Goal: Task Accomplishment & Management: Manage account settings

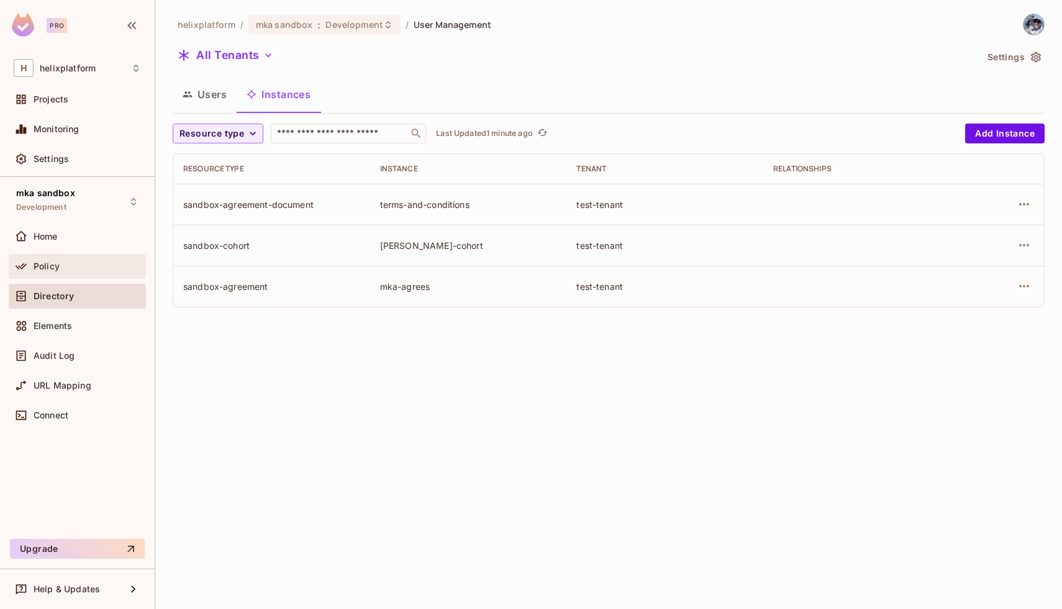
click at [63, 273] on div "Policy" at bounding box center [77, 266] width 127 height 15
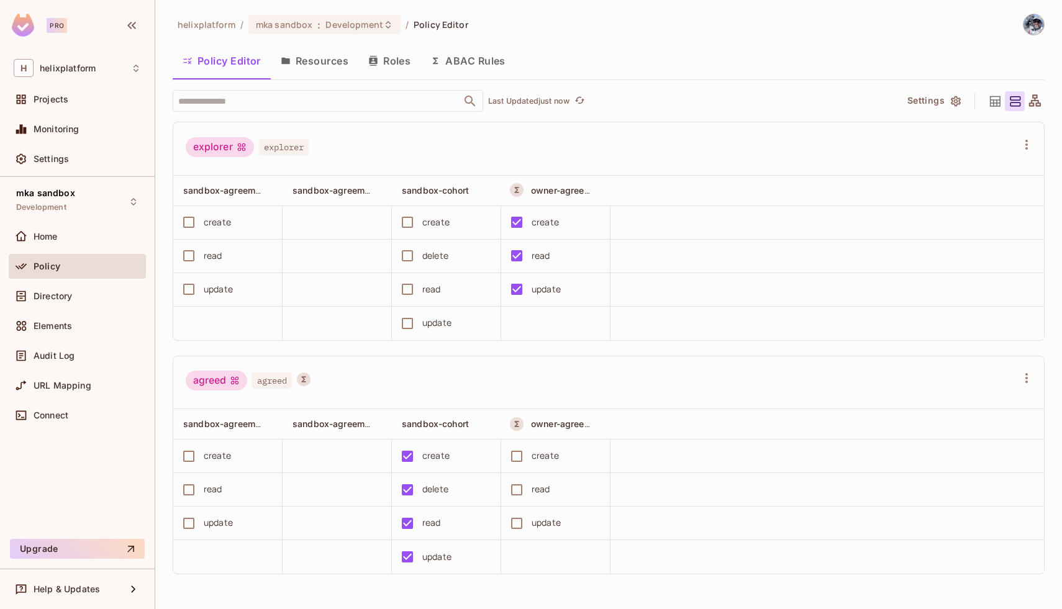
click at [325, 70] on button "Resources" at bounding box center [315, 60] width 88 height 31
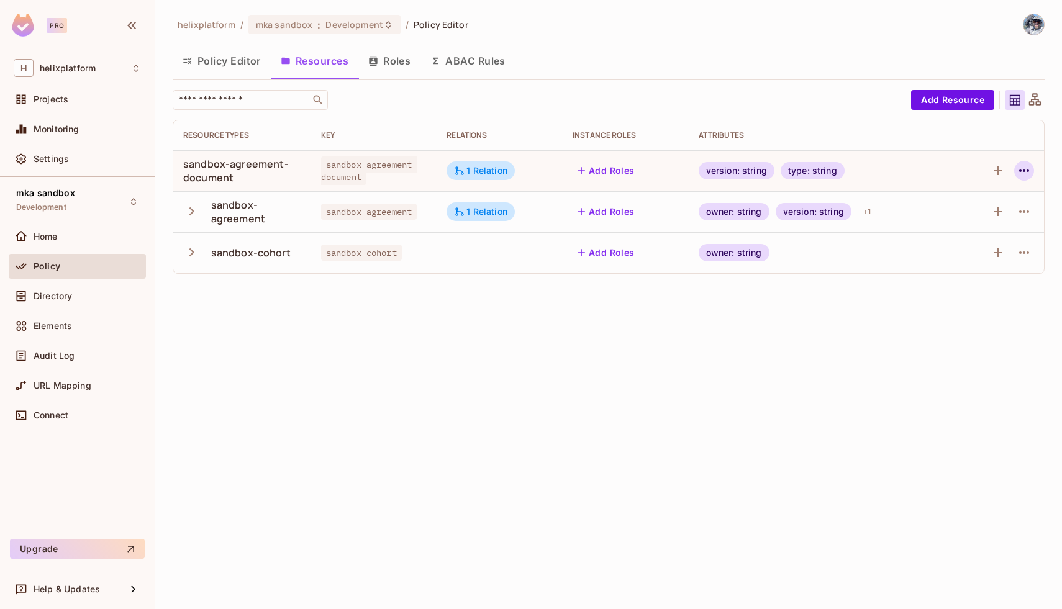
click at [1027, 175] on icon "button" at bounding box center [1024, 170] width 15 height 15
click at [942, 345] on div at bounding box center [531, 304] width 1062 height 609
click at [1020, 214] on icon "button" at bounding box center [1024, 211] width 15 height 15
click at [957, 260] on div "Edit Resource" at bounding box center [968, 261] width 58 height 12
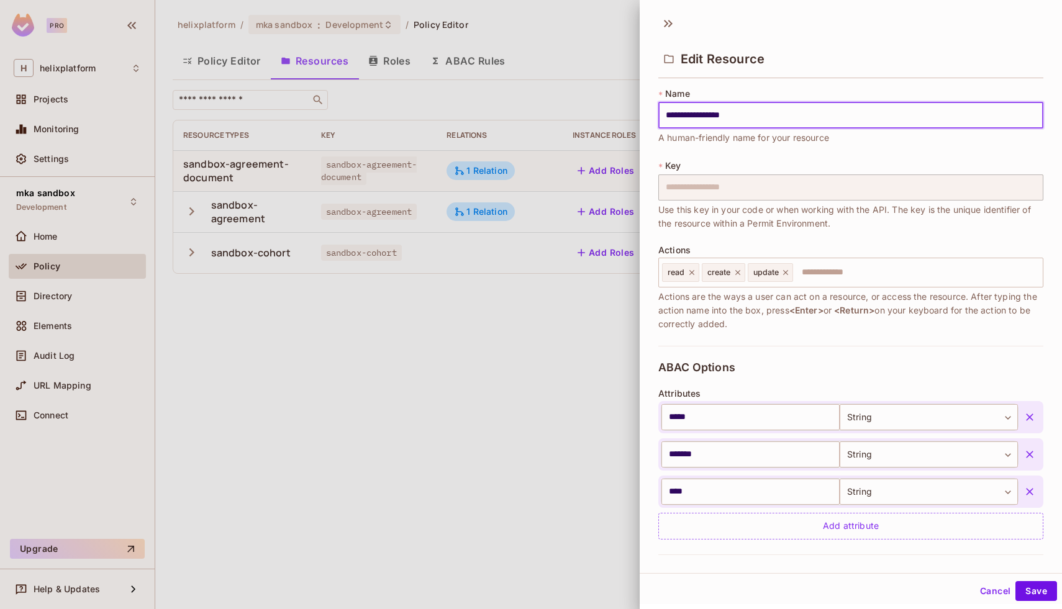
scroll to position [222, 0]
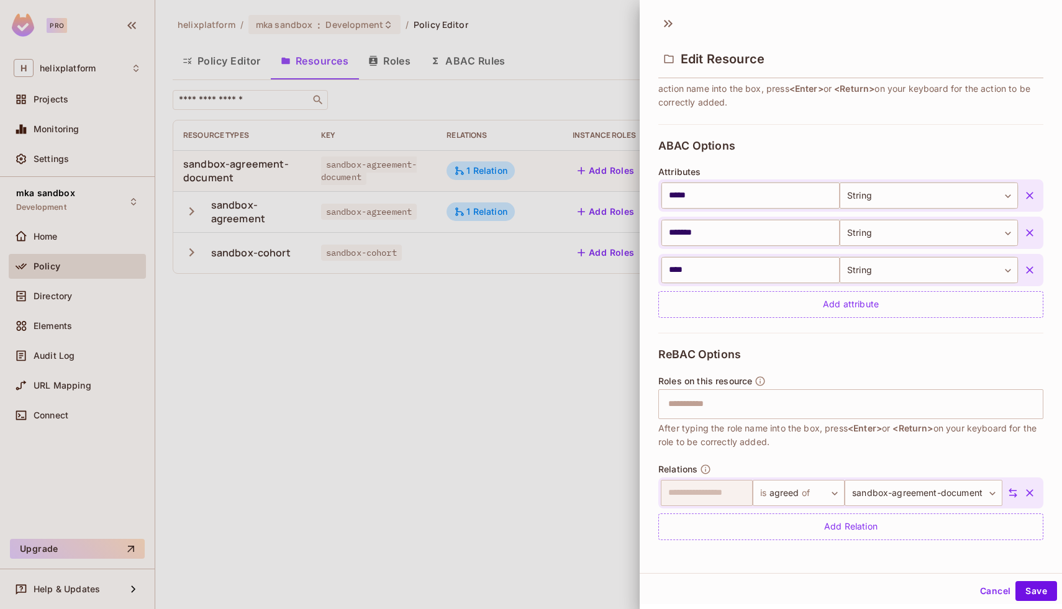
click at [1031, 494] on icon "button" at bounding box center [1029, 492] width 7 height 7
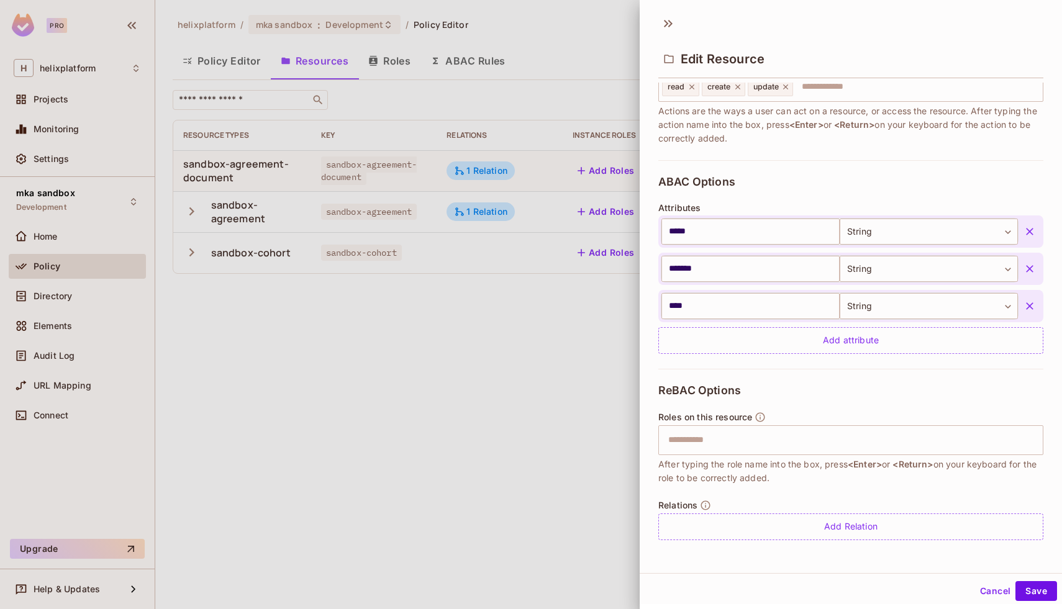
scroll to position [186, 0]
click at [1029, 596] on button "Save" at bounding box center [1037, 591] width 42 height 20
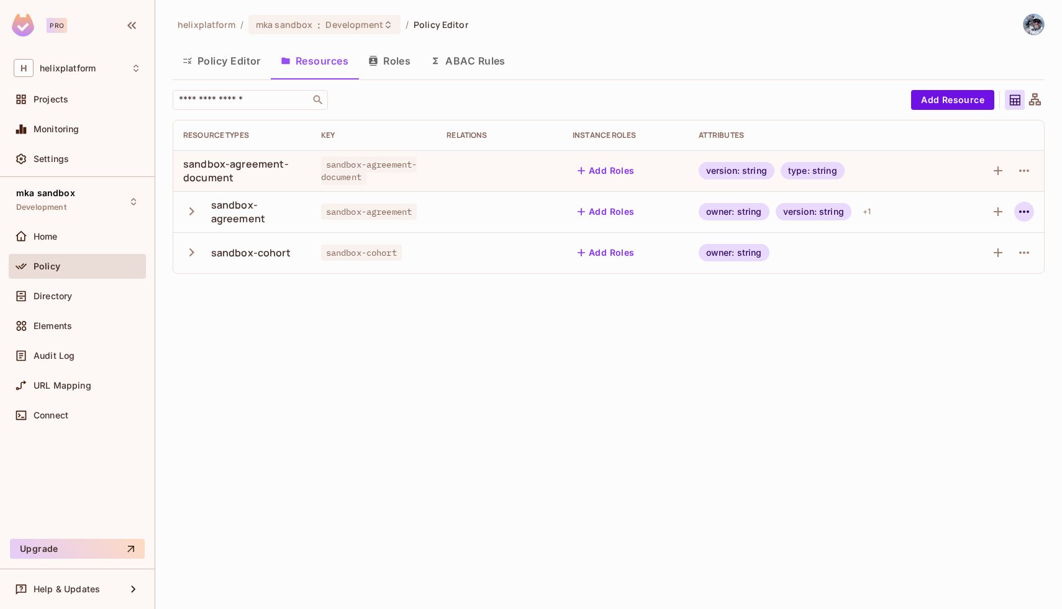
click at [1027, 212] on icon "button" at bounding box center [1024, 212] width 10 height 2
click at [993, 257] on div "Edit Resource" at bounding box center [968, 261] width 58 height 12
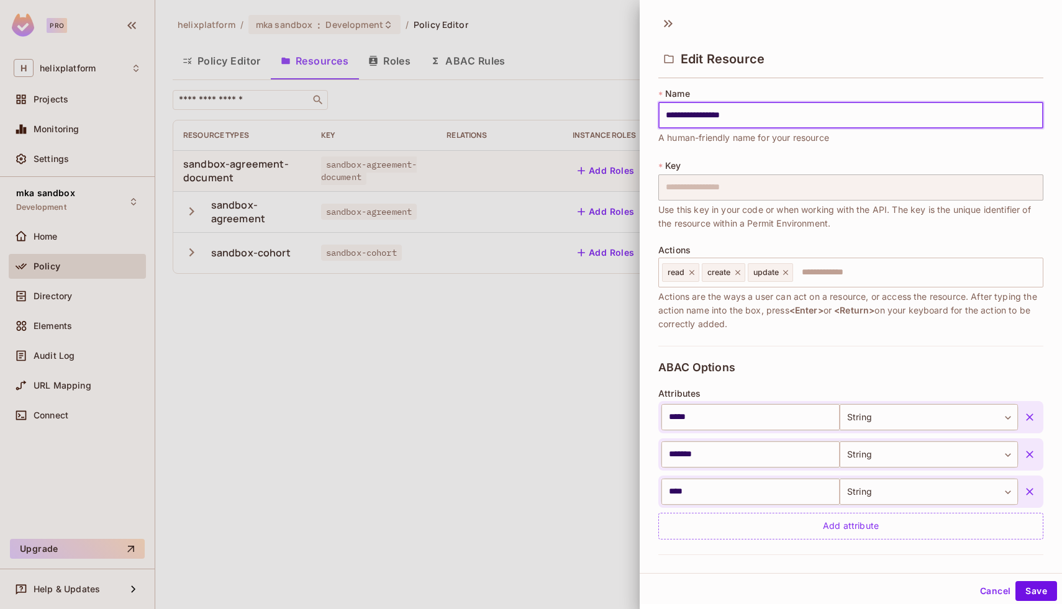
scroll to position [186, 0]
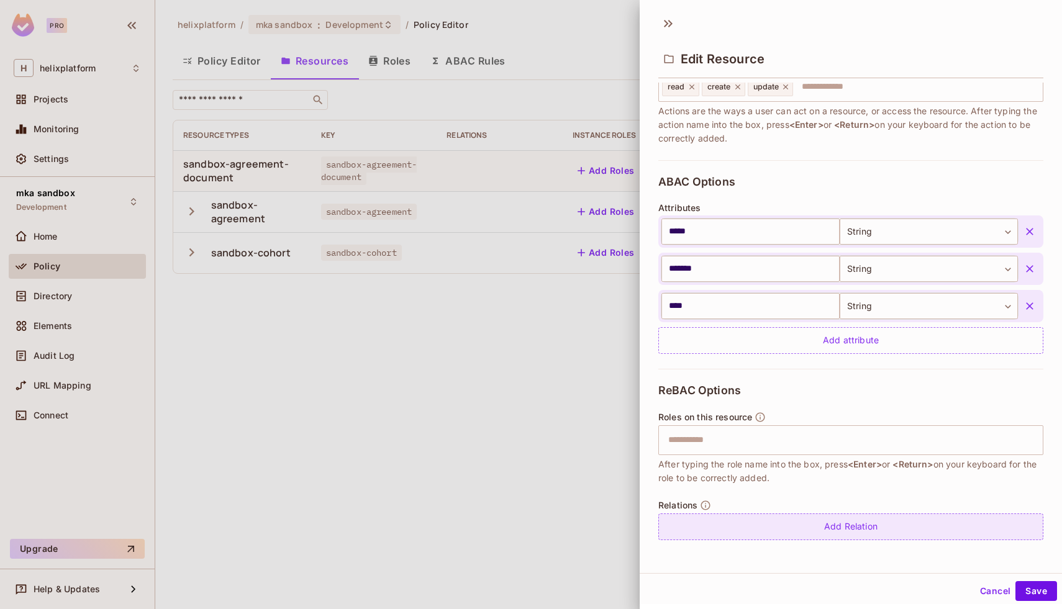
click at [842, 535] on div "Add Relation" at bounding box center [850, 527] width 385 height 27
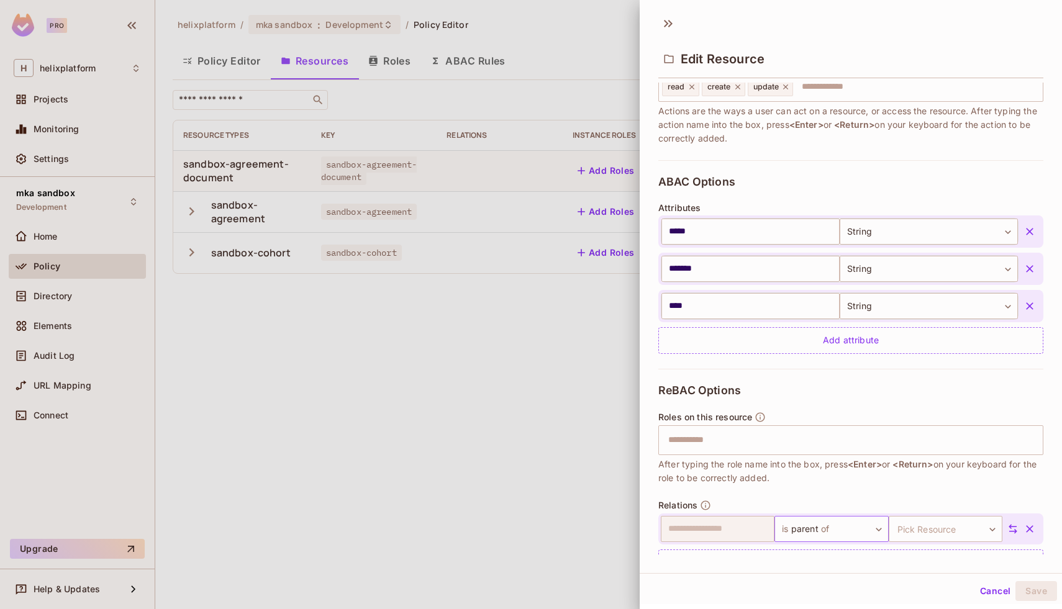
click at [828, 533] on body "**********" at bounding box center [531, 304] width 1062 height 609
click at [921, 486] on div at bounding box center [531, 304] width 1062 height 609
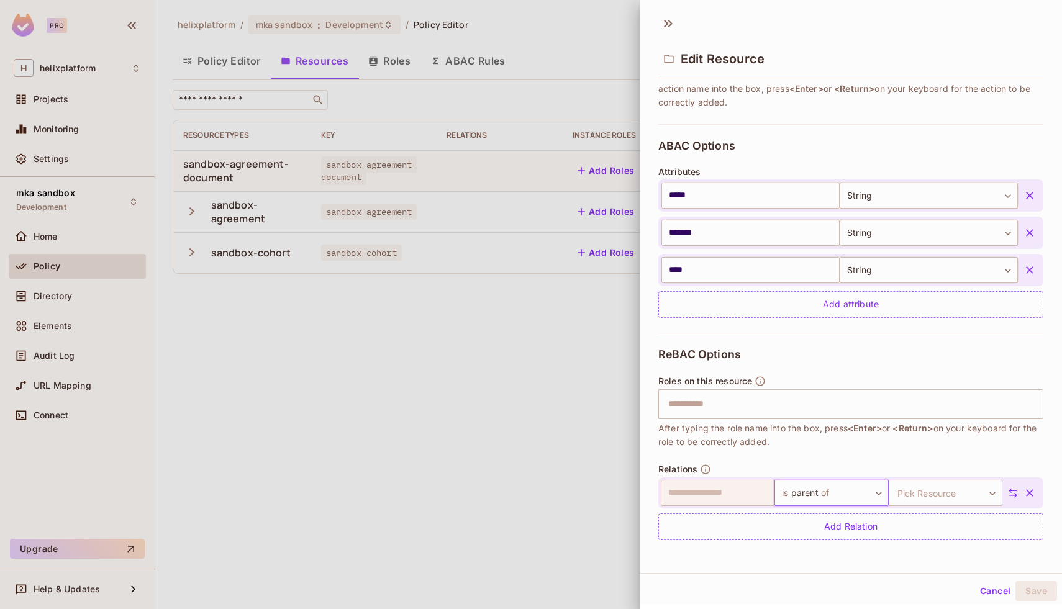
click at [798, 494] on body "**********" at bounding box center [531, 304] width 1062 height 609
click at [853, 450] on div at bounding box center [531, 304] width 1062 height 609
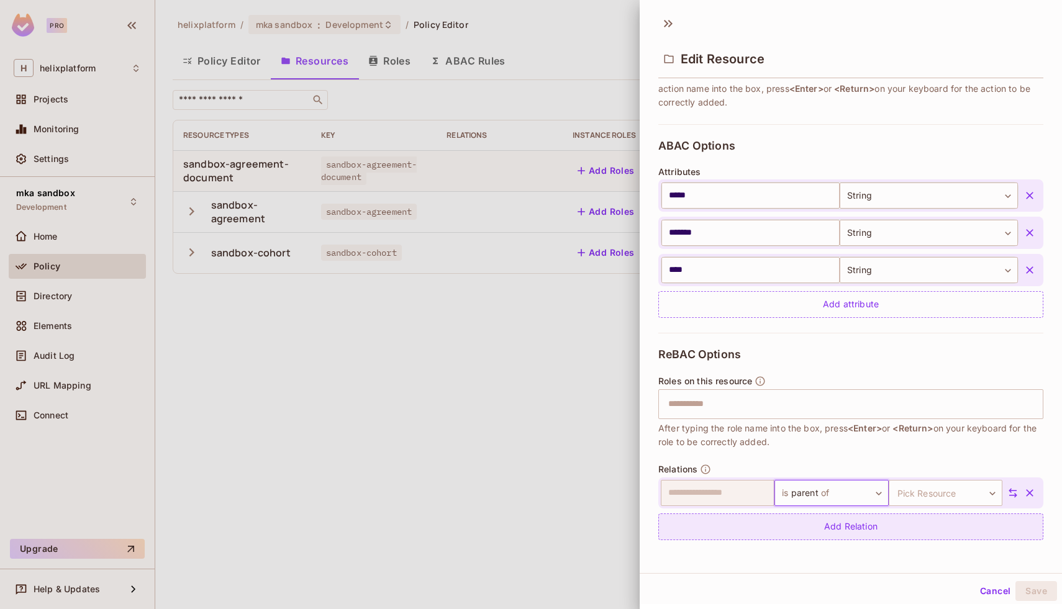
click at [828, 524] on div "Add Relation" at bounding box center [850, 527] width 385 height 27
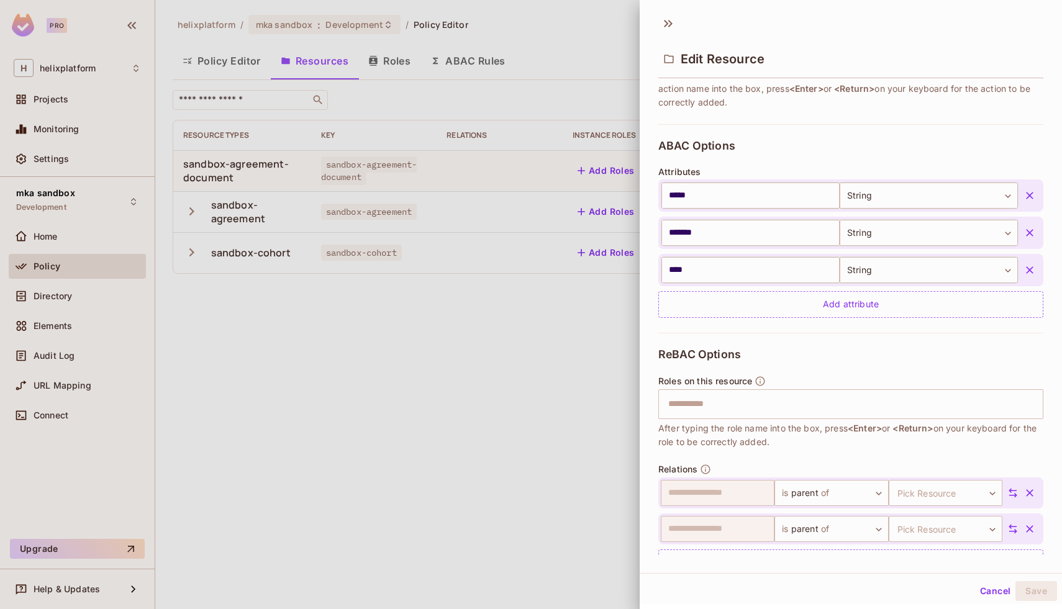
click at [1029, 530] on icon "button" at bounding box center [1030, 529] width 12 height 12
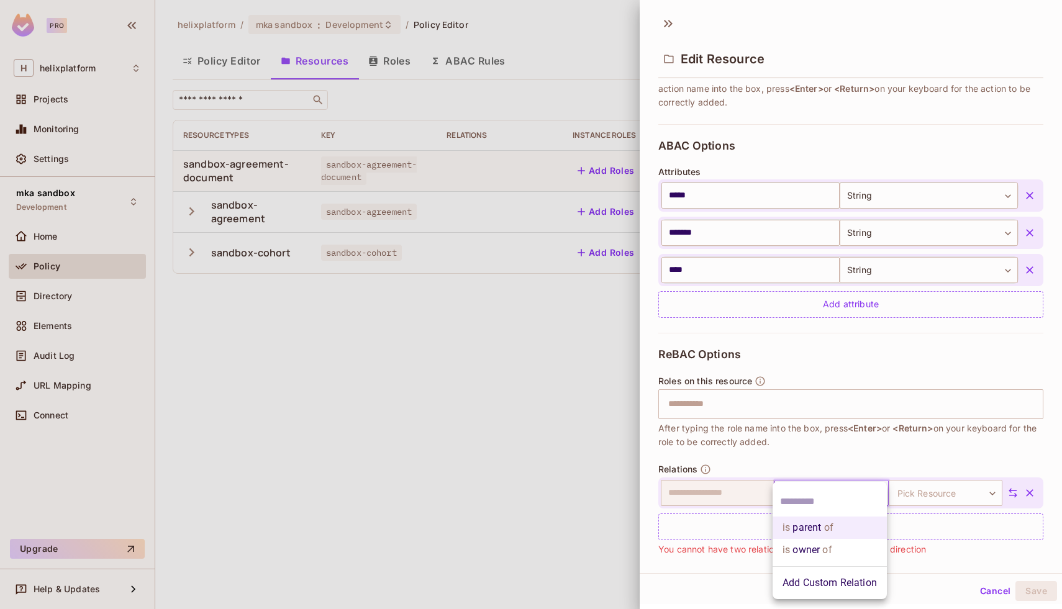
click at [862, 492] on body "**********" at bounding box center [531, 304] width 1062 height 609
click at [850, 578] on li "Add Custom Relation" at bounding box center [830, 583] width 114 height 22
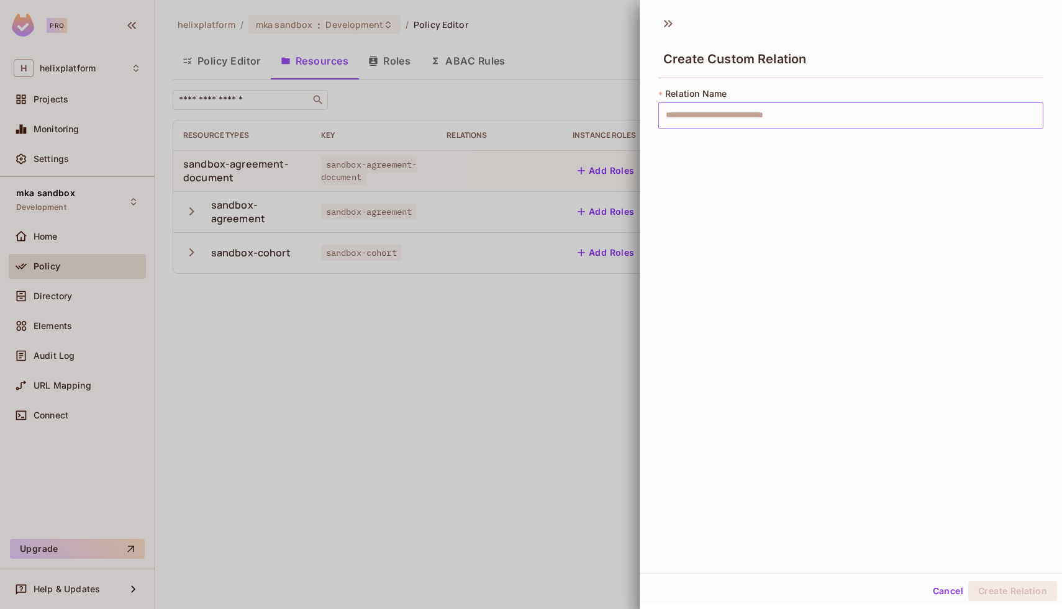
click at [735, 116] on input "text" at bounding box center [850, 115] width 385 height 26
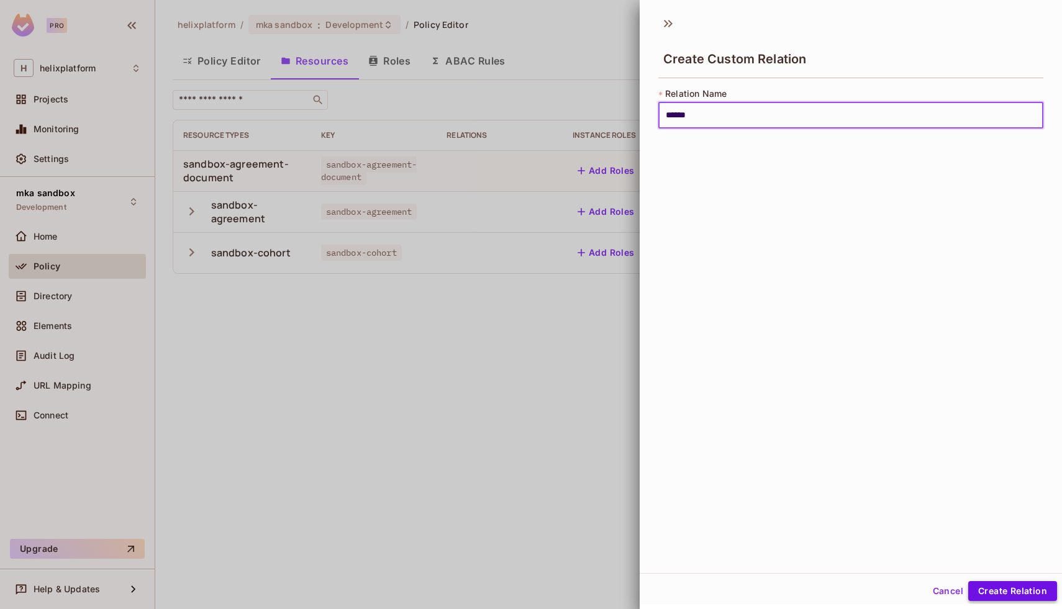
type input "******"
click at [993, 589] on button "Create Relation" at bounding box center [1012, 591] width 89 height 20
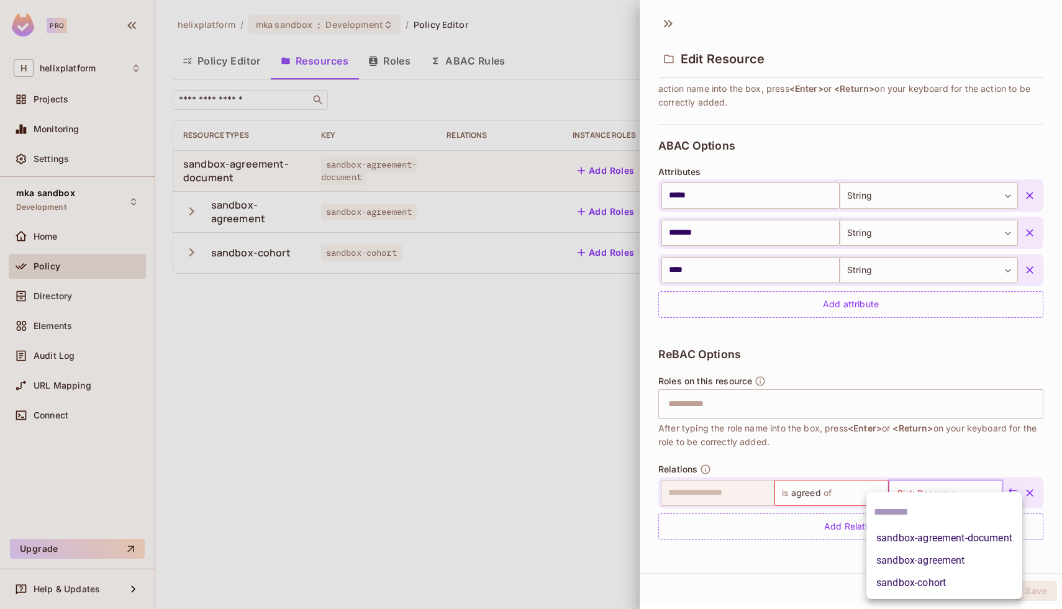
click at [958, 491] on body "**********" at bounding box center [531, 304] width 1062 height 609
click at [927, 582] on li "sandbox-cohort" at bounding box center [945, 583] width 156 height 22
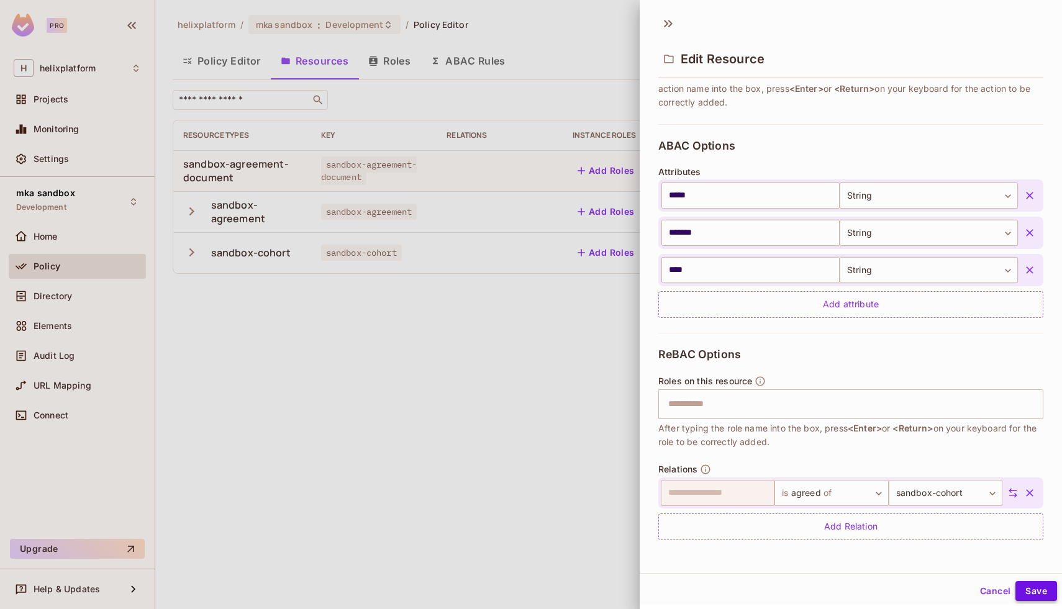
click at [1042, 586] on button "Save" at bounding box center [1037, 591] width 42 height 20
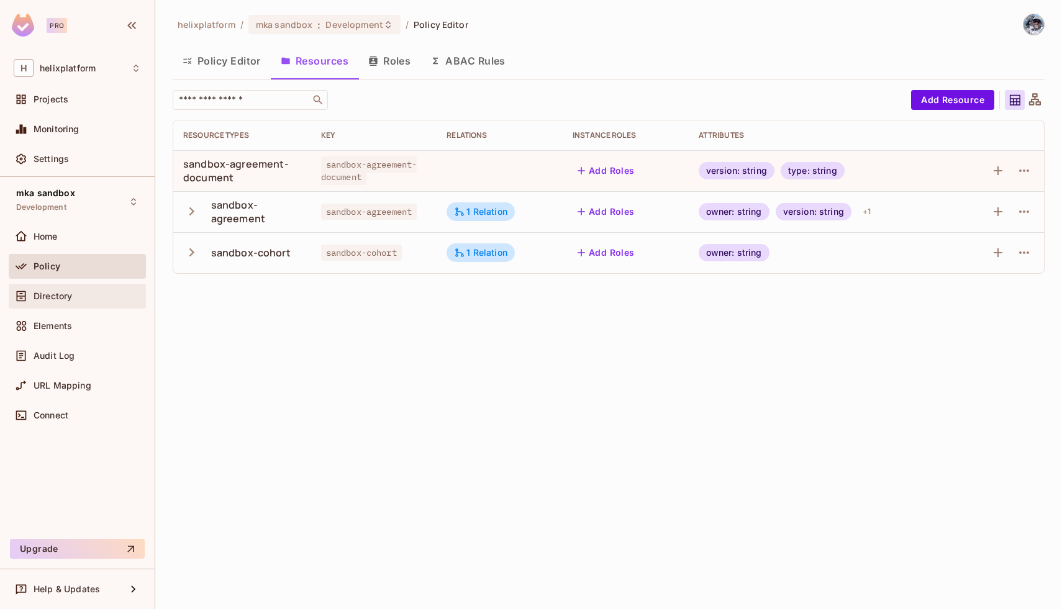
click at [83, 307] on div "Directory" at bounding box center [77, 296] width 137 height 25
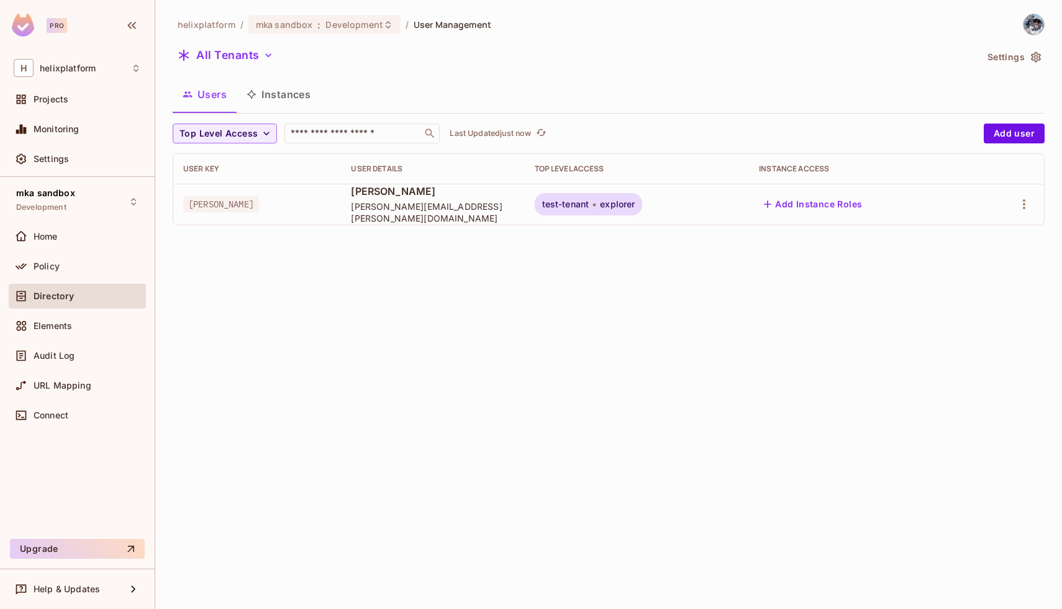
click at [288, 106] on button "Instances" at bounding box center [279, 94] width 84 height 31
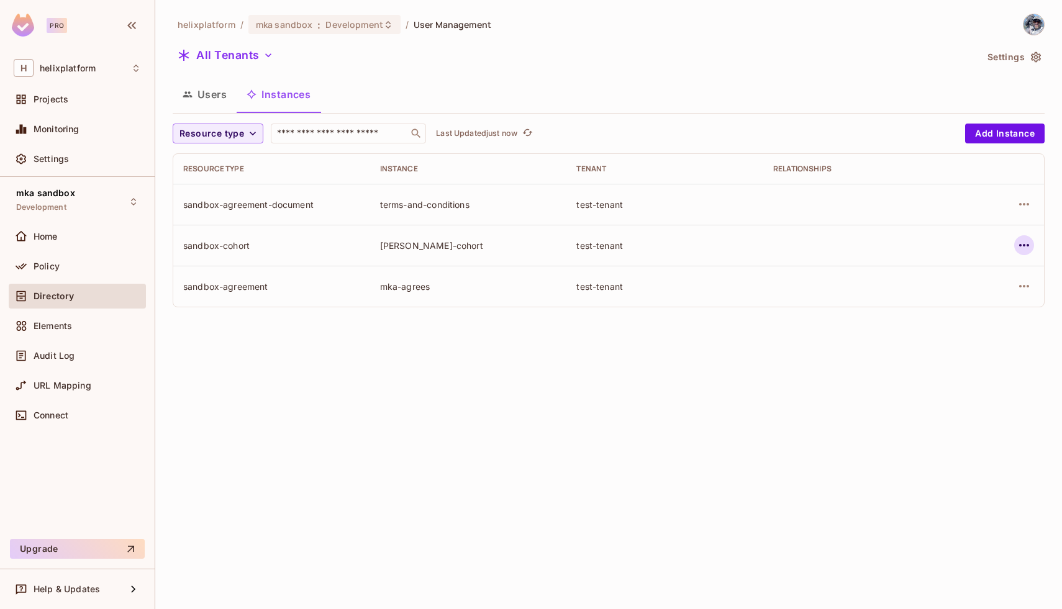
click at [1026, 247] on icon "button" at bounding box center [1024, 245] width 15 height 15
click at [715, 399] on div at bounding box center [531, 304] width 1062 height 609
click at [1021, 289] on icon "button" at bounding box center [1024, 286] width 15 height 15
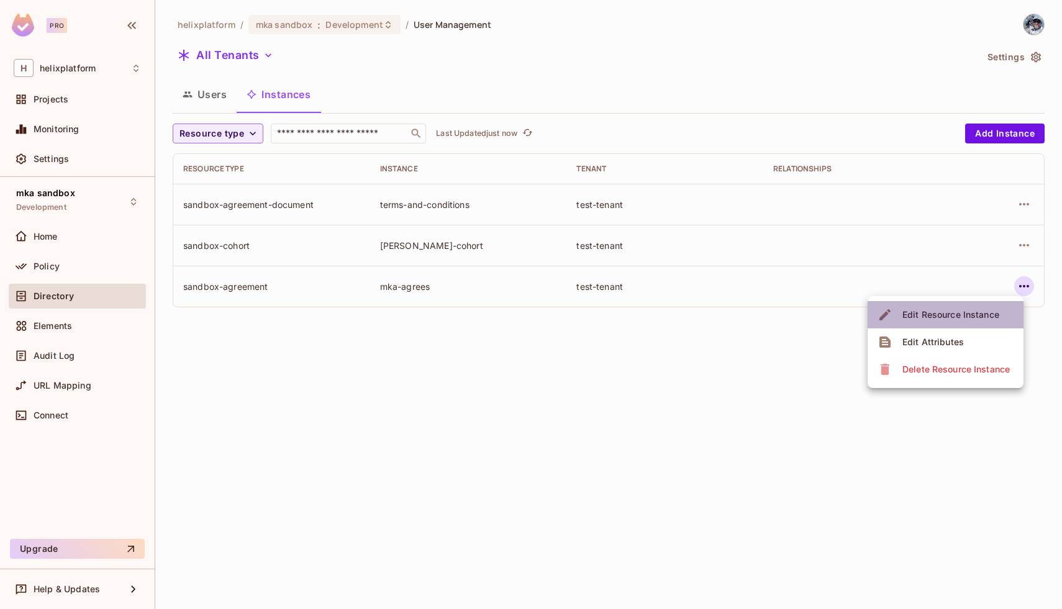
click at [985, 317] on div "Edit Resource Instance" at bounding box center [951, 315] width 97 height 12
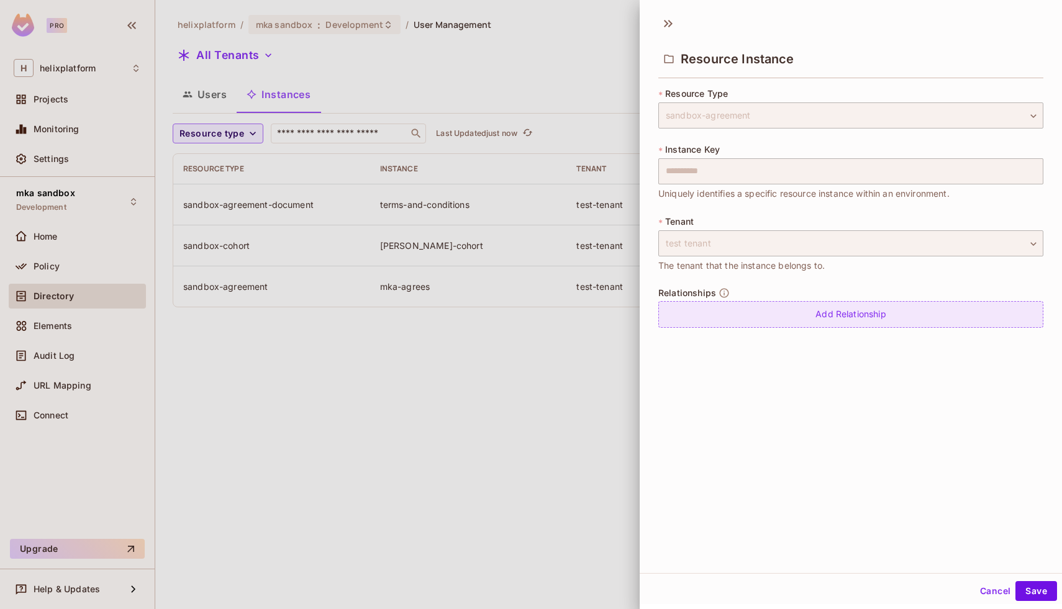
click at [847, 318] on div "Add Relationship" at bounding box center [850, 314] width 385 height 27
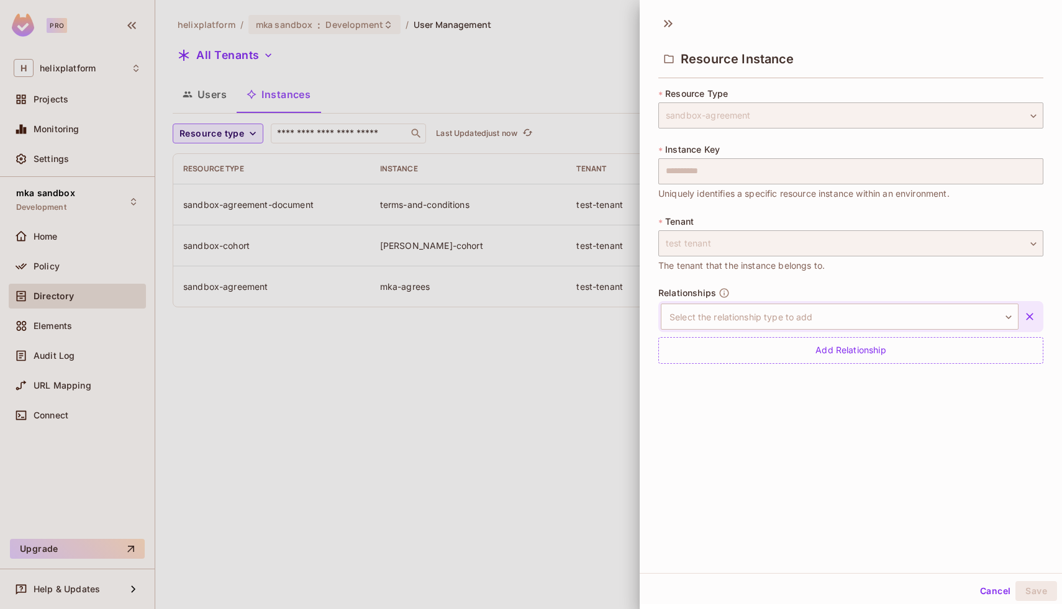
click at [873, 297] on div "Relationships Select the relationship type to add ​ Select the relationship typ…" at bounding box center [850, 326] width 385 height 76
click at [858, 324] on body "**********" at bounding box center [531, 304] width 1062 height 609
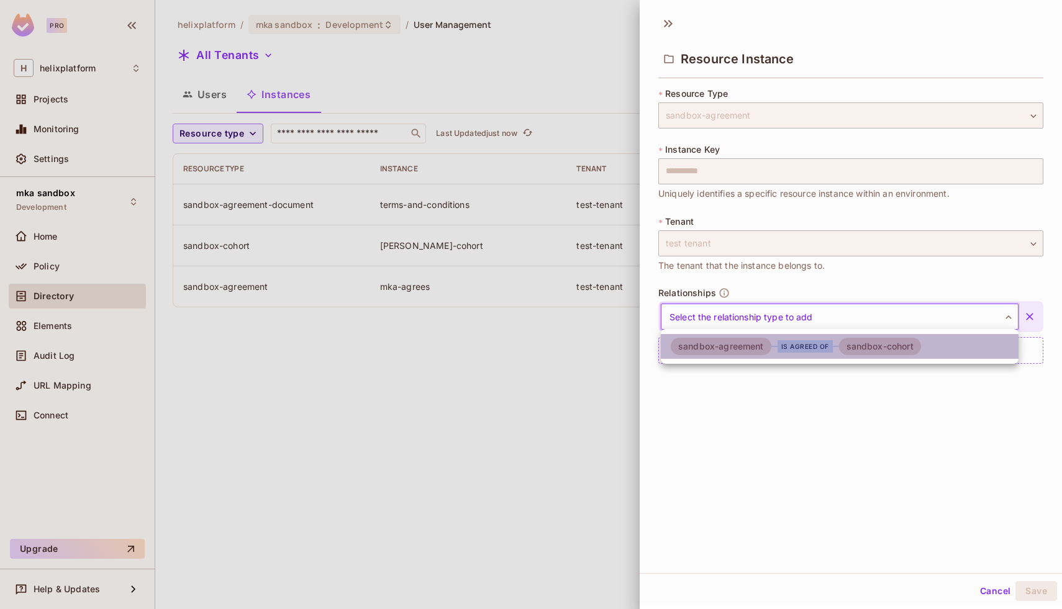
click at [852, 356] on li "sandbox-agreement is agreed of sandbox-cohort" at bounding box center [840, 346] width 358 height 25
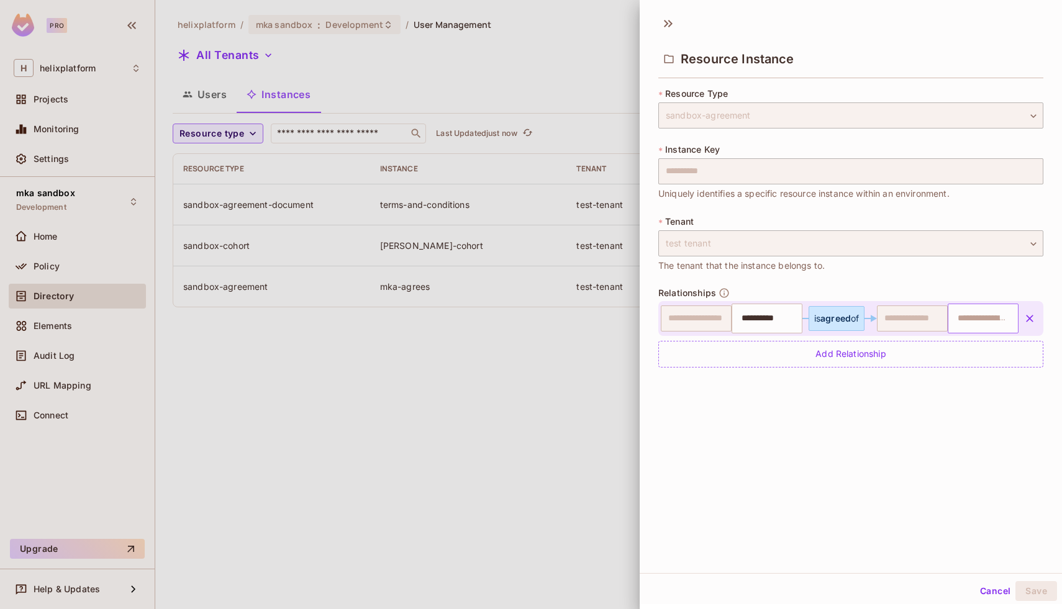
click at [968, 319] on input "text" at bounding box center [981, 318] width 63 height 25
click at [921, 439] on div "**********" at bounding box center [851, 291] width 422 height 565
click at [756, 320] on input "**********" at bounding box center [765, 318] width 63 height 25
click at [873, 386] on div "**********" at bounding box center [851, 291] width 422 height 565
click at [965, 320] on input "text" at bounding box center [981, 318] width 63 height 25
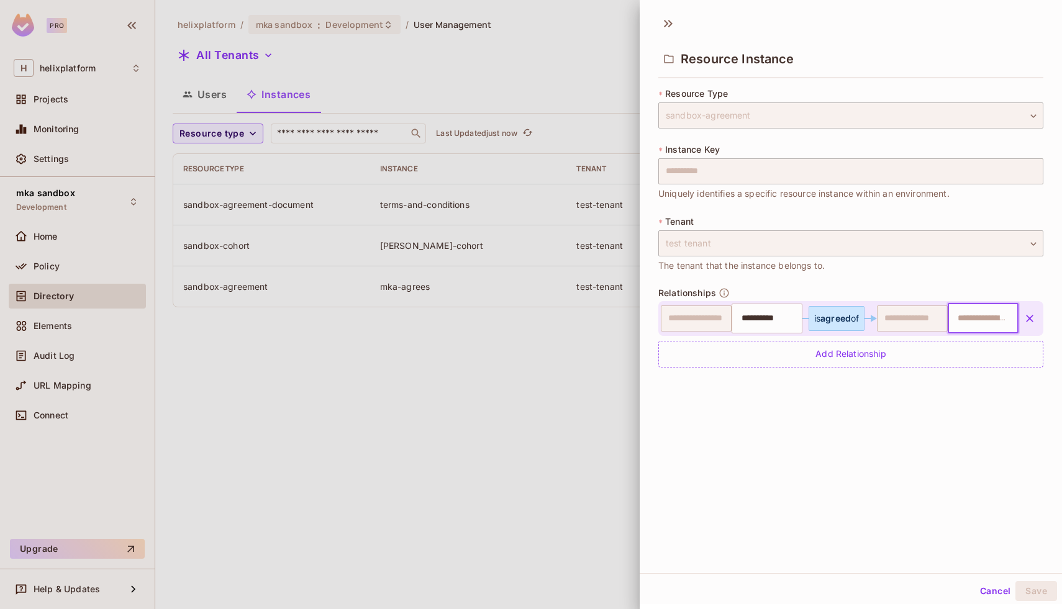
click at [889, 432] on div "**********" at bounding box center [851, 291] width 422 height 565
click at [980, 594] on button "Cancel" at bounding box center [995, 591] width 40 height 20
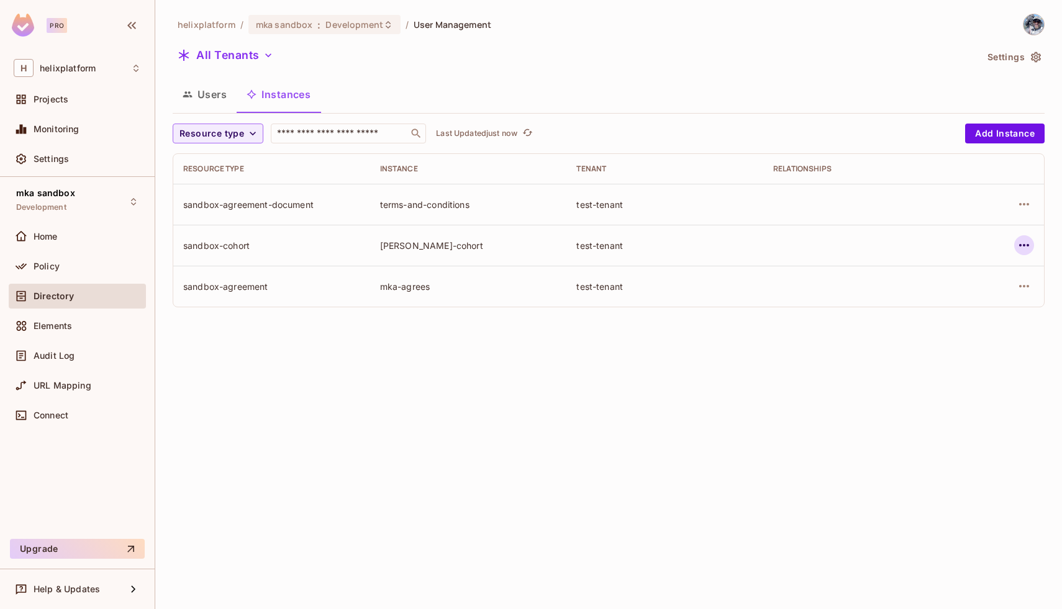
click at [1022, 239] on icon "button" at bounding box center [1024, 245] width 15 height 15
click at [990, 278] on div "Edit Resource Instance" at bounding box center [951, 274] width 97 height 12
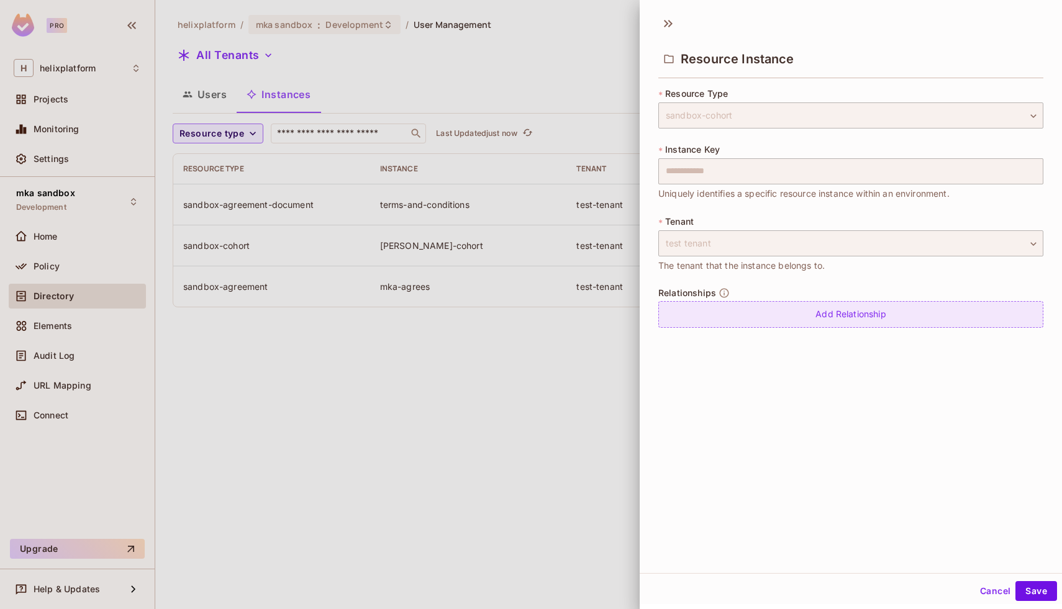
click at [872, 311] on div "Add Relationship" at bounding box center [850, 314] width 385 height 27
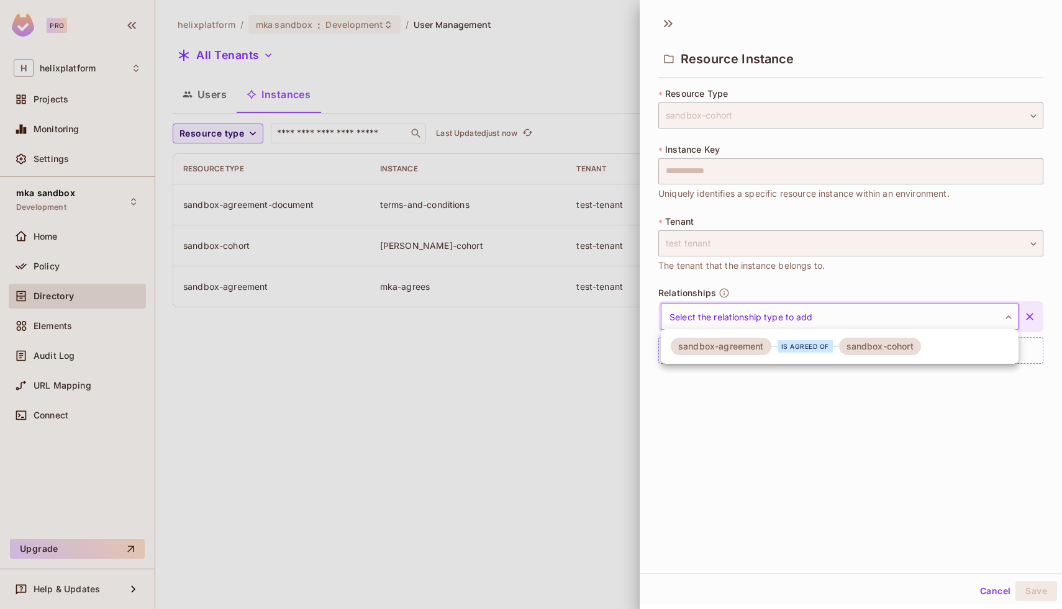
click at [847, 316] on body "**********" at bounding box center [531, 304] width 1062 height 609
click at [832, 350] on div "is agreed of" at bounding box center [806, 346] width 68 height 12
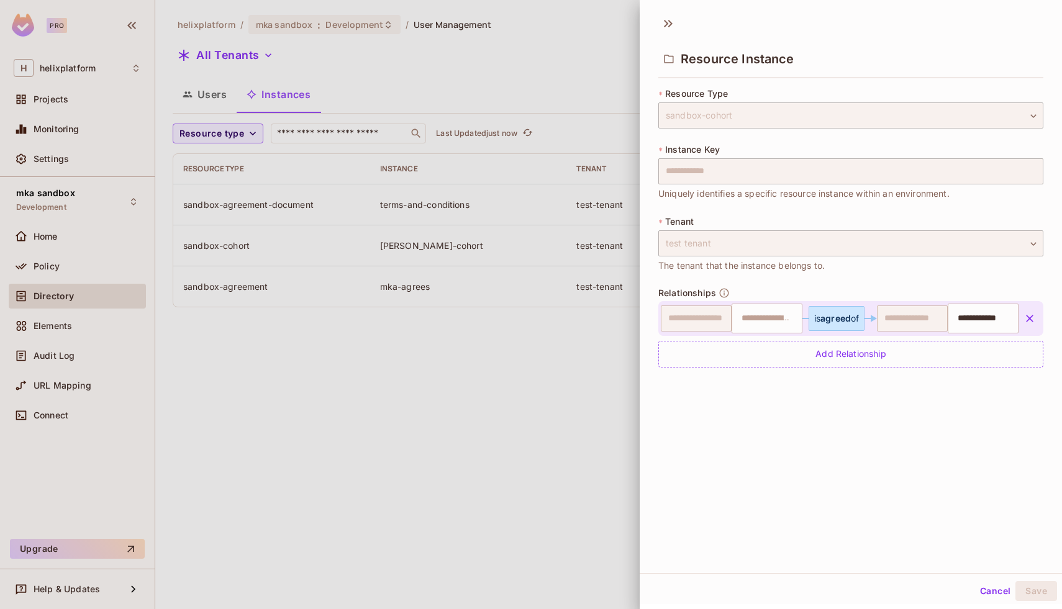
click at [995, 590] on button "Cancel" at bounding box center [995, 591] width 40 height 20
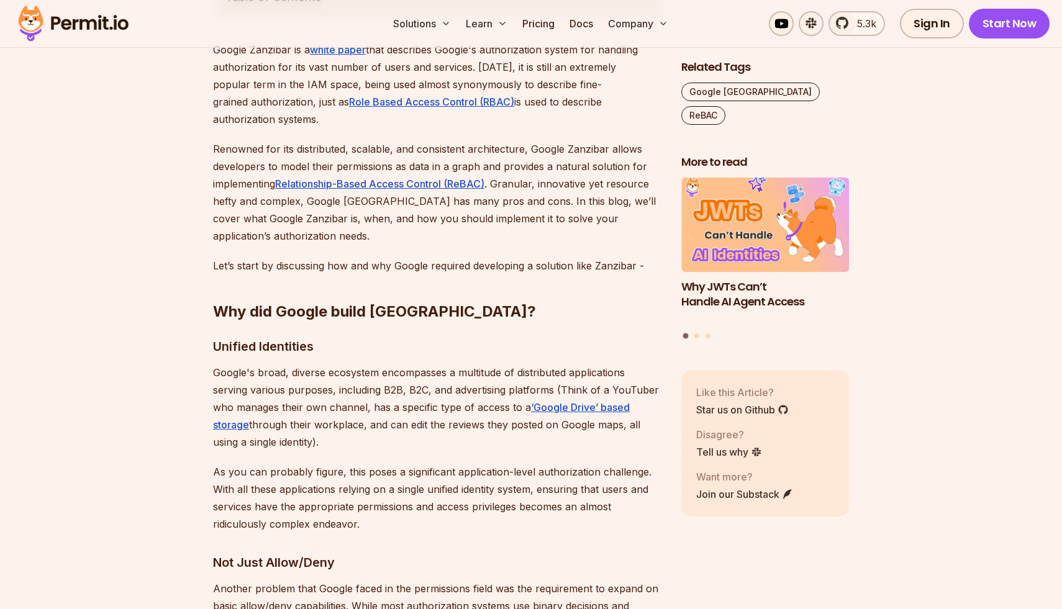
scroll to position [728, 0]
click at [339, 363] on p "Google's broad, diverse ecosystem encompasses a multitude of distributed applic…" at bounding box center [437, 406] width 448 height 87
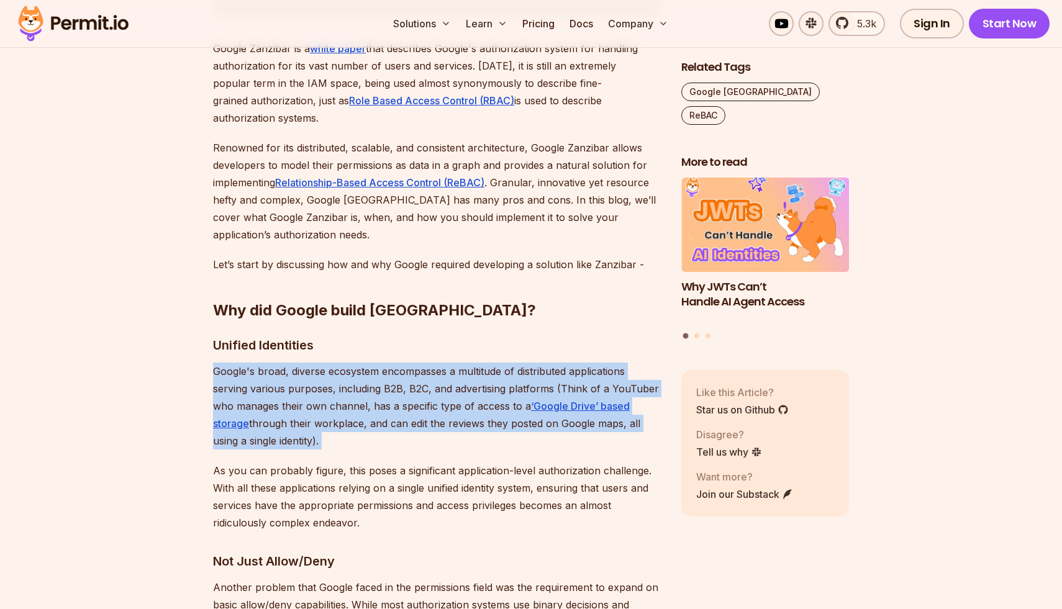
click at [339, 363] on p "Google's broad, diverse ecosystem encompasses a multitude of distributed applic…" at bounding box center [437, 406] width 448 height 87
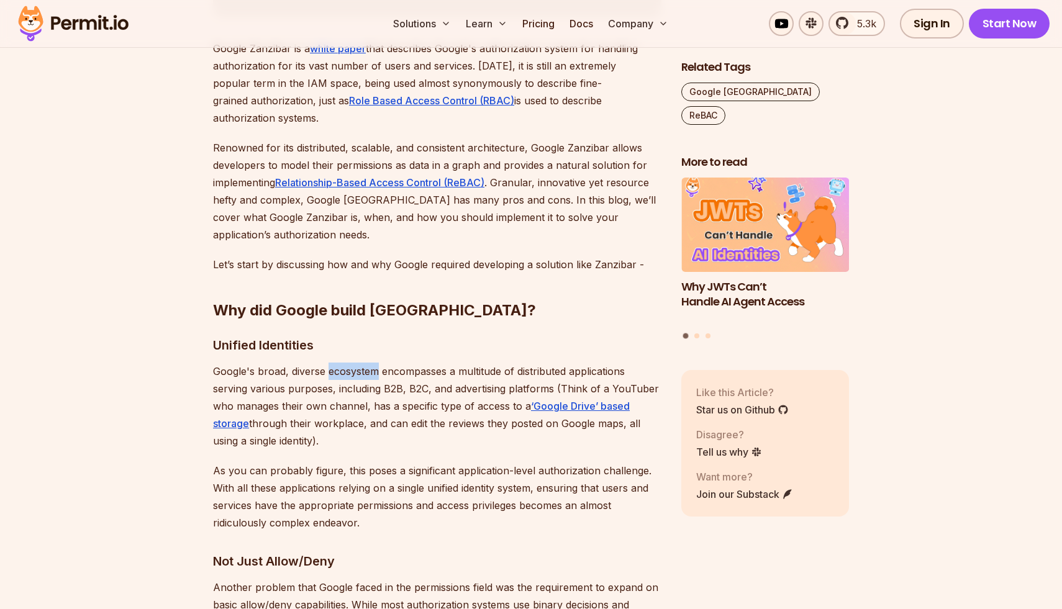
click at [339, 363] on p "Google's broad, diverse ecosystem encompasses a multitude of distributed applic…" at bounding box center [437, 406] width 448 height 87
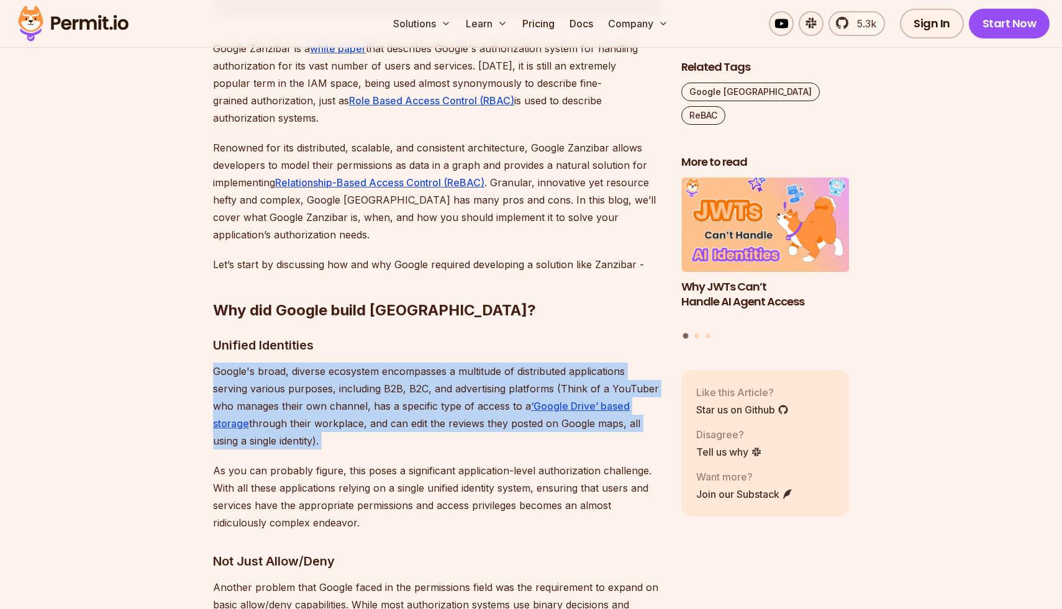
click at [339, 363] on p "Google's broad, diverse ecosystem encompasses a multitude of distributed applic…" at bounding box center [437, 406] width 448 height 87
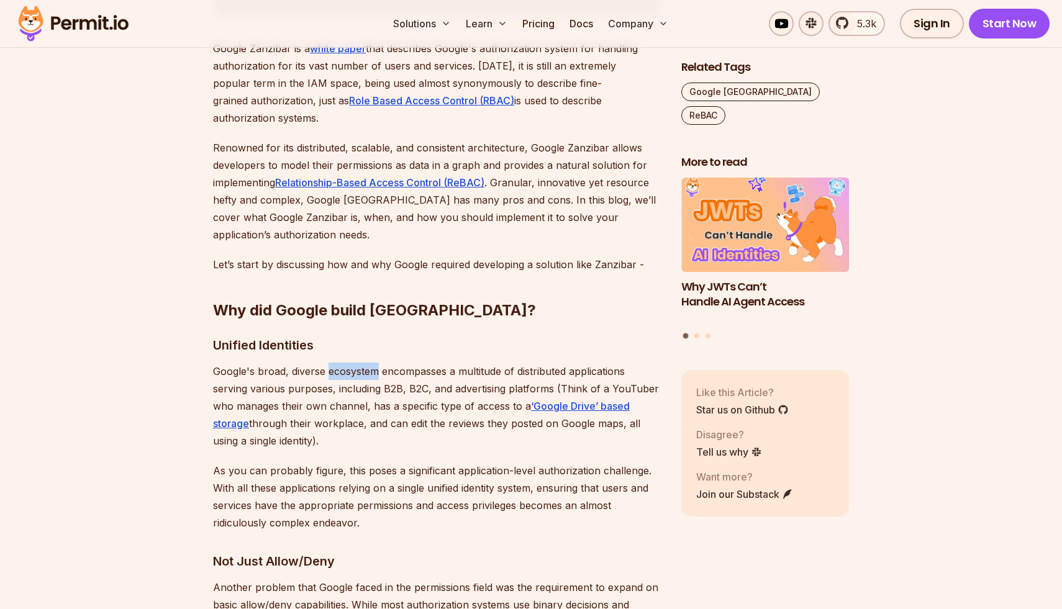
click at [339, 363] on p "Google's broad, diverse ecosystem encompasses a multitude of distributed applic…" at bounding box center [437, 406] width 448 height 87
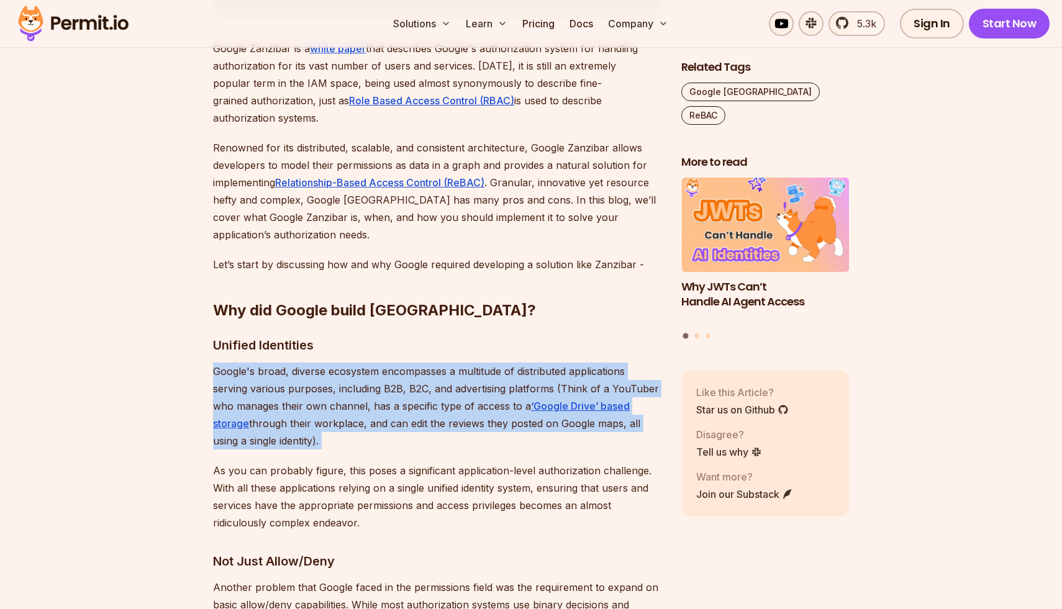
click at [339, 363] on p "Google's broad, diverse ecosystem encompasses a multitude of distributed applic…" at bounding box center [437, 406] width 448 height 87
click at [356, 375] on p "Google's broad, diverse ecosystem encompasses a multitude of distributed applic…" at bounding box center [437, 406] width 448 height 87
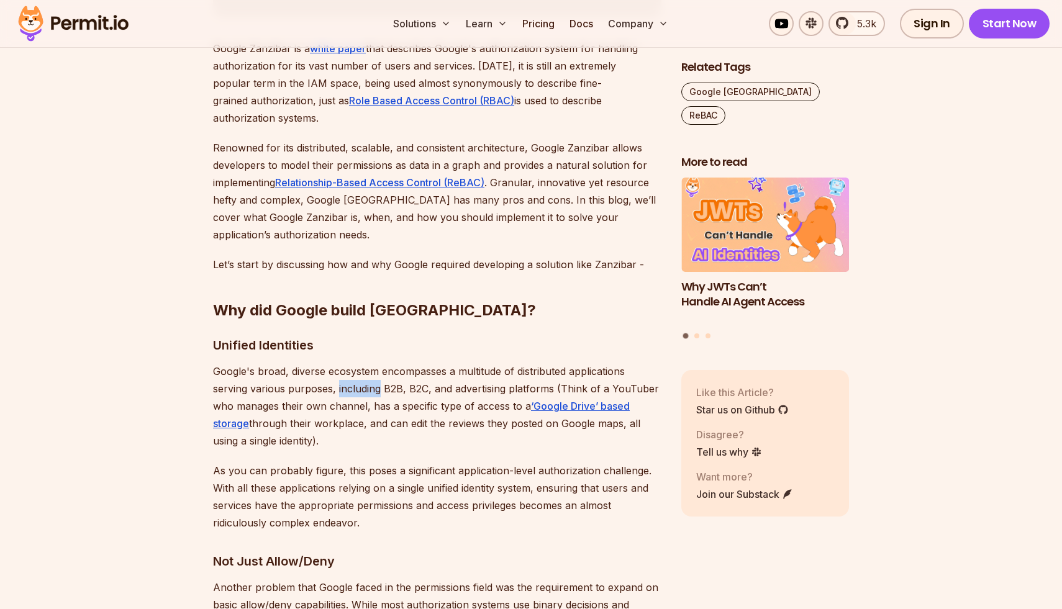
click at [356, 375] on p "Google's broad, diverse ecosystem encompasses a multitude of distributed applic…" at bounding box center [437, 406] width 448 height 87
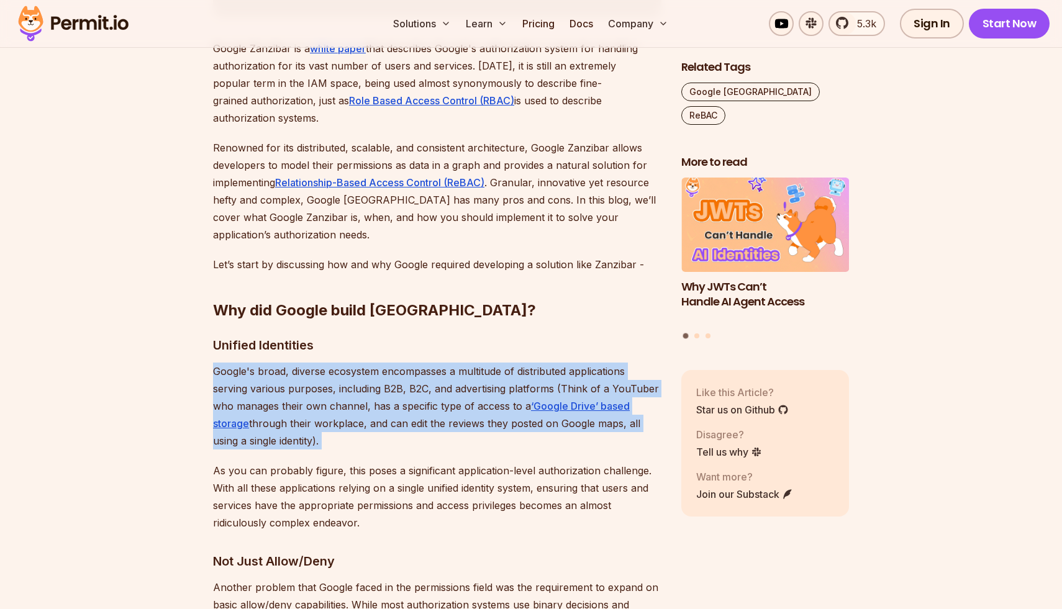
click at [356, 375] on p "Google's broad, diverse ecosystem encompasses a multitude of distributed applic…" at bounding box center [437, 406] width 448 height 87
click at [371, 385] on p "Google's broad, diverse ecosystem encompasses a multitude of distributed applic…" at bounding box center [437, 406] width 448 height 87
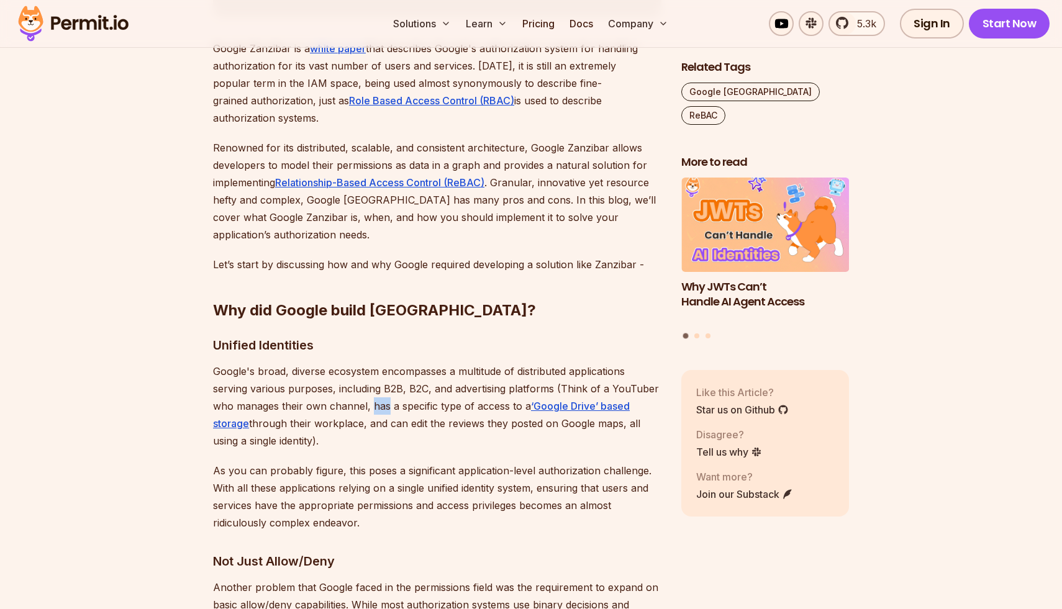
click at [371, 385] on p "Google's broad, diverse ecosystem encompasses a multitude of distributed applic…" at bounding box center [437, 406] width 448 height 87
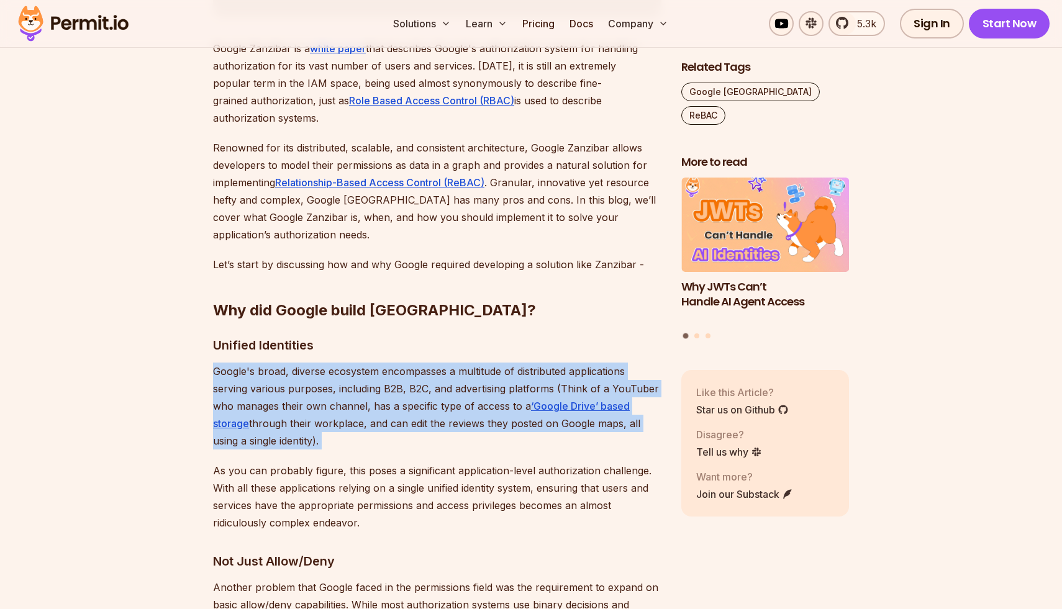
click at [371, 385] on p "Google's broad, diverse ecosystem encompasses a multitude of distributed applic…" at bounding box center [437, 406] width 448 height 87
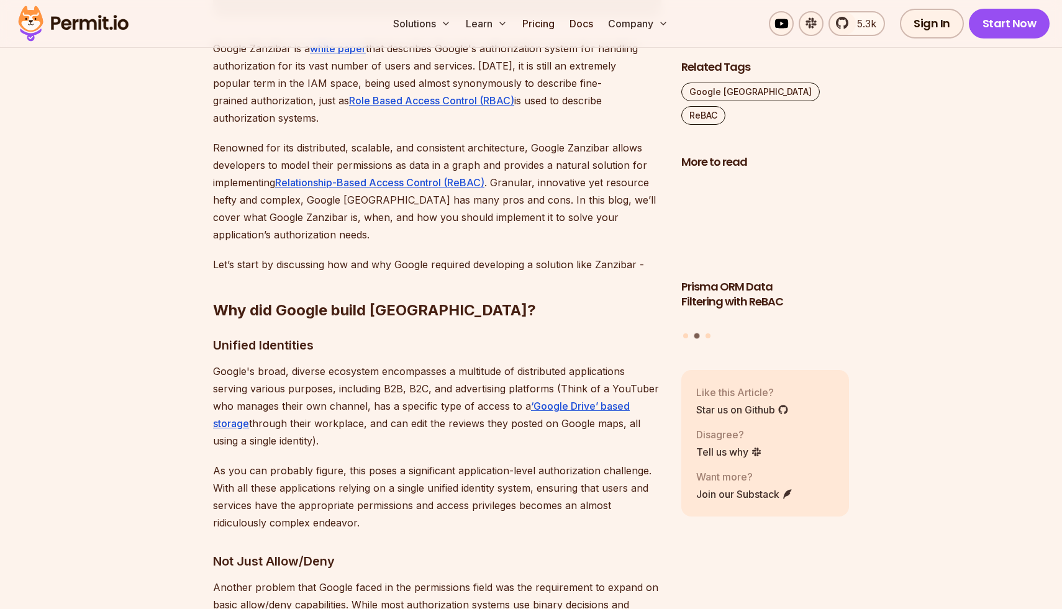
click at [355, 394] on p "Google's broad, diverse ecosystem encompasses a multitude of distributed applic…" at bounding box center [437, 406] width 448 height 87
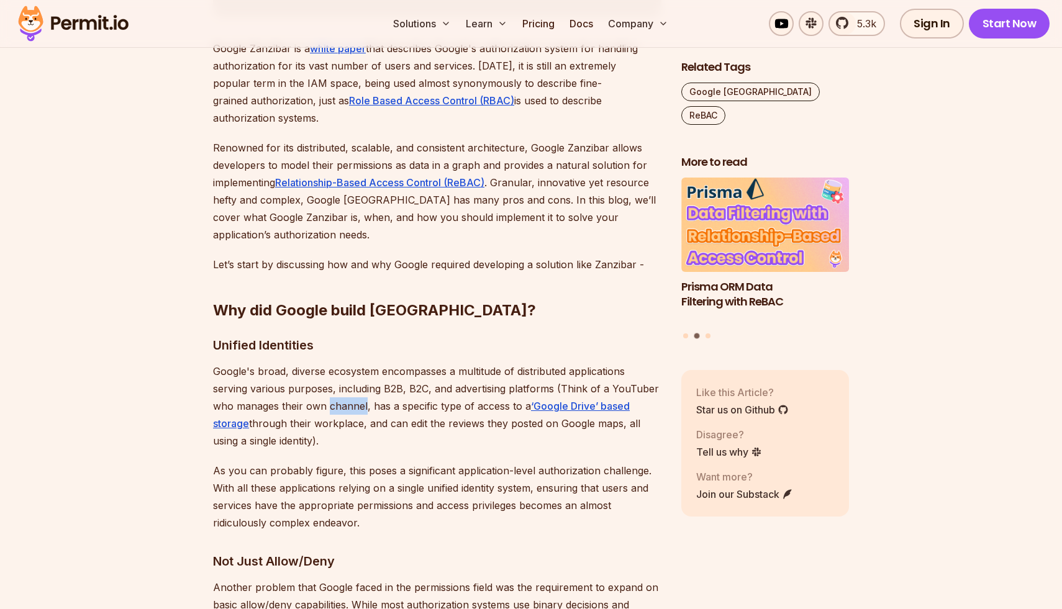
click at [355, 394] on p "Google's broad, diverse ecosystem encompasses a multitude of distributed applic…" at bounding box center [437, 406] width 448 height 87
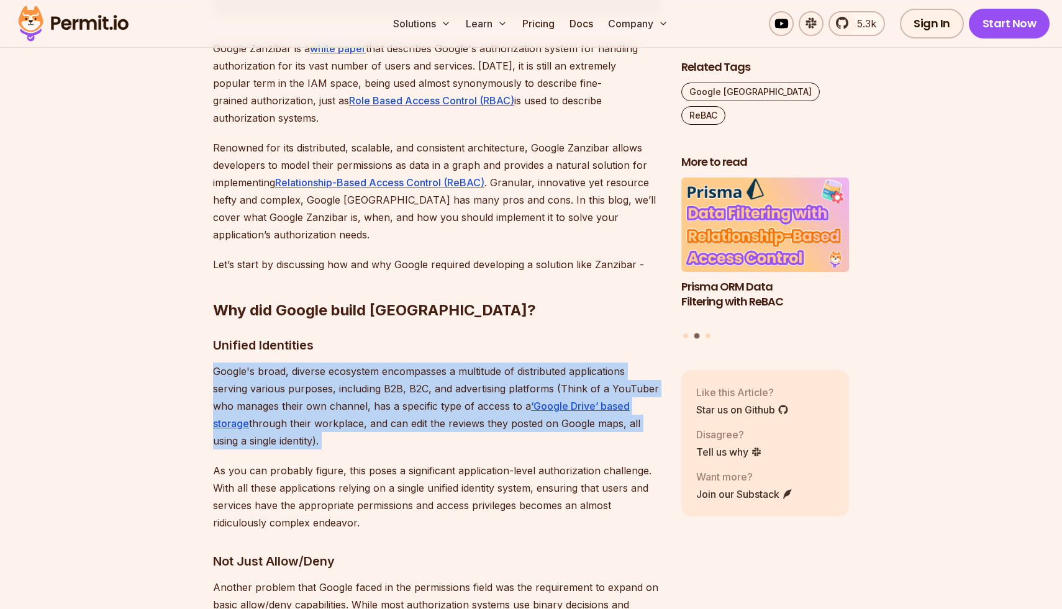
click at [355, 394] on p "Google's broad, diverse ecosystem encompasses a multitude of distributed applic…" at bounding box center [437, 406] width 448 height 87
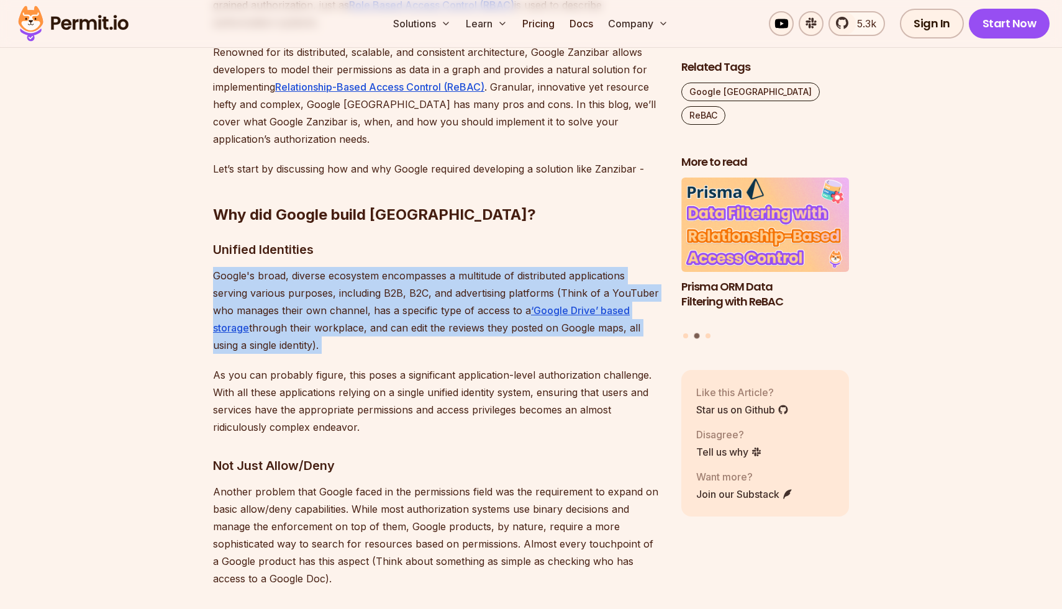
scroll to position [835, 0]
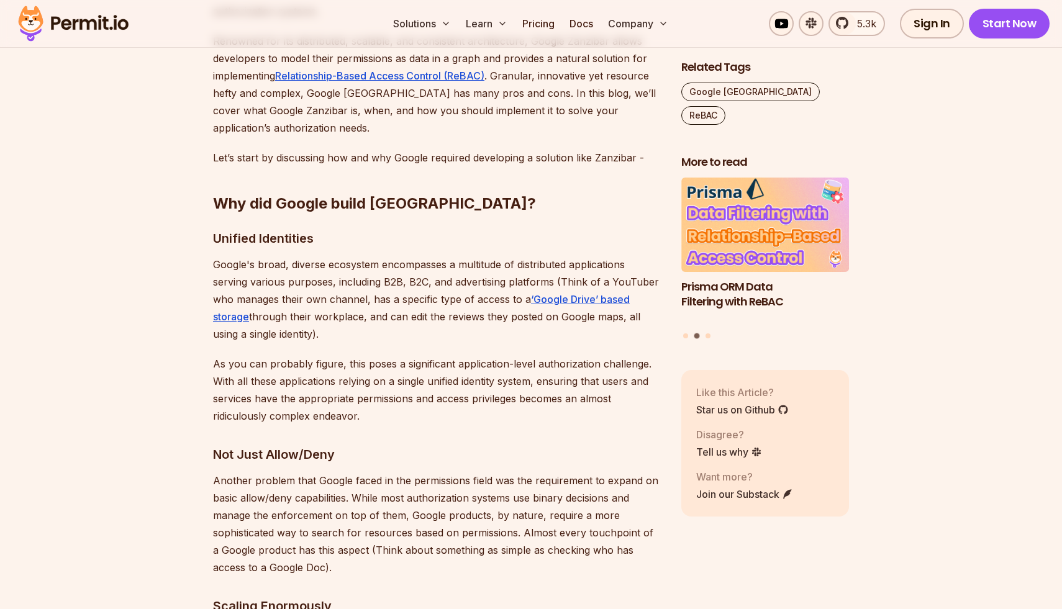
click at [352, 380] on p "As you can probably figure, this poses a significant application-level authoriz…" at bounding box center [437, 390] width 448 height 70
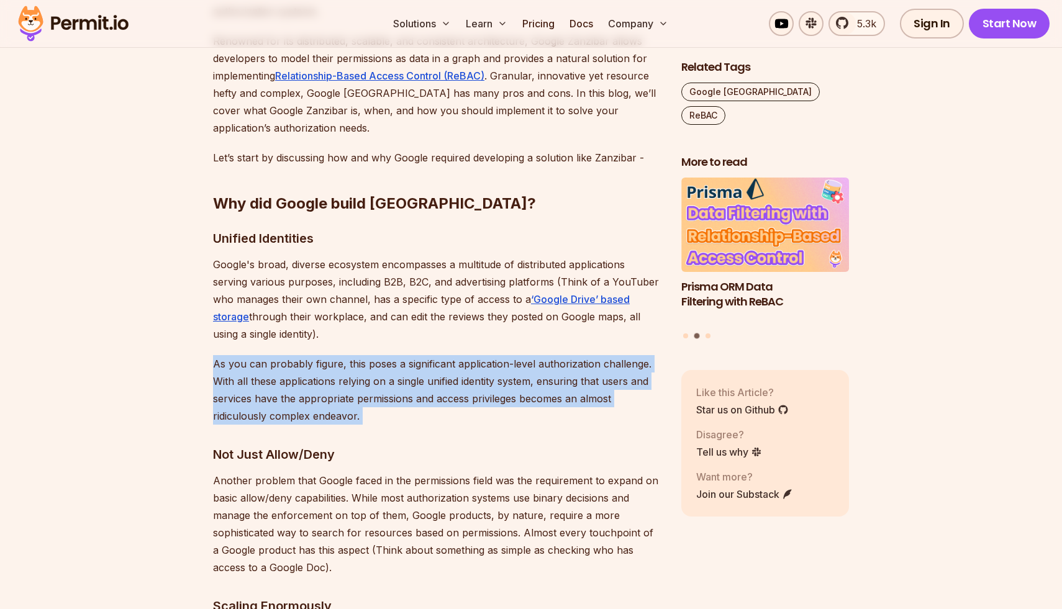
click at [352, 380] on p "As you can probably figure, this poses a significant application-level authoriz…" at bounding box center [437, 390] width 448 height 70
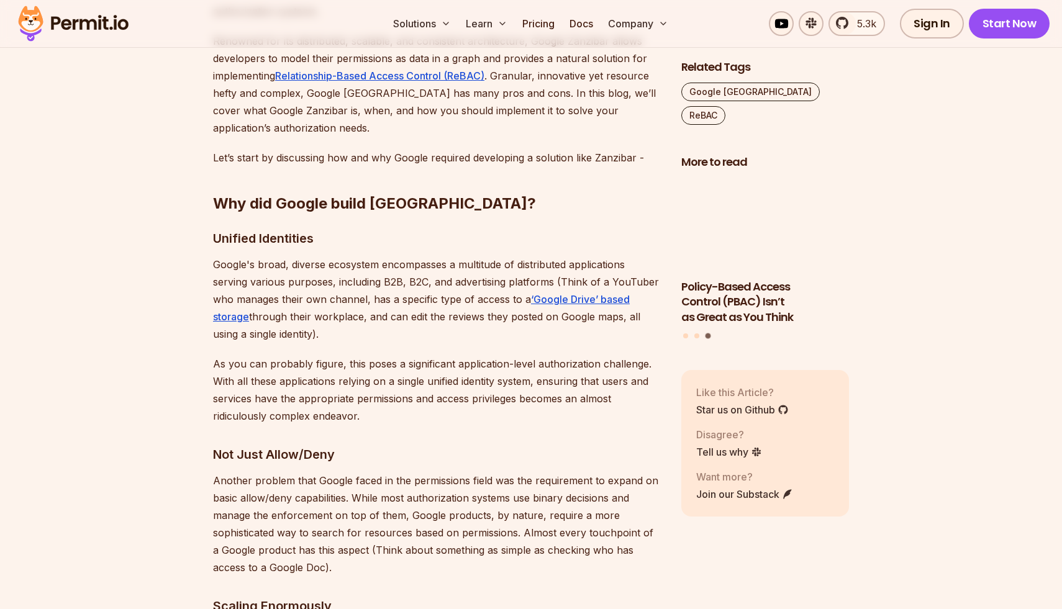
click at [327, 472] on p "Another problem that Google faced in the permissions field was the requirement …" at bounding box center [437, 524] width 448 height 104
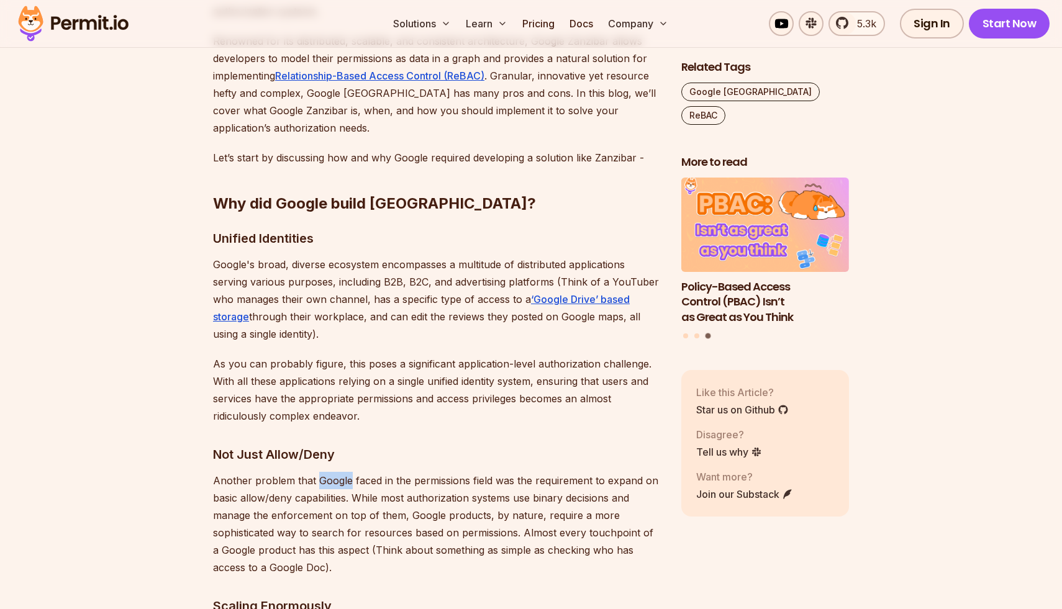
click at [327, 472] on p "Another problem that Google faced in the permissions field was the requirement …" at bounding box center [437, 524] width 448 height 104
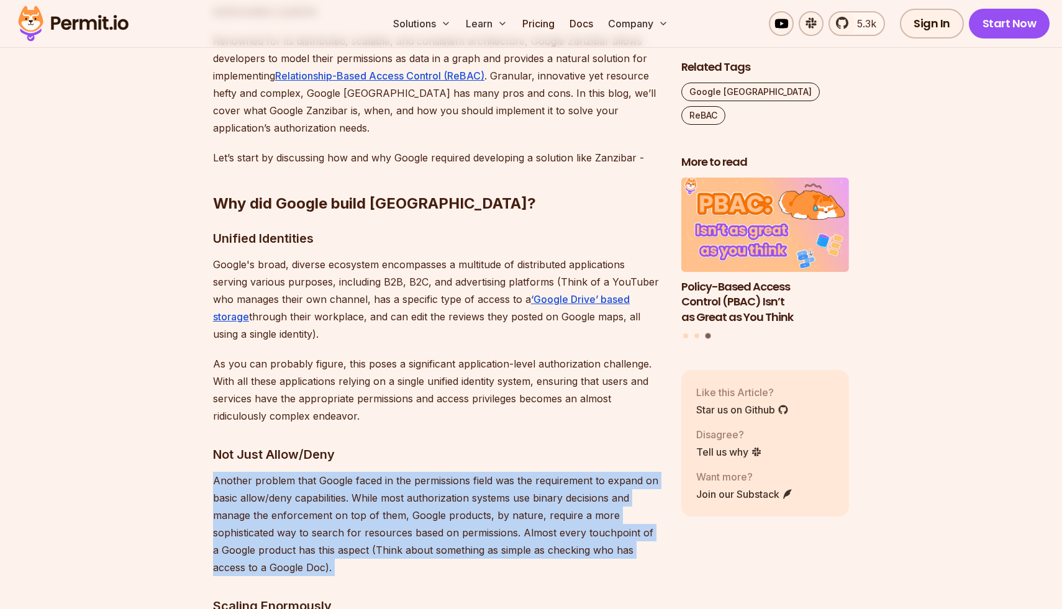
click at [327, 472] on p "Another problem that Google faced in the permissions field was the requirement …" at bounding box center [437, 524] width 448 height 104
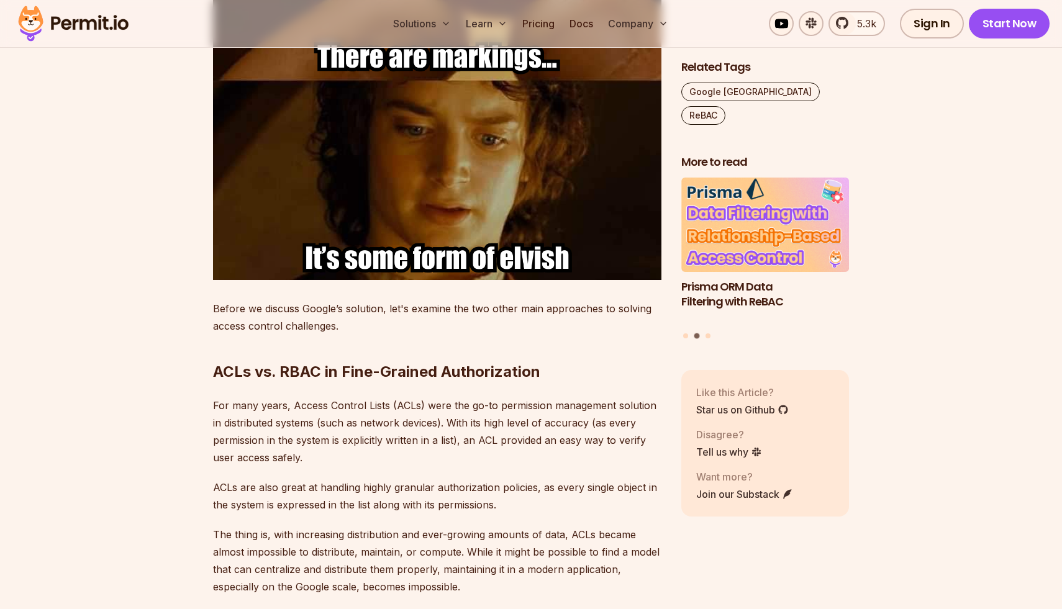
scroll to position [1902, 0]
click at [361, 434] on p "For many years, Access Control Lists (ACLs) were the go-to permission managemen…" at bounding box center [437, 431] width 448 height 70
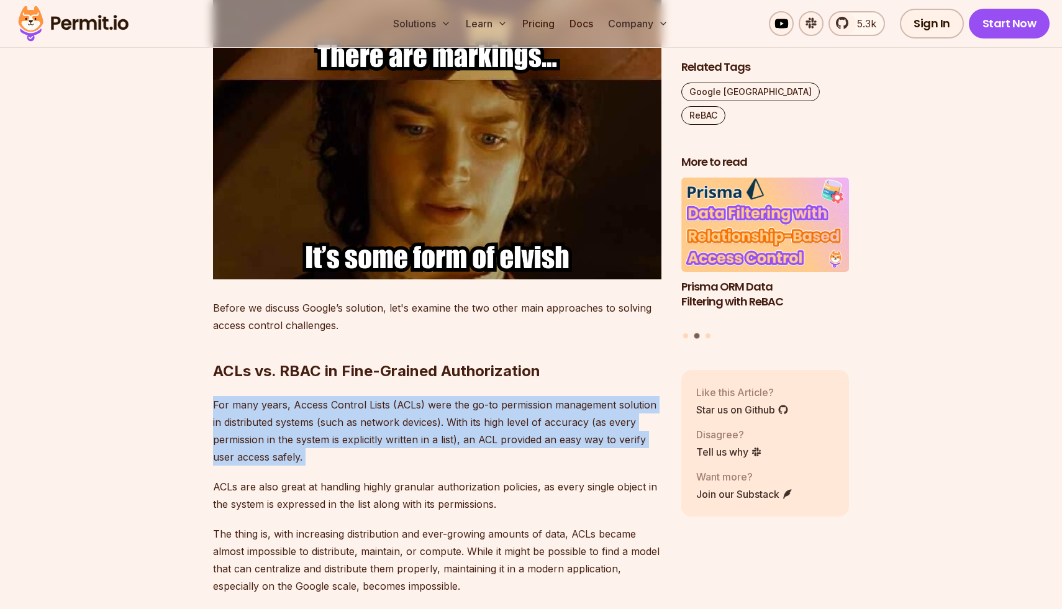
click at [361, 434] on p "For many years, Access Control Lists (ACLs) were the go-to permission managemen…" at bounding box center [437, 431] width 448 height 70
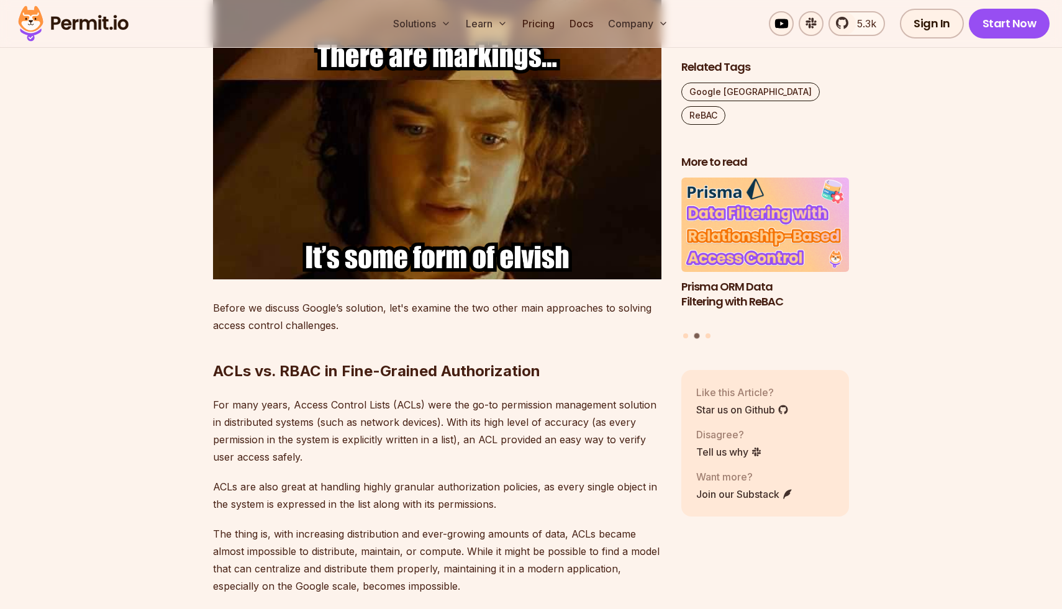
click at [358, 439] on p "For many years, Access Control Lists (ACLs) were the go-to permission managemen…" at bounding box center [437, 431] width 448 height 70
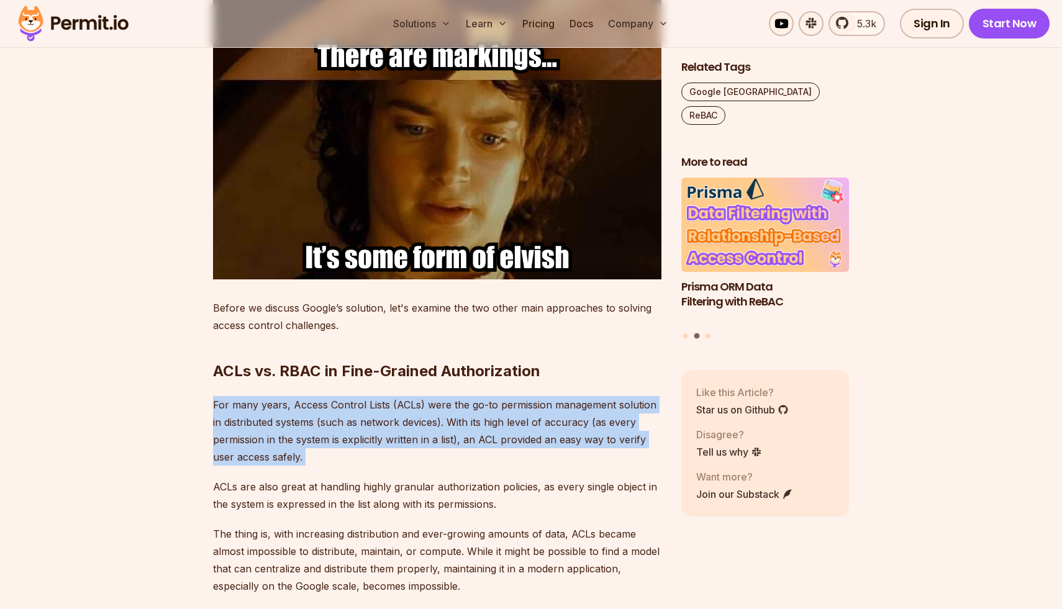
click at [358, 439] on p "For many years, Access Control Lists (ACLs) were the go-to permission managemen…" at bounding box center [437, 431] width 448 height 70
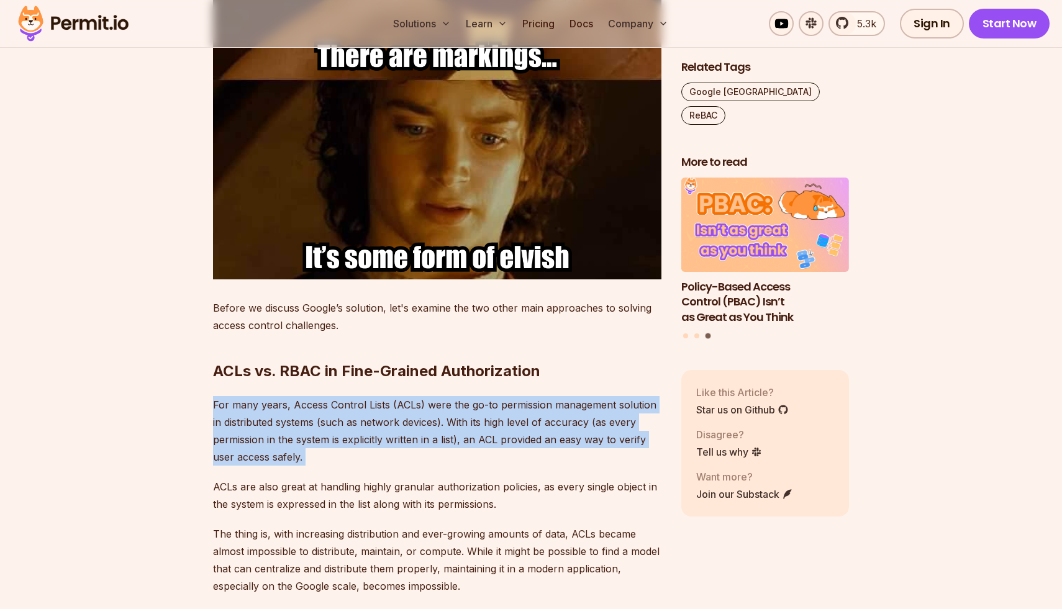
click at [358, 439] on p "For many years, Access Control Lists (ACLs) were the go-to permission managemen…" at bounding box center [437, 431] width 448 height 70
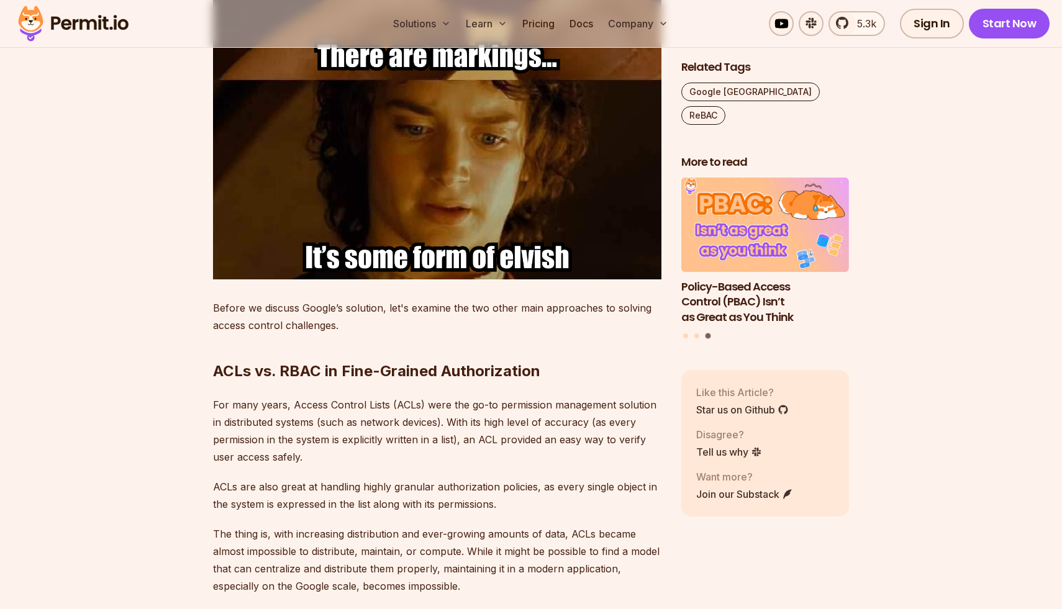
click at [358, 439] on p "For many years, Access Control Lists (ACLs) were the go-to permission managemen…" at bounding box center [437, 431] width 448 height 70
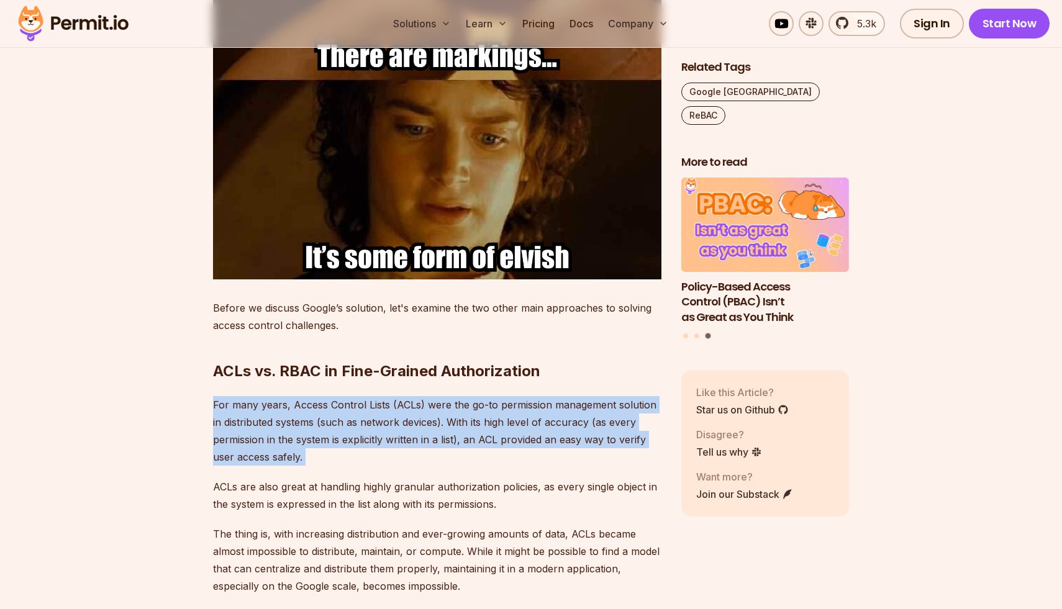
click at [358, 439] on p "For many years, Access Control Lists (ACLs) were the go-to permission managemen…" at bounding box center [437, 431] width 448 height 70
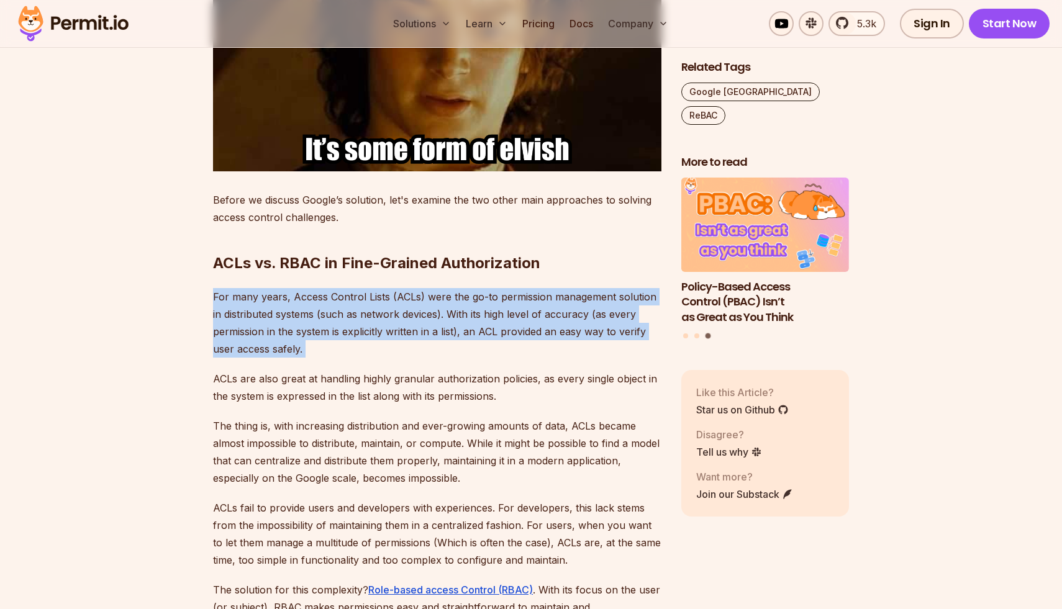
scroll to position [2011, 0]
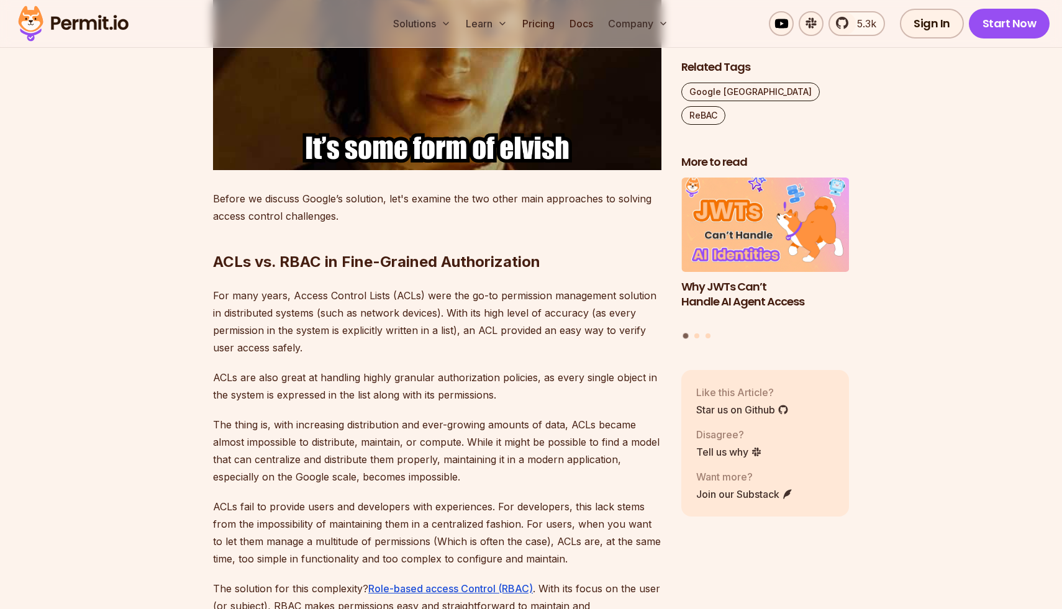
click at [363, 369] on p "ACLs are also great at handling highly granular authorization policies, as ever…" at bounding box center [437, 386] width 448 height 35
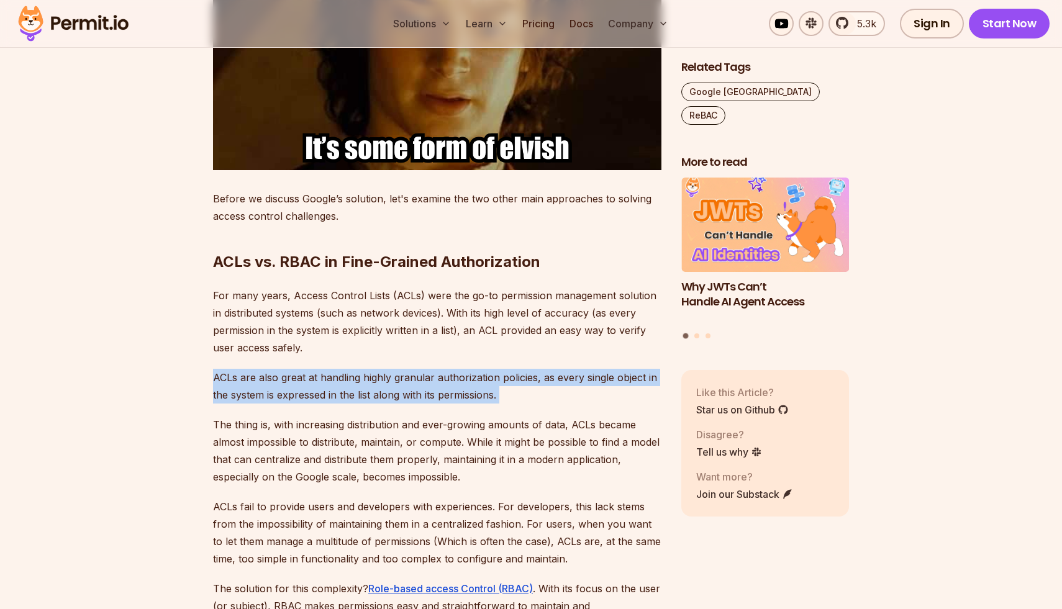
click at [363, 369] on p "ACLs are also great at handling highly granular authorization policies, as ever…" at bounding box center [437, 386] width 448 height 35
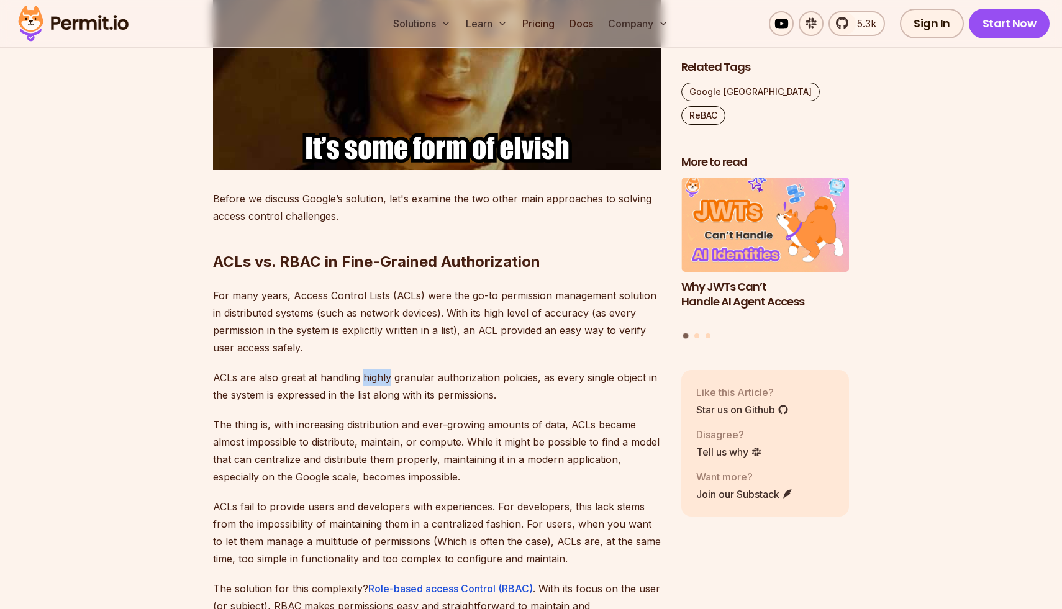
click at [363, 369] on p "ACLs are also great at handling highly granular authorization policies, as ever…" at bounding box center [437, 386] width 448 height 35
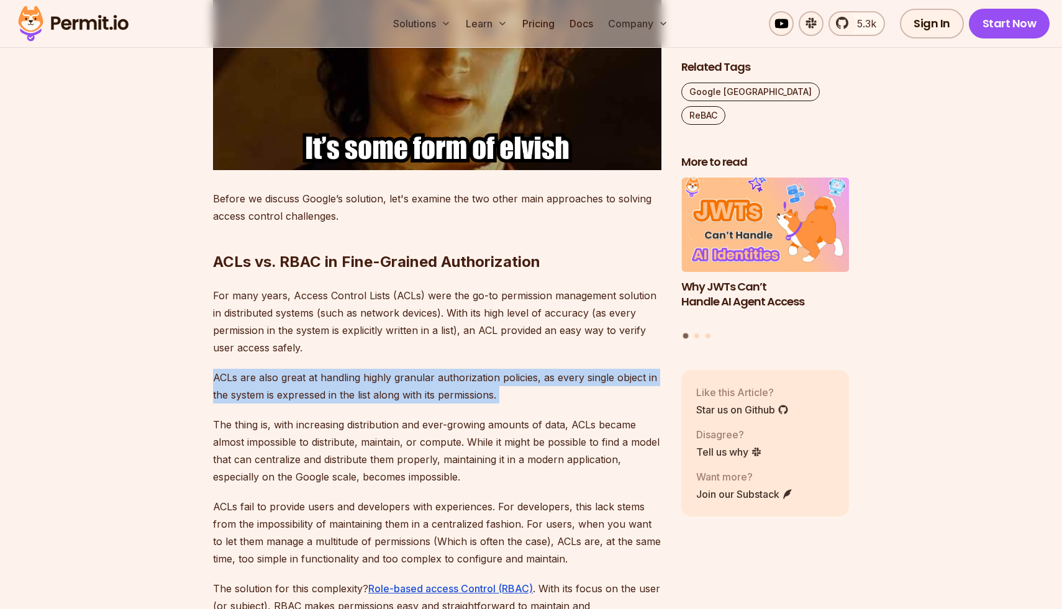
click at [363, 369] on p "ACLs are also great at handling highly granular authorization policies, as ever…" at bounding box center [437, 386] width 448 height 35
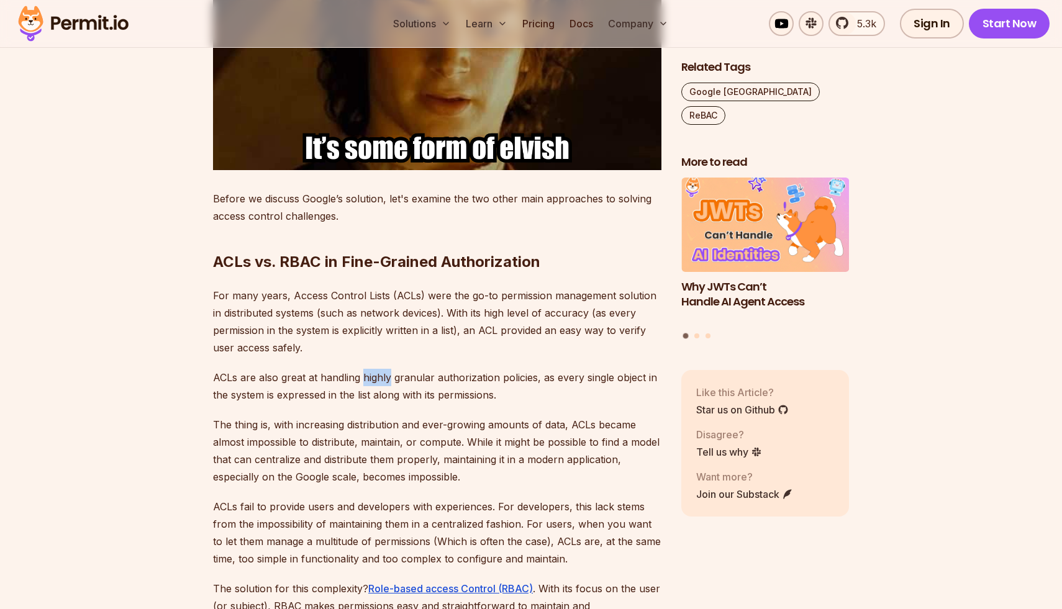
click at [363, 369] on p "ACLs are also great at handling highly granular authorization policies, as ever…" at bounding box center [437, 386] width 448 height 35
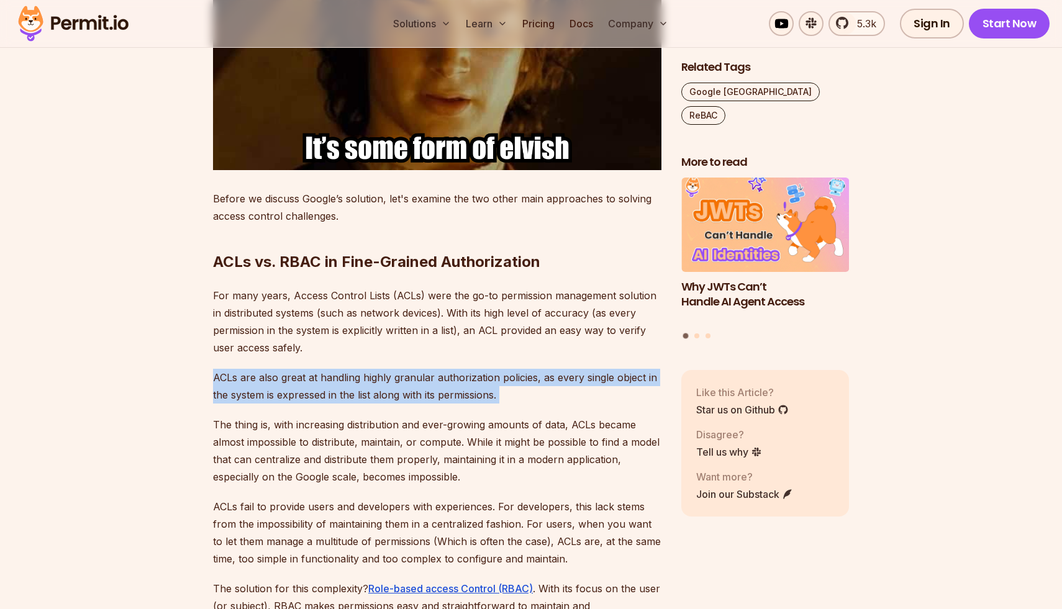
click at [363, 369] on p "ACLs are also great at handling highly granular authorization policies, as ever…" at bounding box center [437, 386] width 448 height 35
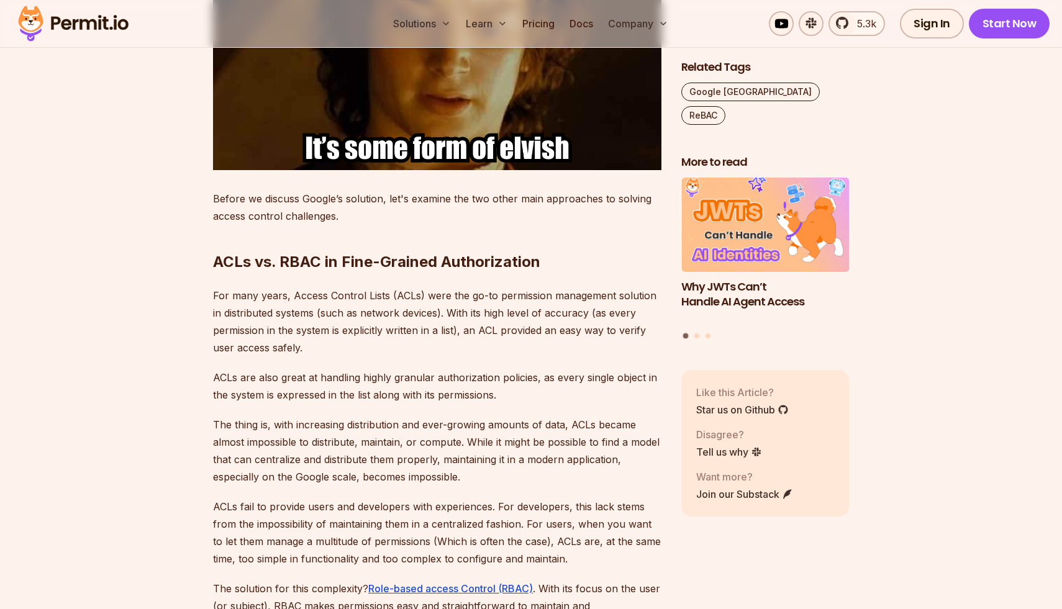
click at [323, 416] on p "The thing is, with increasing distribution and ever-growing amounts of data, AC…" at bounding box center [437, 451] width 448 height 70
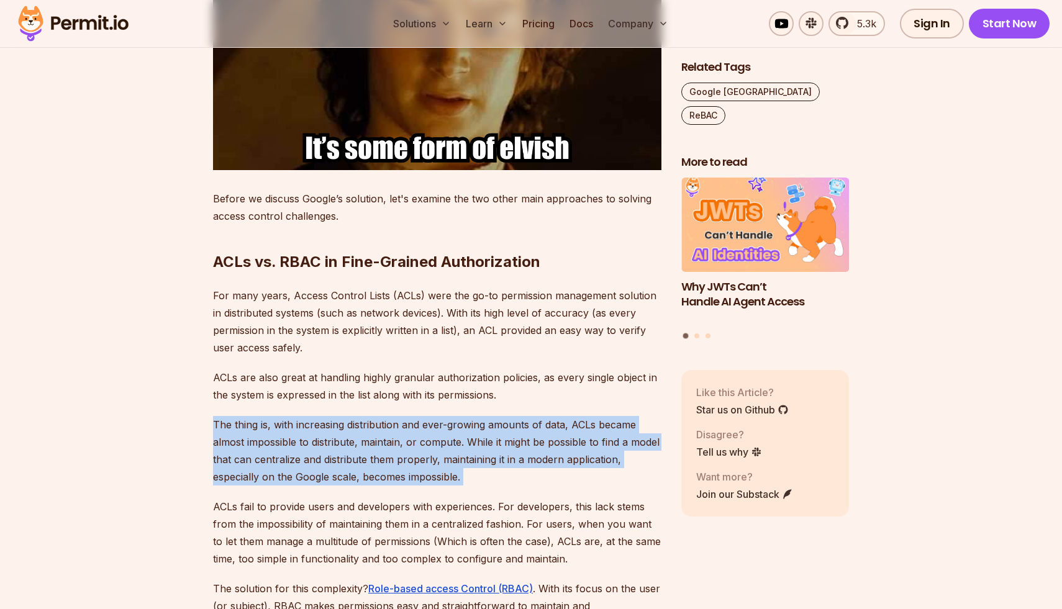
click at [323, 416] on p "The thing is, with increasing distribution and ever-growing amounts of data, AC…" at bounding box center [437, 451] width 448 height 70
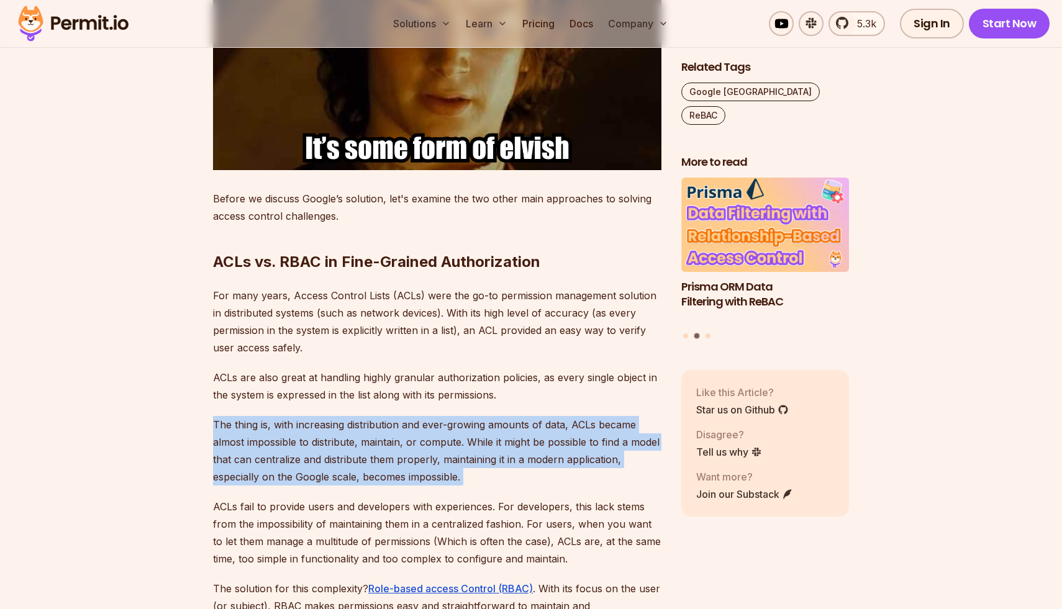
click at [296, 443] on p "The thing is, with increasing distribution and ever-growing amounts of data, AC…" at bounding box center [437, 451] width 448 height 70
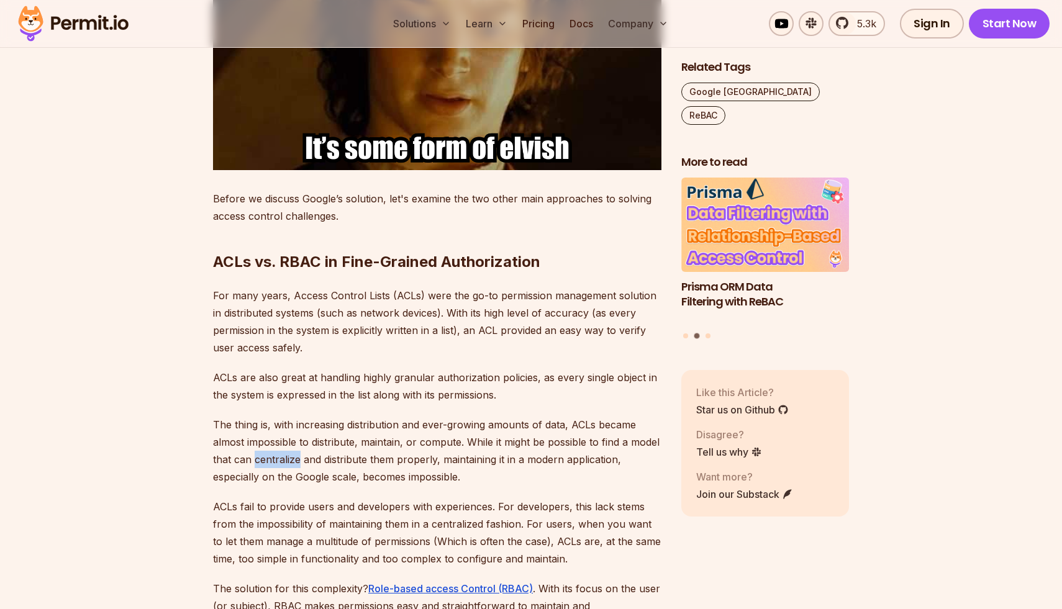
click at [296, 443] on p "The thing is, with increasing distribution and ever-growing amounts of data, AC…" at bounding box center [437, 451] width 448 height 70
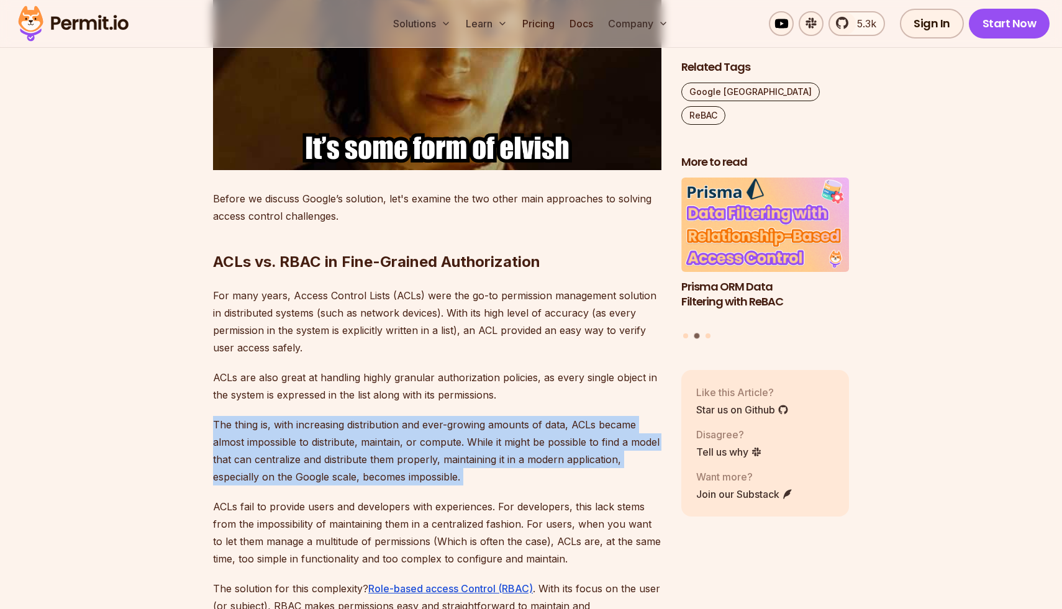
click at [296, 443] on p "The thing is, with increasing distribution and ever-growing amounts of data, AC…" at bounding box center [437, 451] width 448 height 70
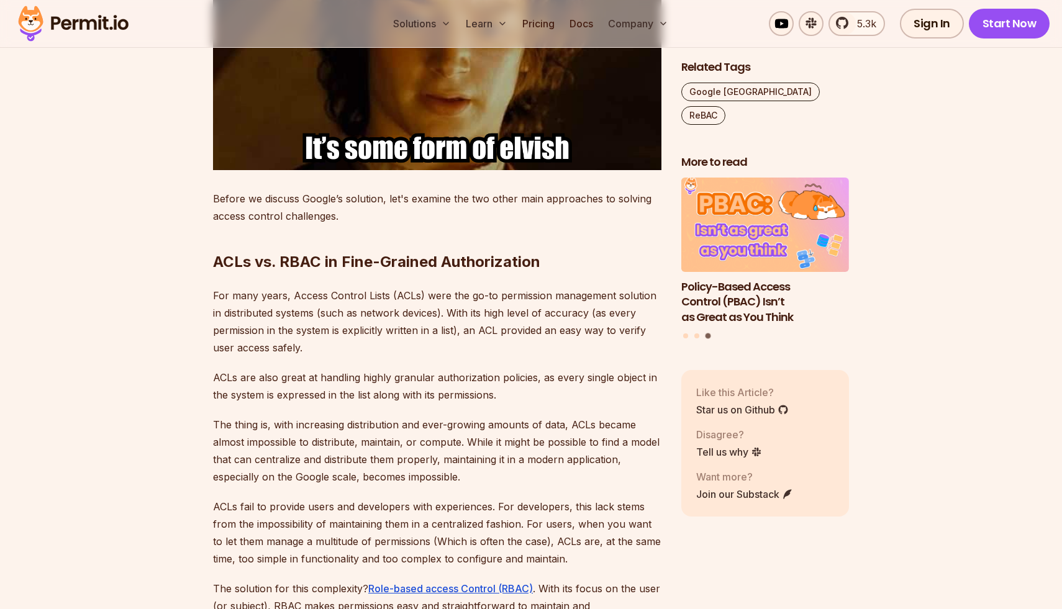
click at [281, 498] on p "ACLs fail to provide users and developers with experiences. For developers, thi…" at bounding box center [437, 533] width 448 height 70
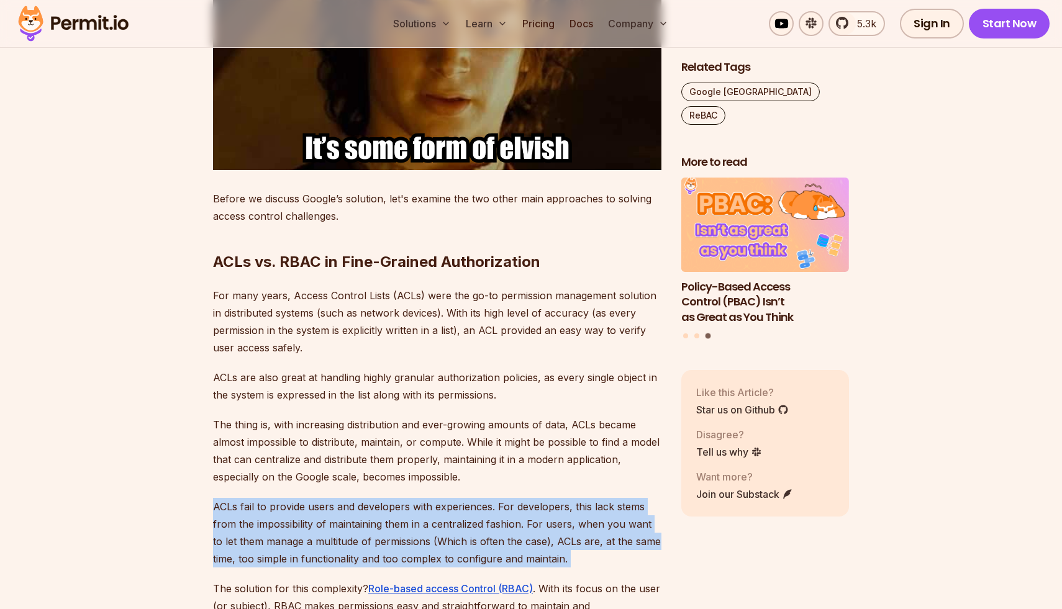
click at [281, 498] on p "ACLs fail to provide users and developers with experiences. For developers, thi…" at bounding box center [437, 533] width 448 height 70
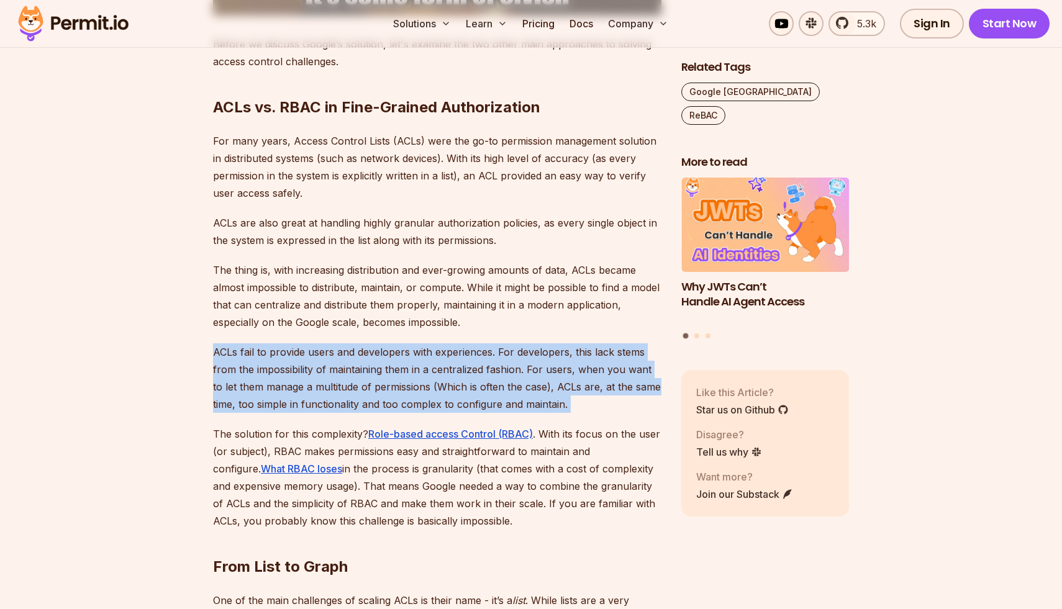
scroll to position [2167, 0]
click at [331, 380] on p "ACLs fail to provide users and developers with experiences. For developers, thi…" at bounding box center [437, 378] width 448 height 70
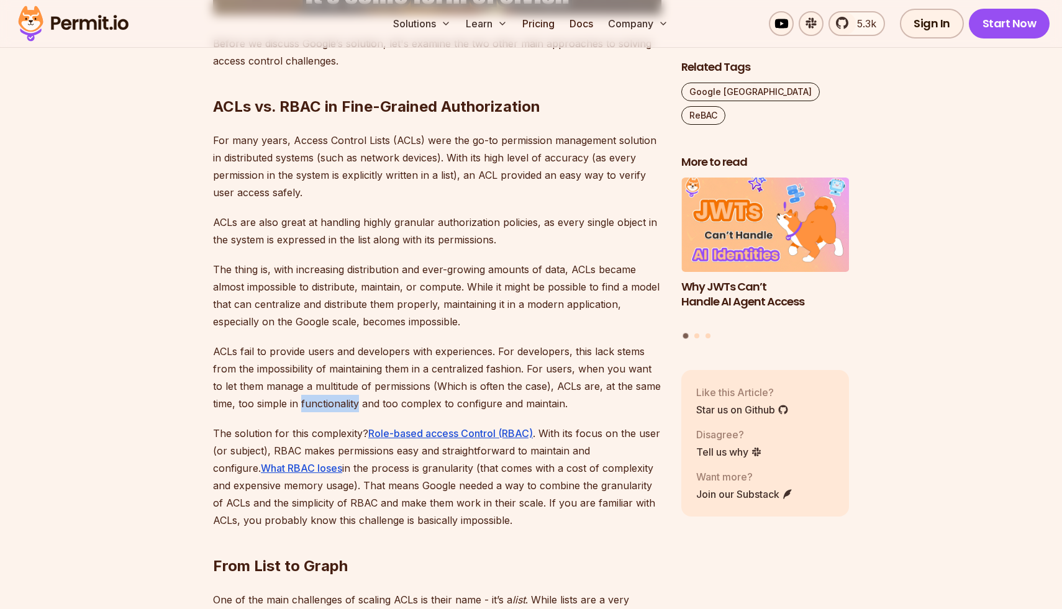
click at [331, 380] on p "ACLs fail to provide users and developers with experiences. For developers, thi…" at bounding box center [437, 378] width 448 height 70
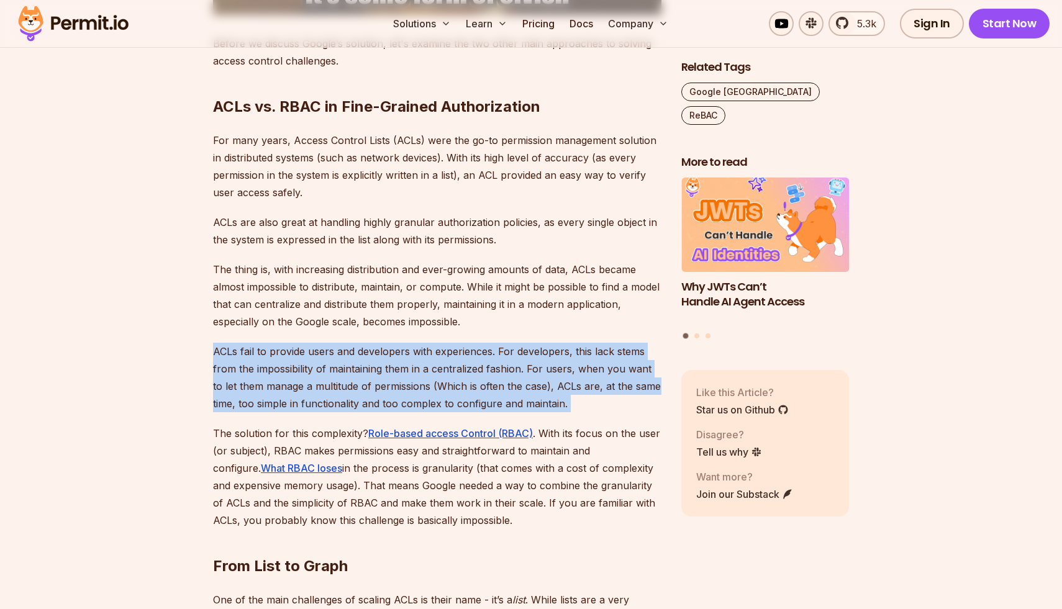
click at [331, 380] on p "ACLs fail to provide users and developers with experiences. For developers, thi…" at bounding box center [437, 378] width 448 height 70
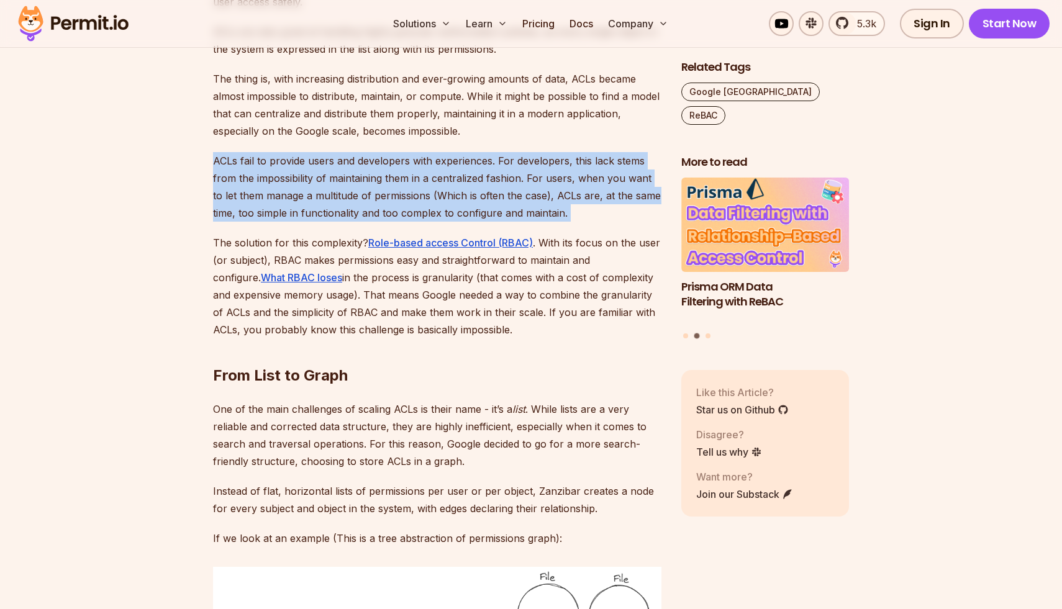
scroll to position [2358, 0]
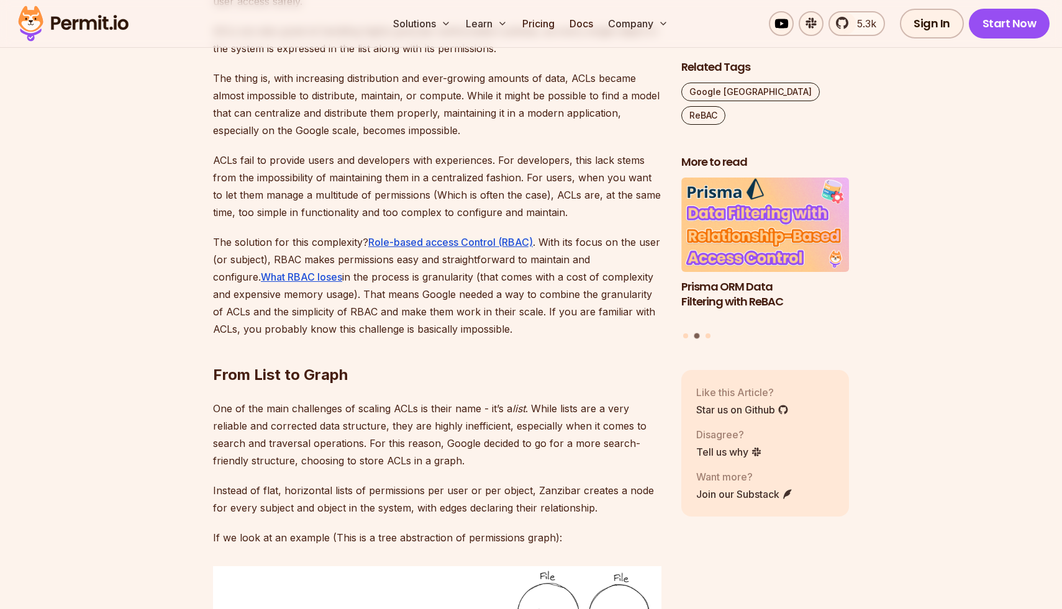
click at [347, 315] on p "The solution for this complexity? Role-based access Control (RBAC) . With its f…" at bounding box center [437, 286] width 448 height 104
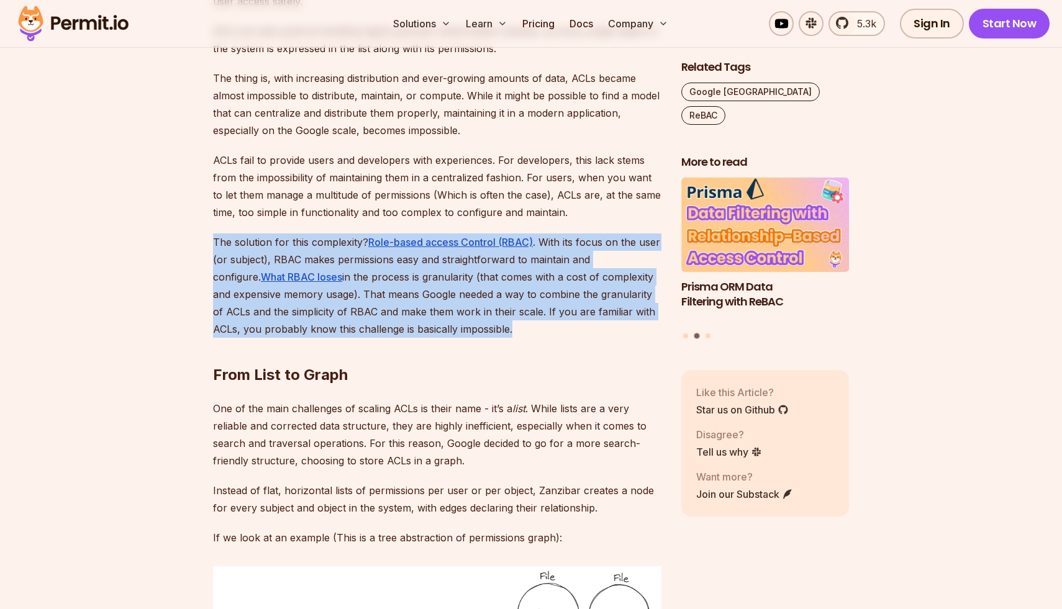
click at [347, 315] on p "The solution for this complexity? Role-based access Control (RBAC) . With its f…" at bounding box center [437, 286] width 448 height 104
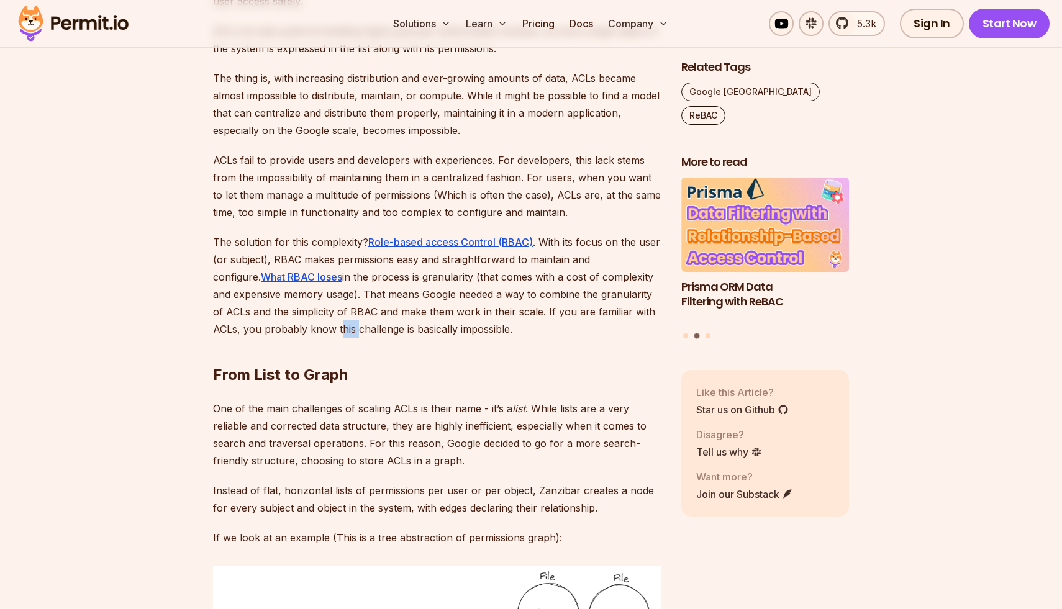
click at [347, 315] on p "The solution for this complexity? Role-based access Control (RBAC) . With its f…" at bounding box center [437, 286] width 448 height 104
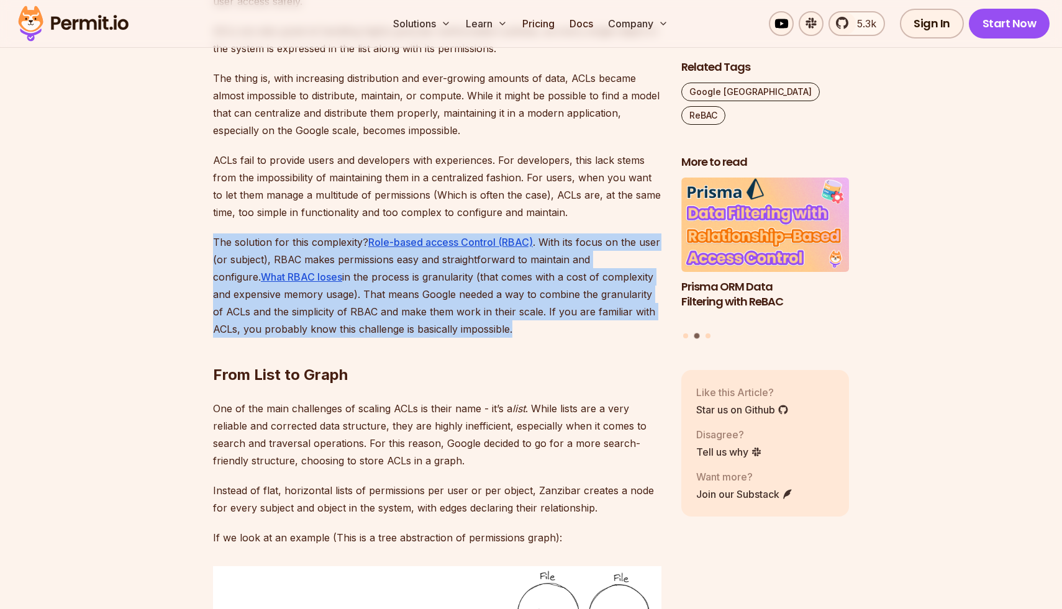
click at [347, 315] on p "The solution for this complexity? Role-based access Control (RBAC) . With its f…" at bounding box center [437, 286] width 448 height 104
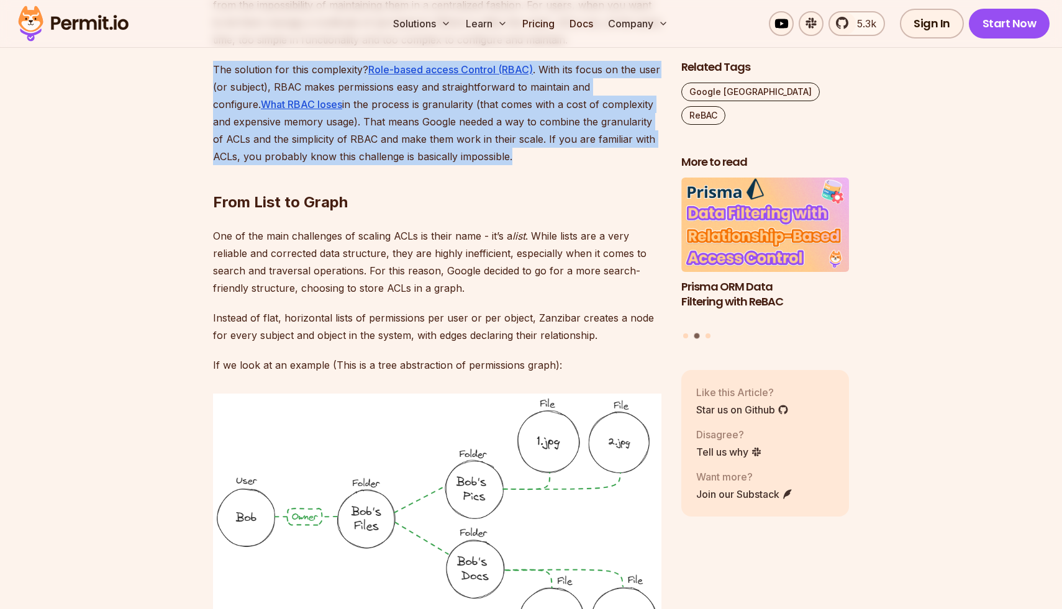
scroll to position [2532, 0]
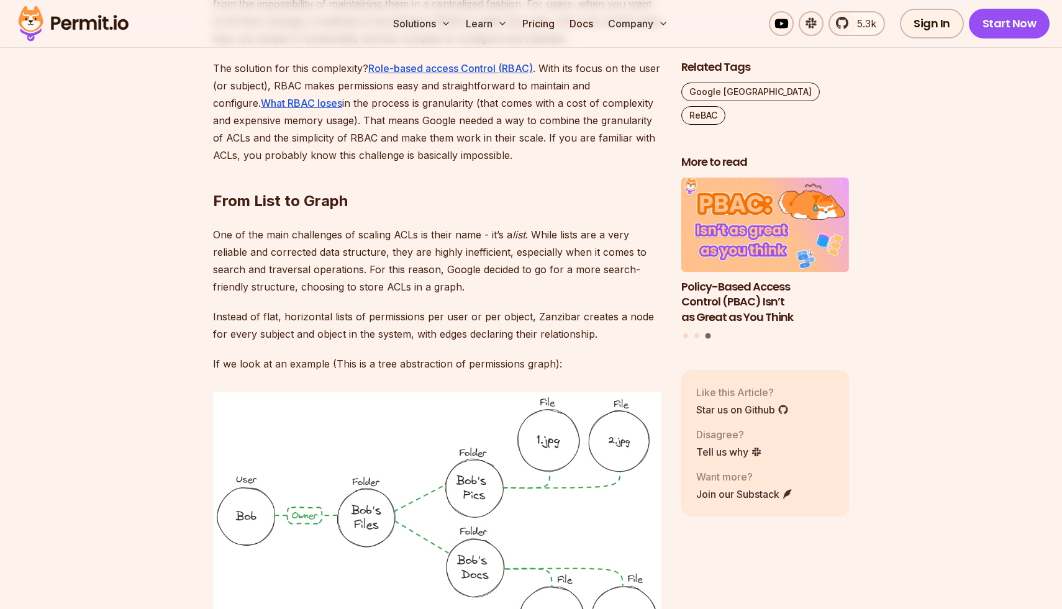
click at [378, 226] on p "One of the main challenges of scaling ACLs is their name - it’s a list . While …" at bounding box center [437, 261] width 448 height 70
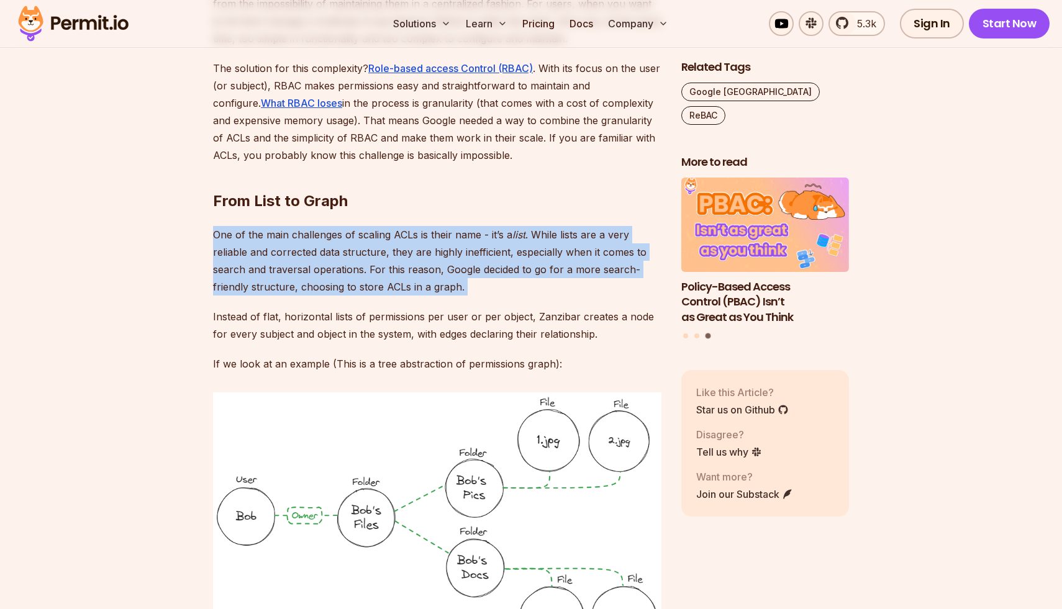
click at [378, 226] on p "One of the main challenges of scaling ACLs is their name - it’s a list . While …" at bounding box center [437, 261] width 448 height 70
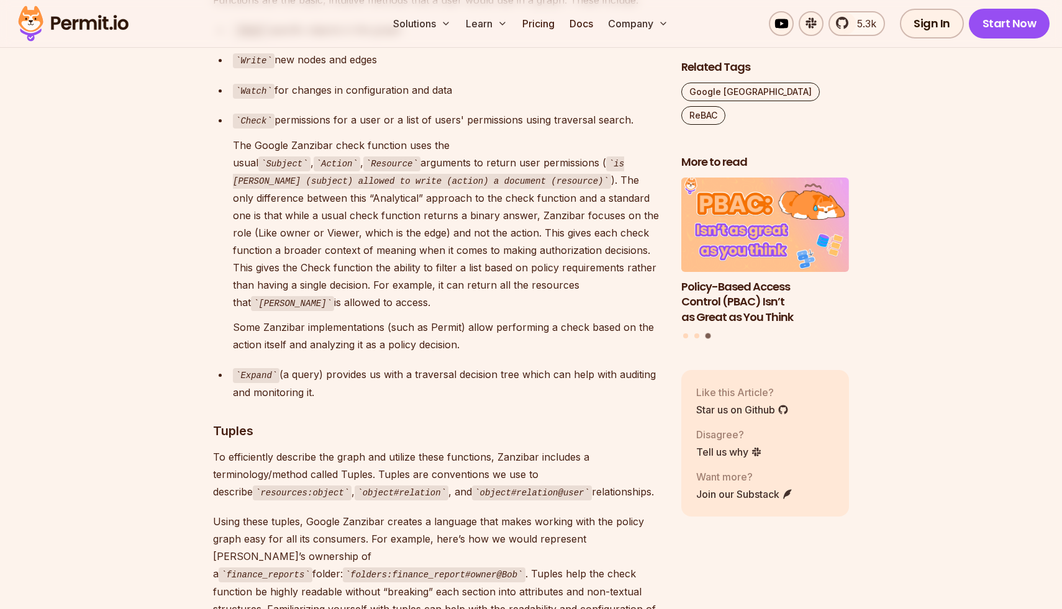
scroll to position [3728, 0]
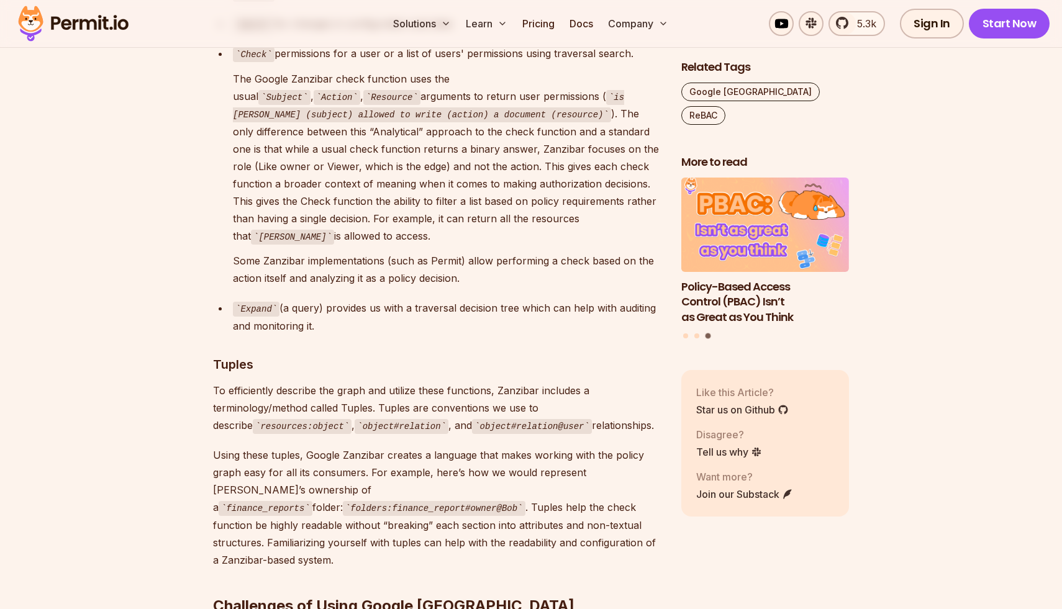
click at [281, 382] on p "To efficiently describe the graph and utilize these functions, Zanzibar include…" at bounding box center [437, 408] width 448 height 53
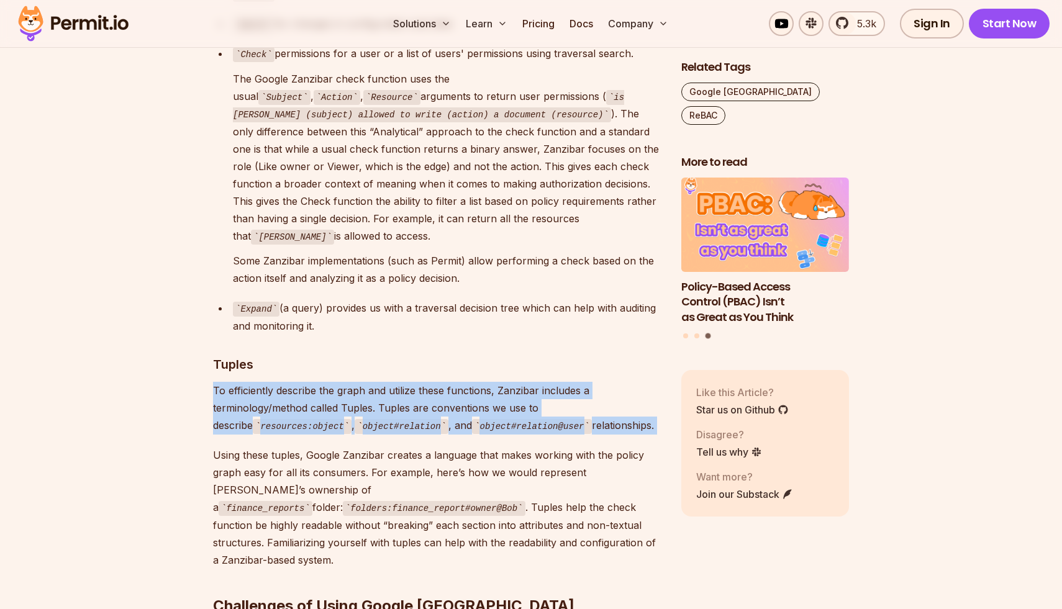
click at [281, 382] on p "To efficiently describe the graph and utilize these functions, Zanzibar include…" at bounding box center [437, 408] width 448 height 53
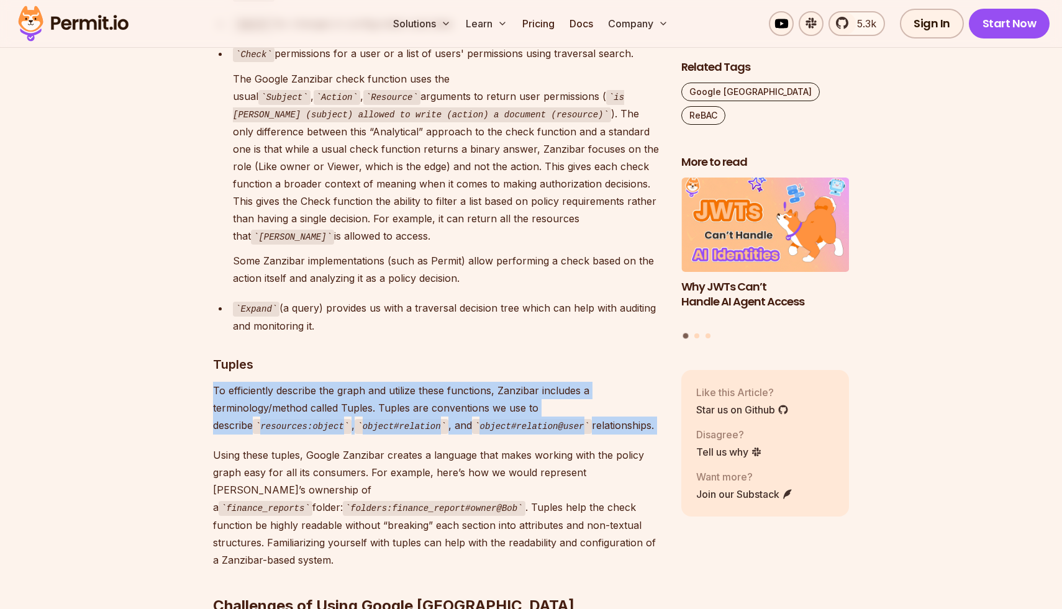
click at [275, 382] on p "To efficiently describe the graph and utilize these functions, Zanzibar include…" at bounding box center [437, 408] width 448 height 53
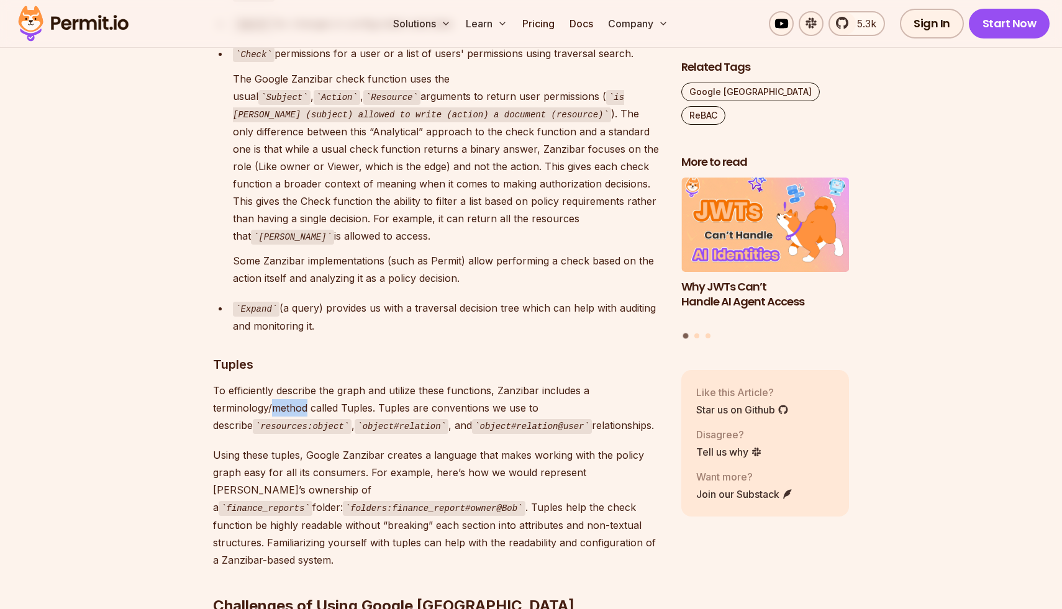
click at [275, 382] on p "To efficiently describe the graph and utilize these functions, Zanzibar include…" at bounding box center [437, 408] width 448 height 53
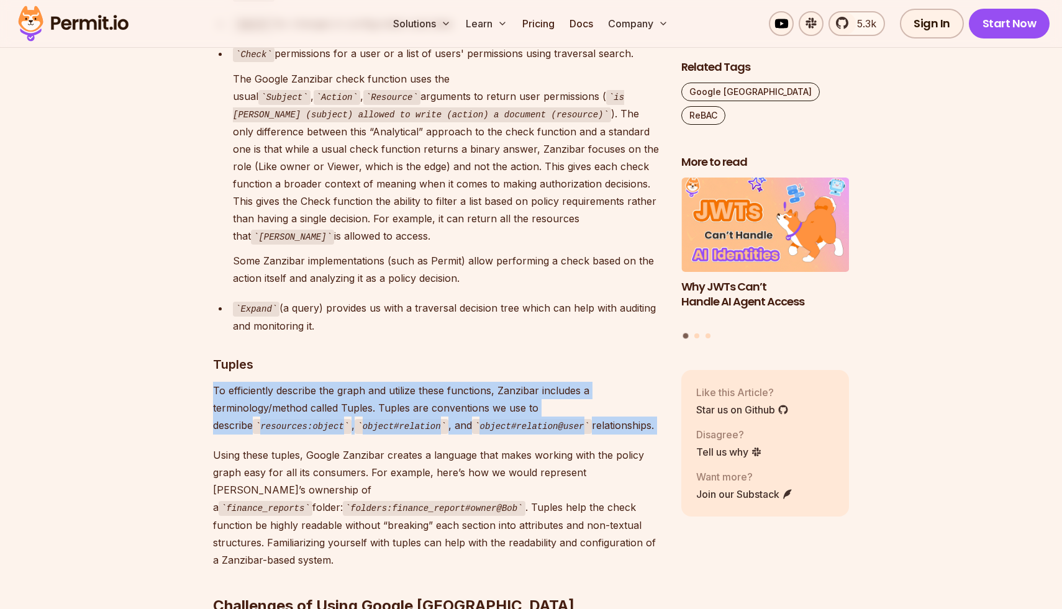
click at [275, 382] on p "To efficiently describe the graph and utilize these functions, Zanzibar include…" at bounding box center [437, 408] width 448 height 53
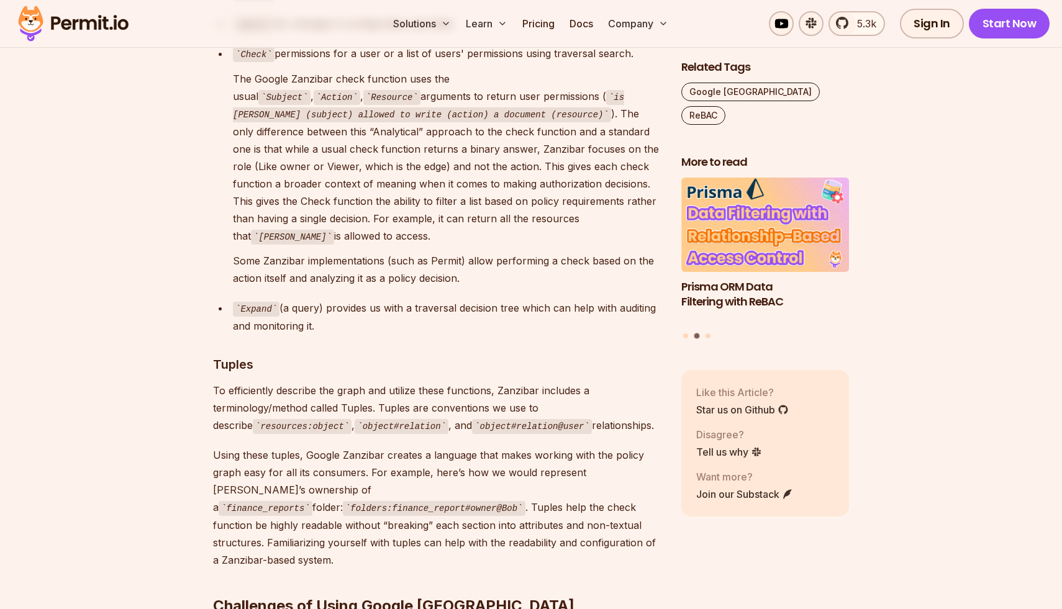
click at [280, 447] on p "Using these tuples, Google Zanzibar creates a language that makes working with …" at bounding box center [437, 508] width 448 height 122
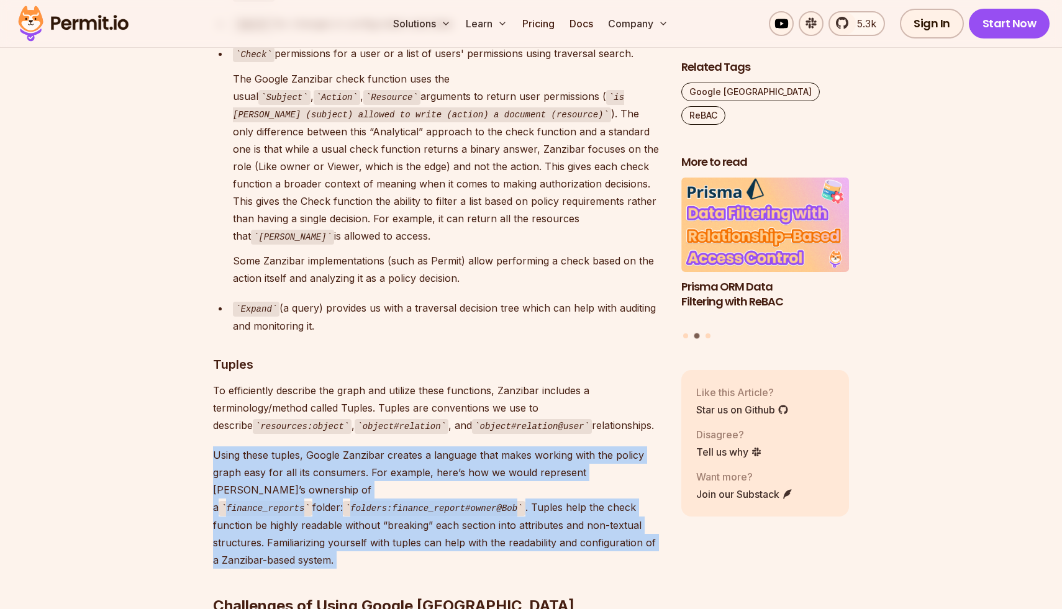
click at [280, 447] on p "Using these tuples, Google Zanzibar creates a language that makes working with …" at bounding box center [437, 508] width 448 height 122
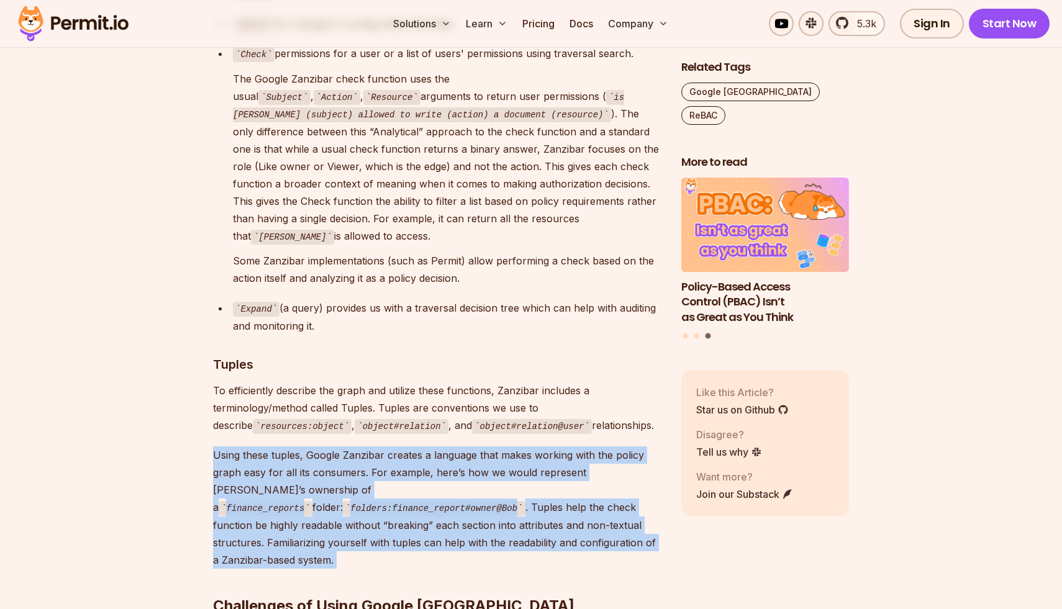
click at [304, 447] on p "Using these tuples, Google Zanzibar creates a language that makes working with …" at bounding box center [437, 508] width 448 height 122
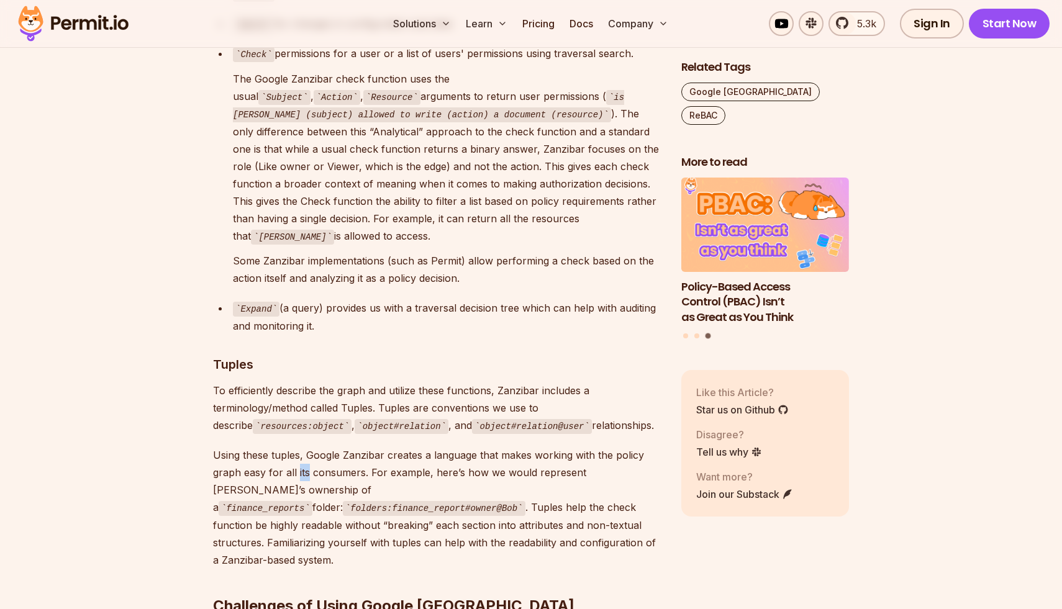
click at [304, 447] on p "Using these tuples, Google Zanzibar creates a language that makes working with …" at bounding box center [437, 508] width 448 height 122
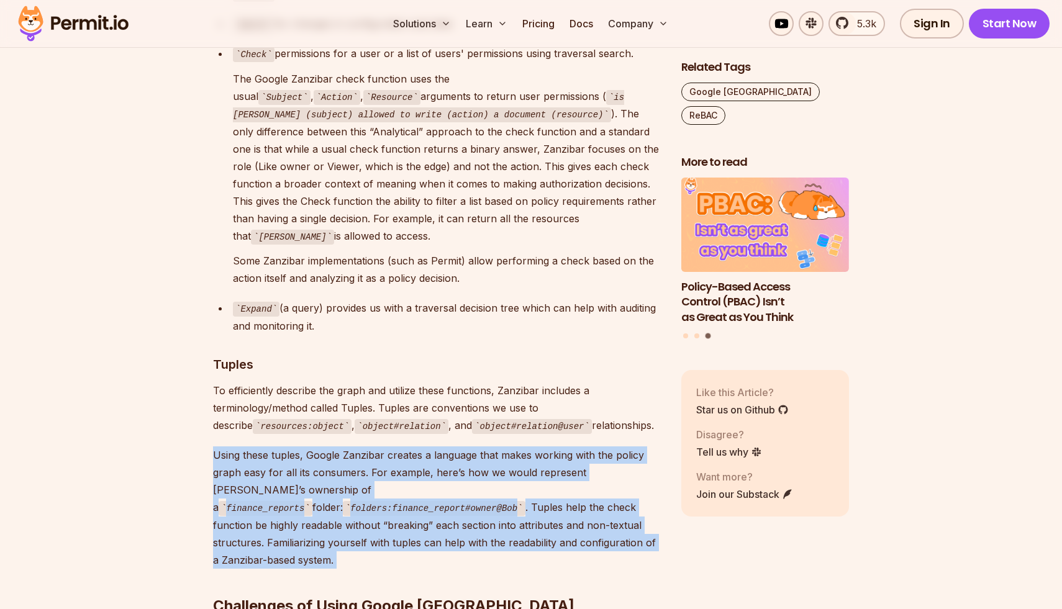
click at [304, 447] on p "Using these tuples, Google Zanzibar creates a language that makes working with …" at bounding box center [437, 508] width 448 height 122
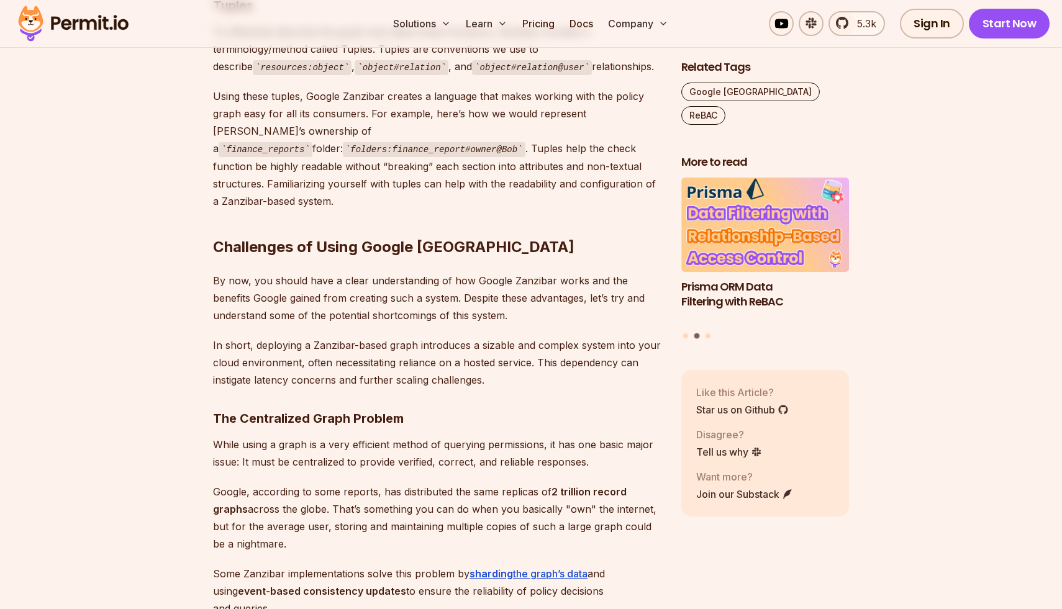
scroll to position [4090, 0]
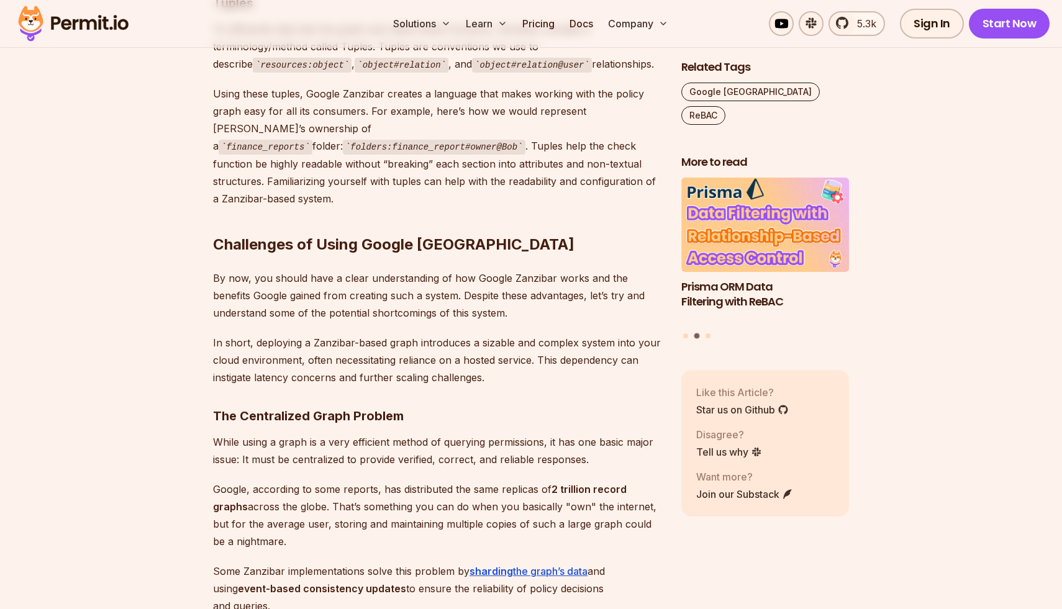
click at [309, 434] on p "While using a graph is a very efficient method of querying permissions, it has …" at bounding box center [437, 451] width 448 height 35
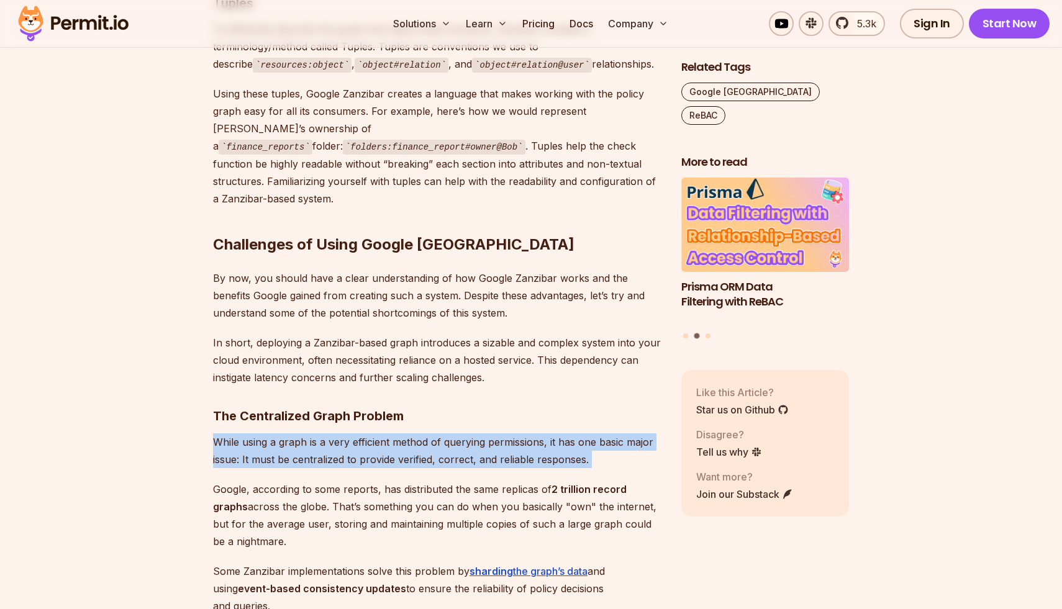
click at [309, 434] on p "While using a graph is a very efficient method of querying permissions, it has …" at bounding box center [437, 451] width 448 height 35
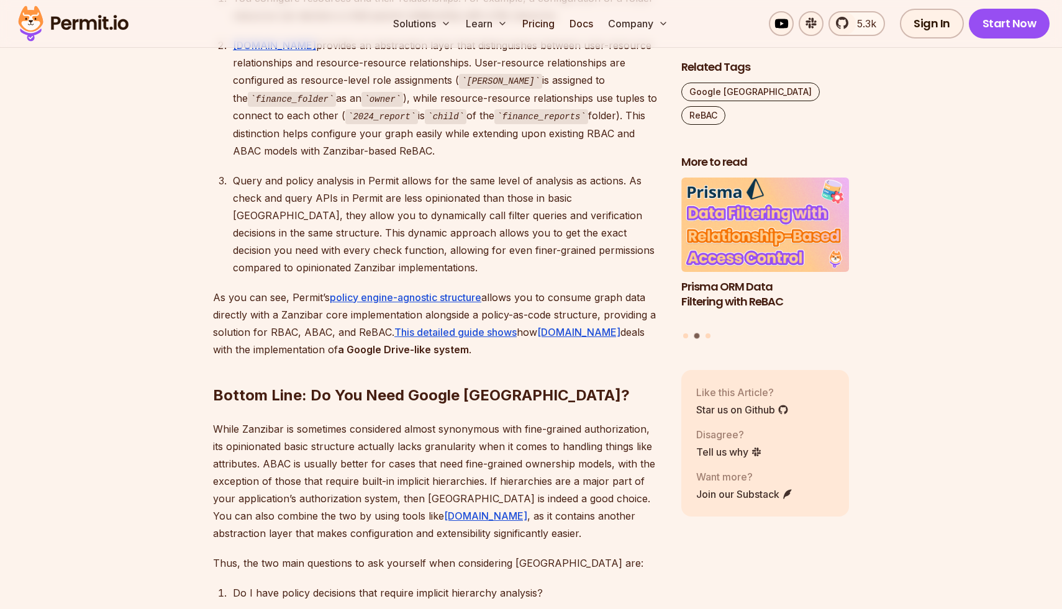
scroll to position [5883, 0]
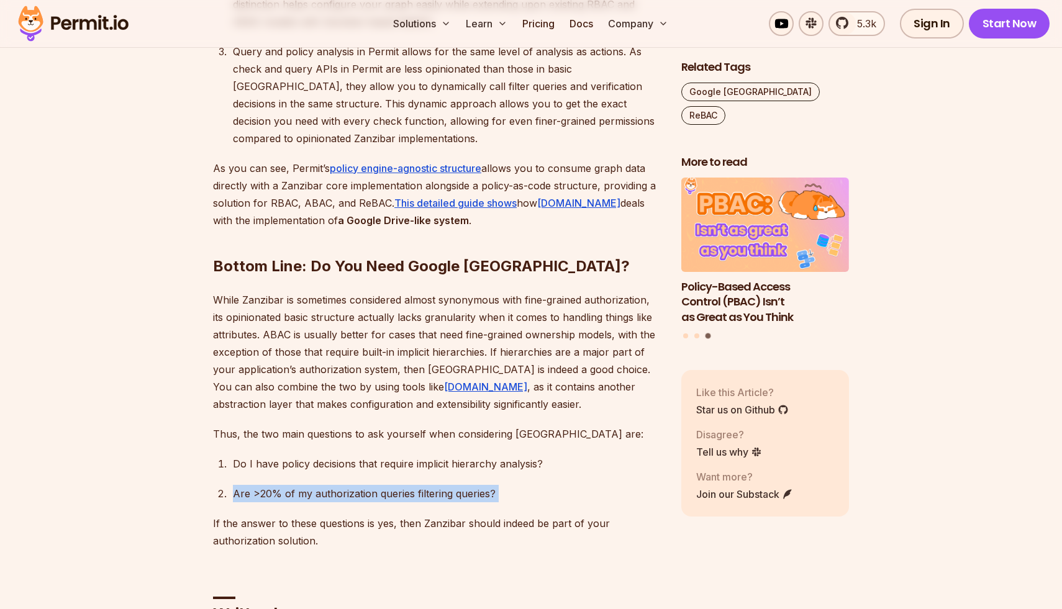
scroll to position [6013, 0]
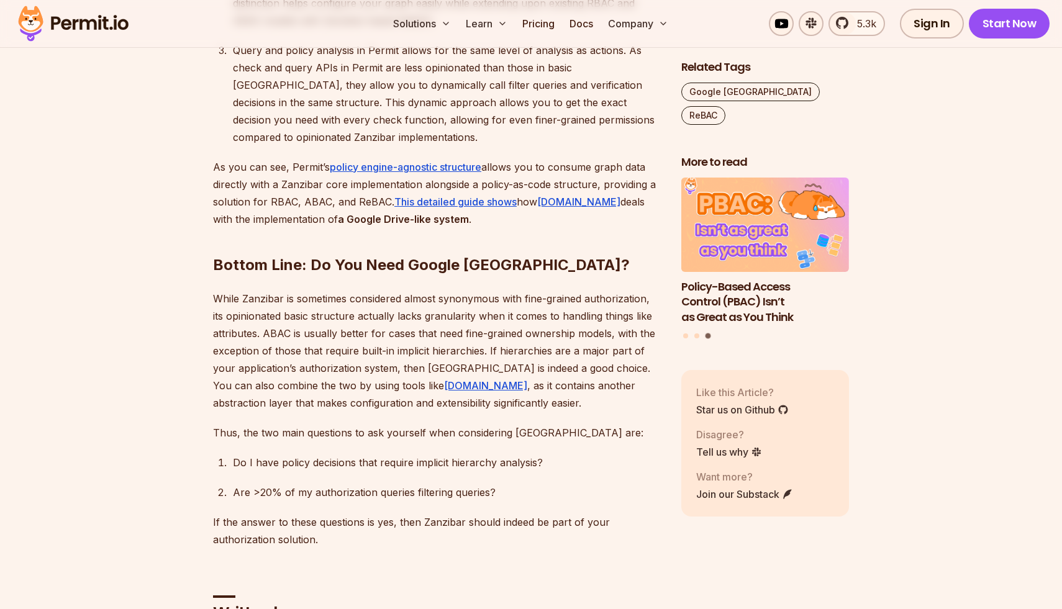
click at [342, 290] on p "While Zanzibar is sometimes considered almost synonymous with fine-grained auth…" at bounding box center [437, 351] width 448 height 122
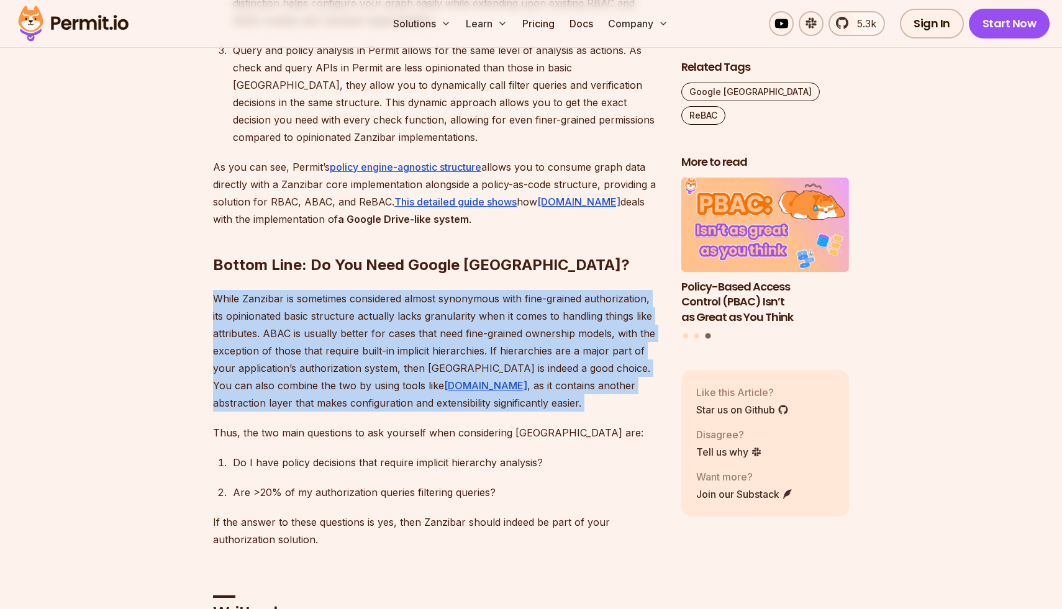
click at [342, 290] on p "While Zanzibar is sometimes considered almost synonymous with fine-grained auth…" at bounding box center [437, 351] width 448 height 122
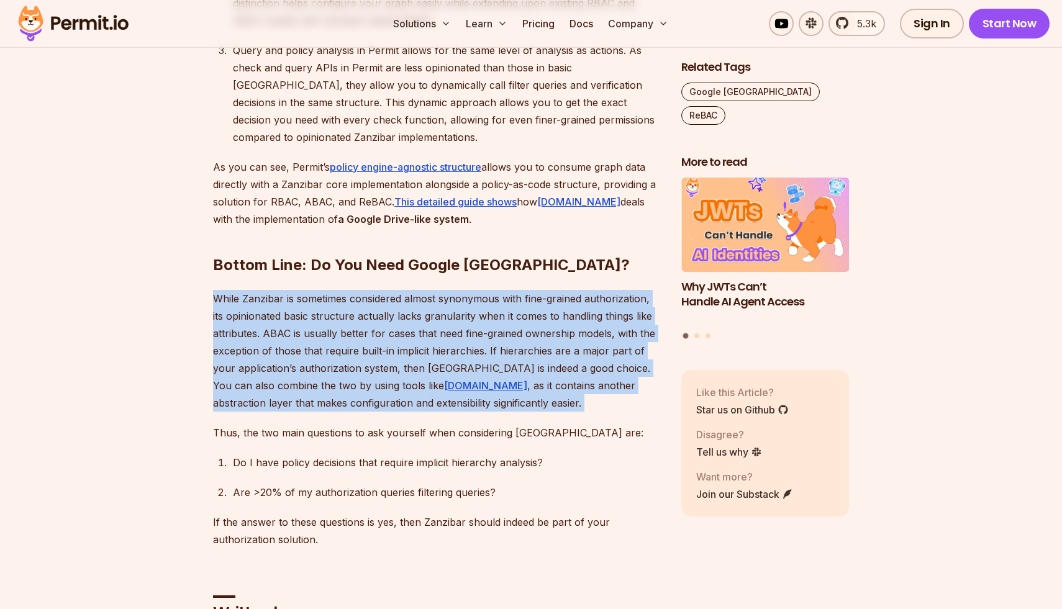
click at [342, 290] on p "While Zanzibar is sometimes considered almost synonymous with fine-grained auth…" at bounding box center [437, 351] width 448 height 122
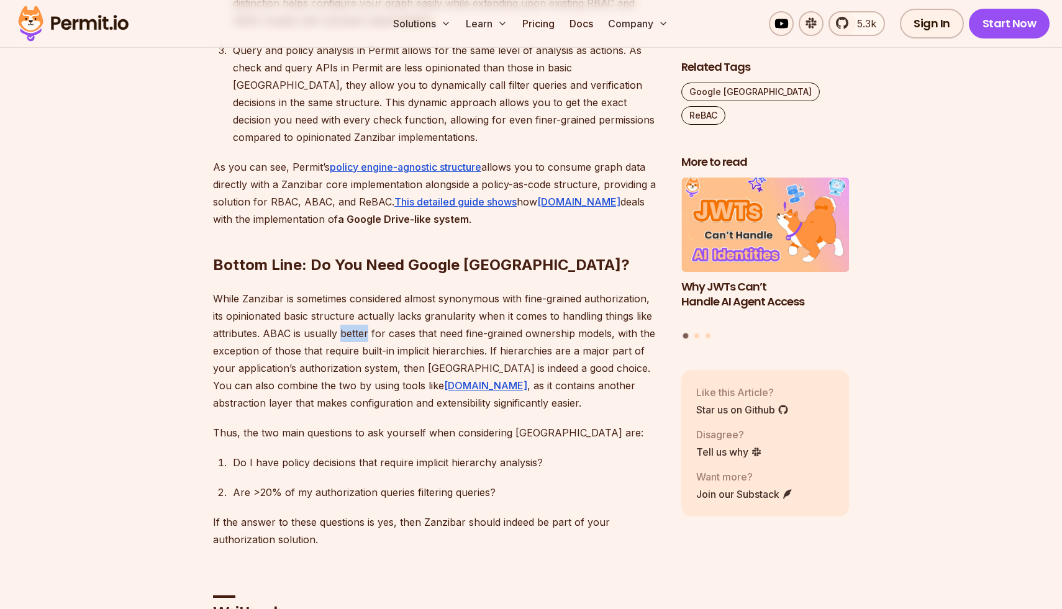
click at [342, 290] on p "While Zanzibar is sometimes considered almost synonymous with fine-grained auth…" at bounding box center [437, 351] width 448 height 122
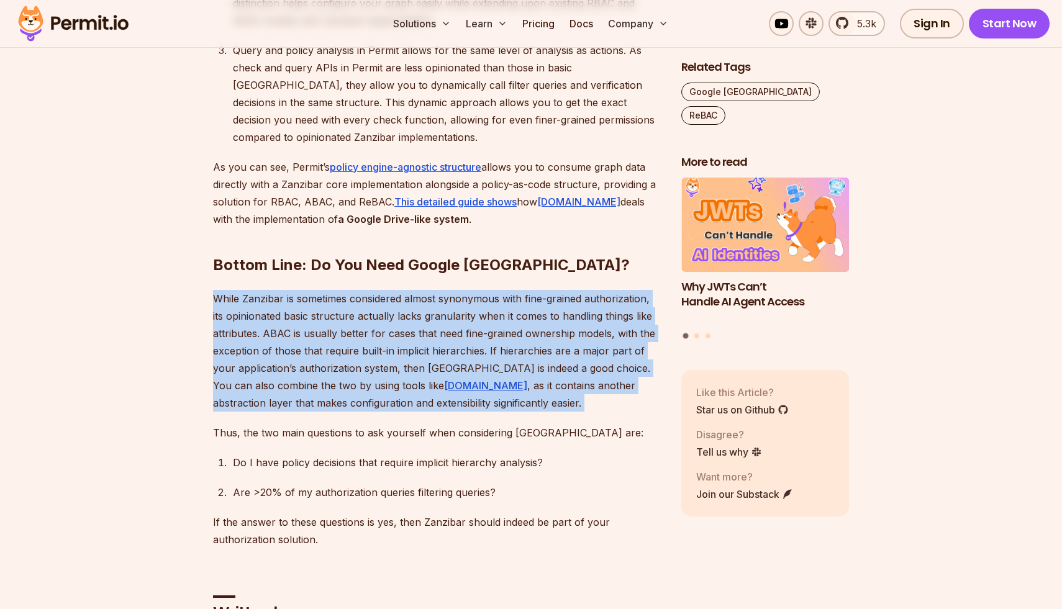
click at [342, 290] on p "While Zanzibar is sometimes considered almost synonymous with fine-grained auth…" at bounding box center [437, 351] width 448 height 122
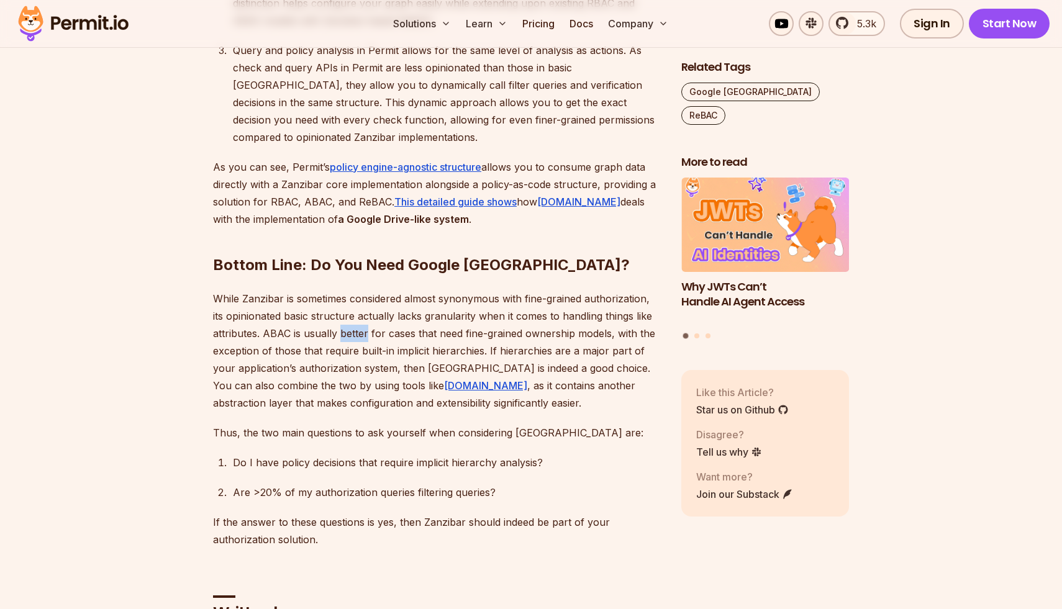
click at [342, 290] on p "While Zanzibar is sometimes considered almost synonymous with fine-grained auth…" at bounding box center [437, 351] width 448 height 122
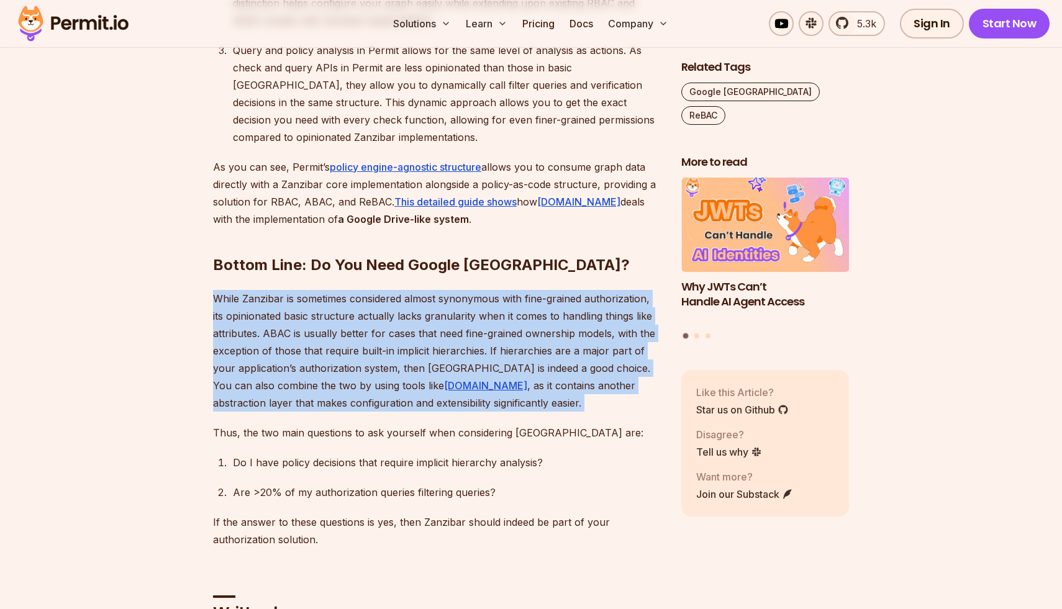
click at [342, 290] on p "While Zanzibar is sometimes considered almost synonymous with fine-grained auth…" at bounding box center [437, 351] width 448 height 122
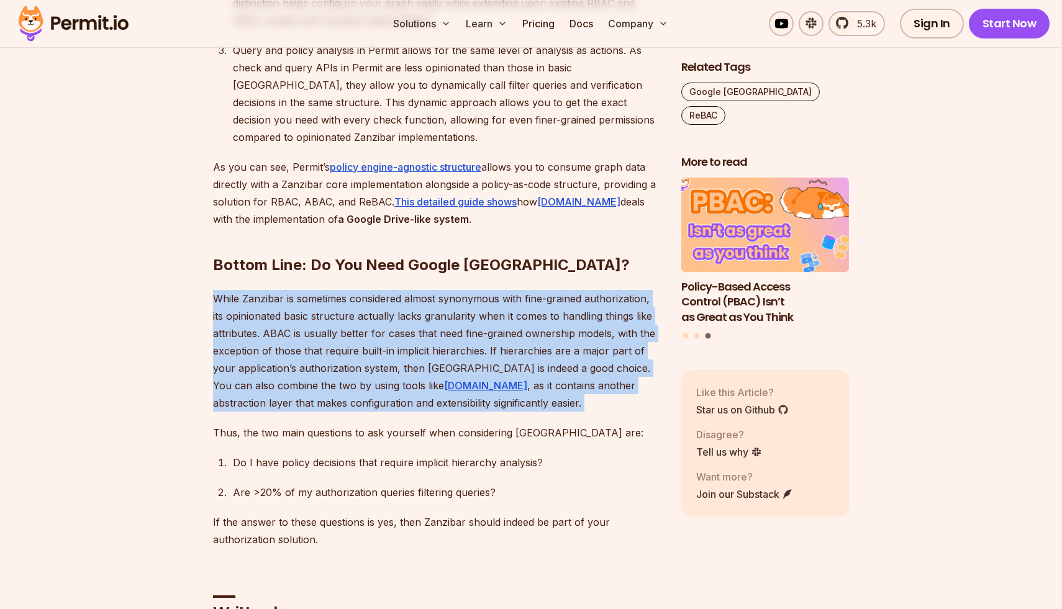
click at [759, 194] on img "3 of 3" at bounding box center [765, 225] width 184 height 104
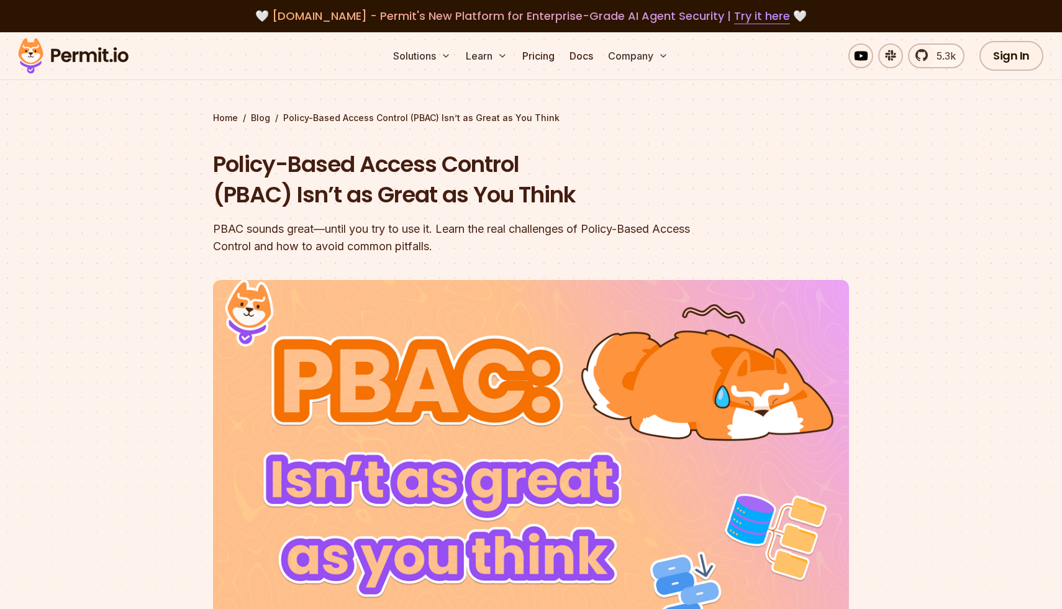
click at [445, 245] on div "PBAC sounds great—until you try to use it. Learn the real challenges of Policy-…" at bounding box center [451, 238] width 477 height 35
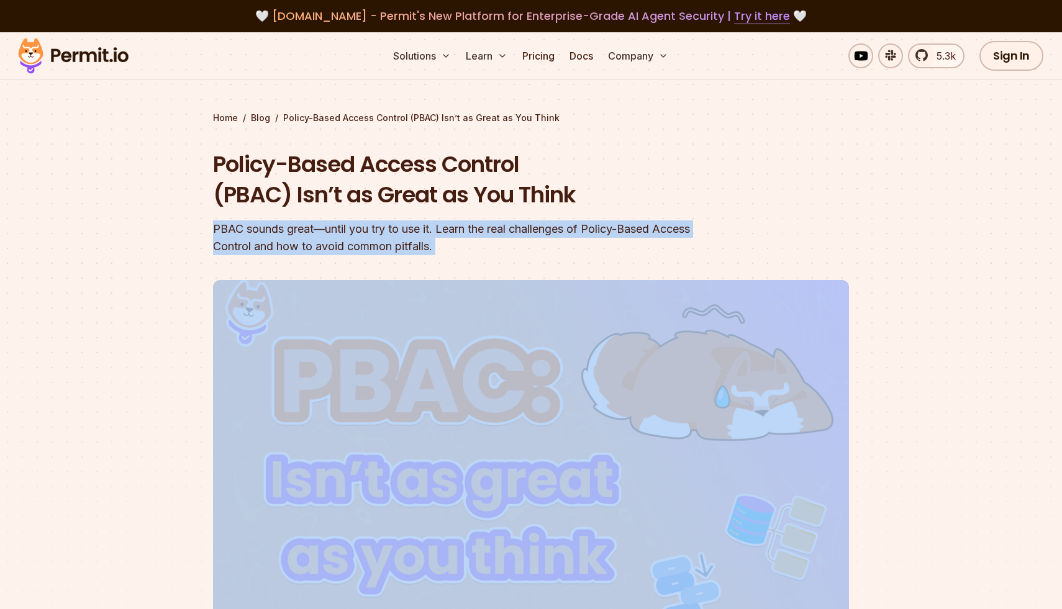
click at [445, 245] on div "PBAC sounds great—until you try to use it. Learn the real challenges of Policy-…" at bounding box center [451, 238] width 477 height 35
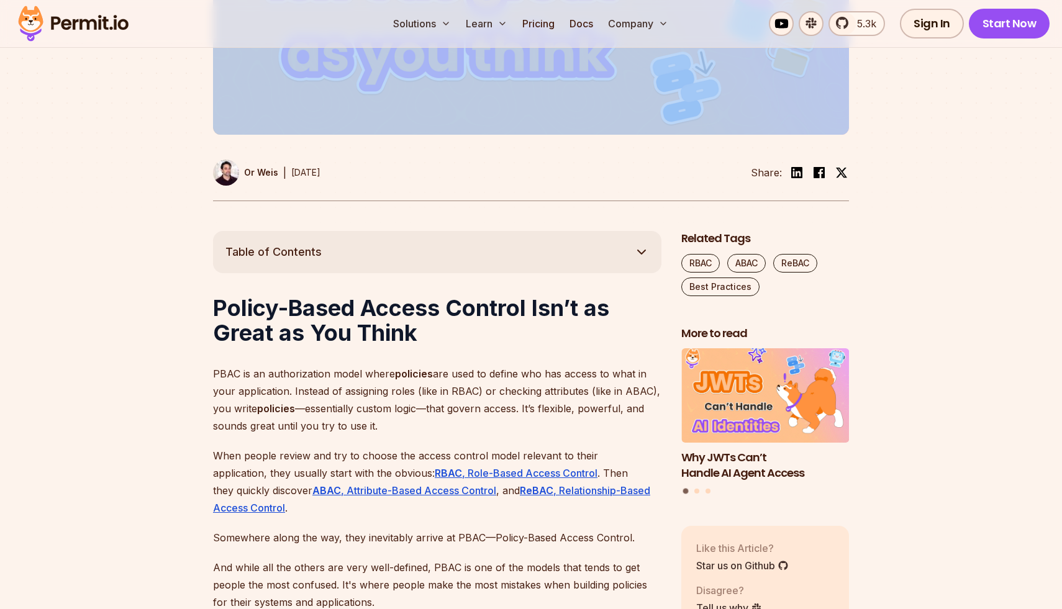
scroll to position [609, 0]
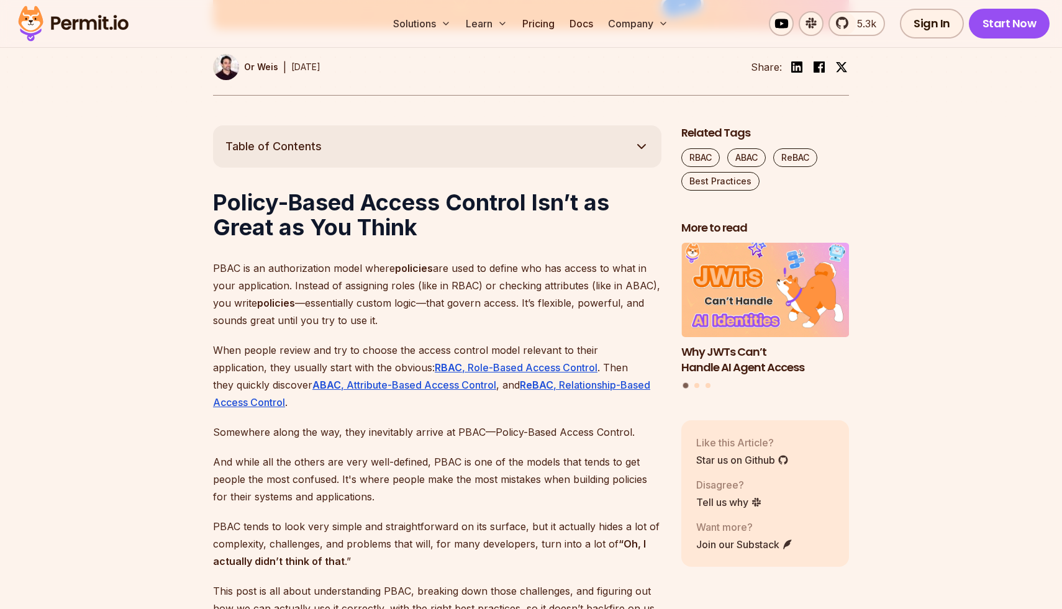
click at [344, 287] on p "PBAC is an authorization model where policies are used to define who has access…" at bounding box center [437, 295] width 448 height 70
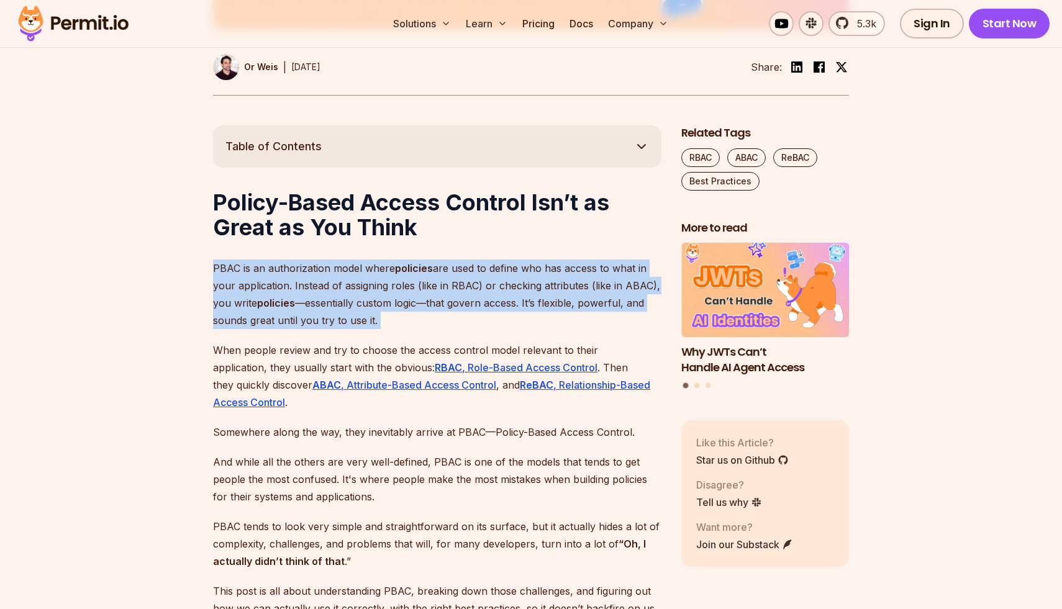
click at [344, 287] on p "PBAC is an authorization model where policies are used to define who has access…" at bounding box center [437, 295] width 448 height 70
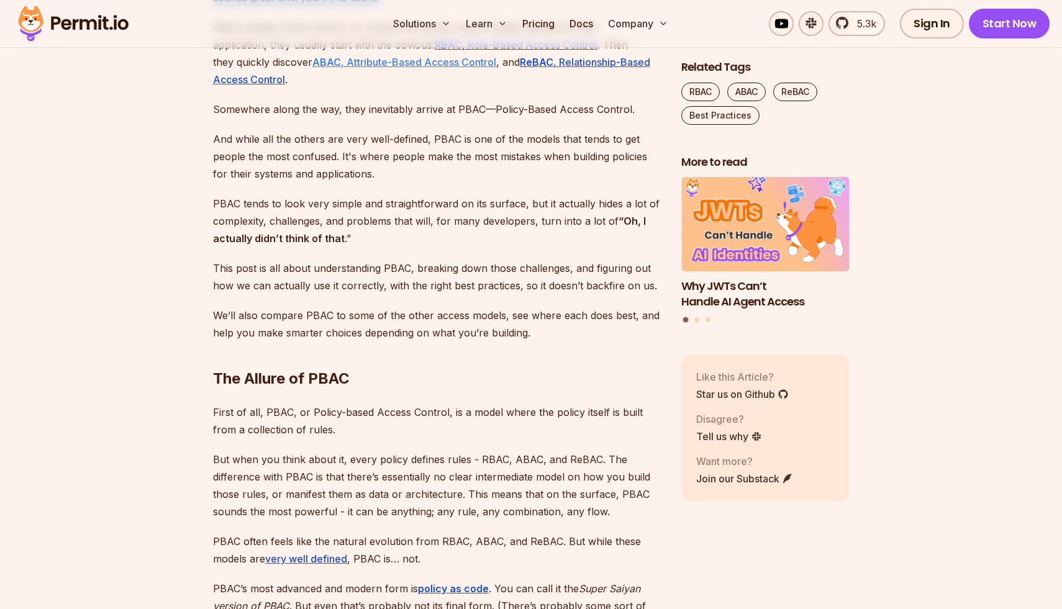
scroll to position [933, 0]
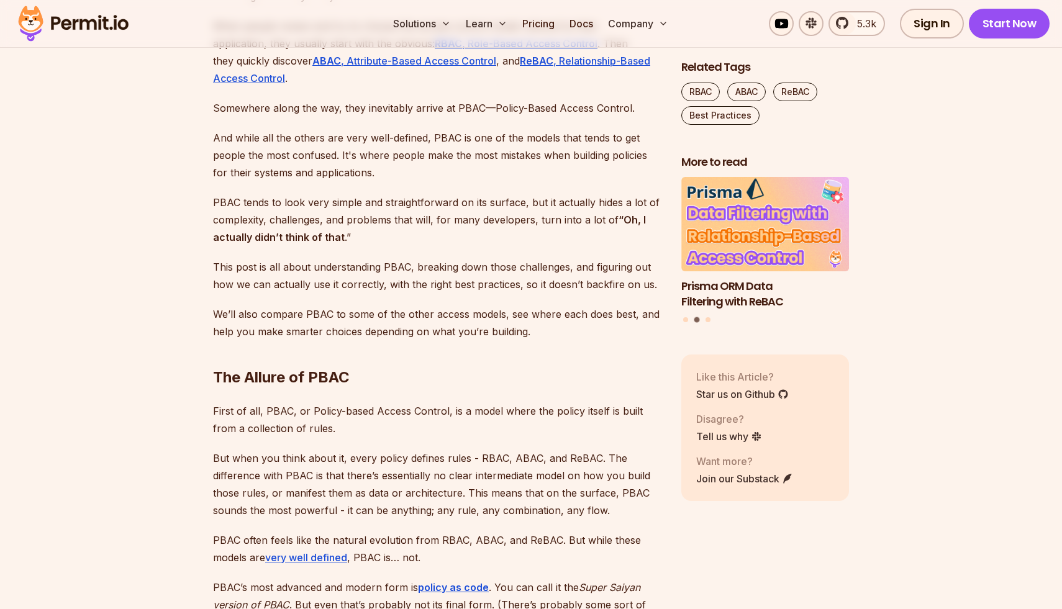
click at [296, 158] on p "And while all the others are very well-defined, PBAC is one of the models that …" at bounding box center [437, 155] width 448 height 52
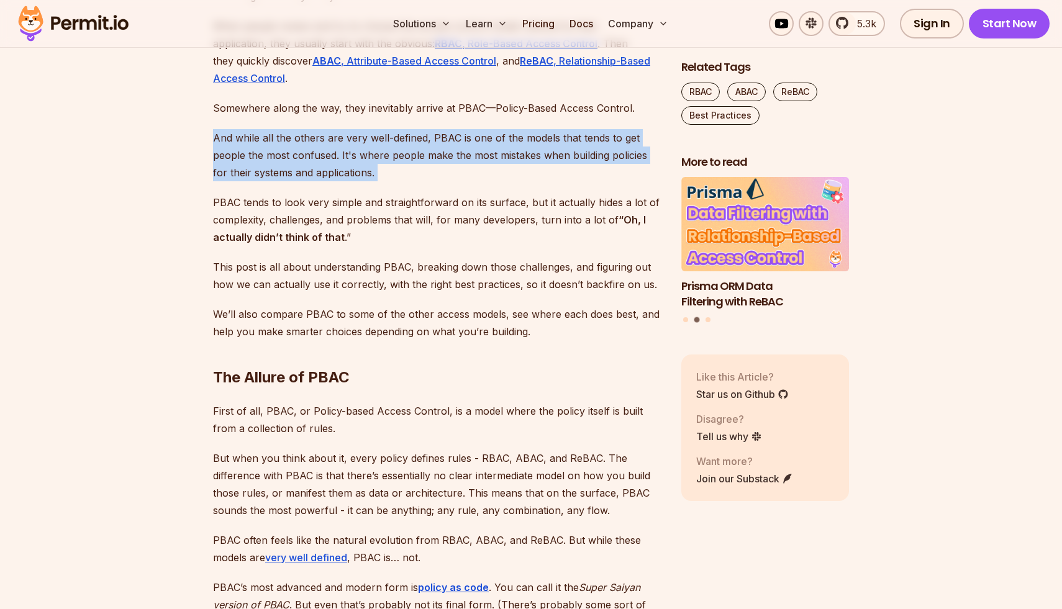
click at [296, 158] on p "And while all the others are very well-defined, PBAC is one of the models that …" at bounding box center [437, 155] width 448 height 52
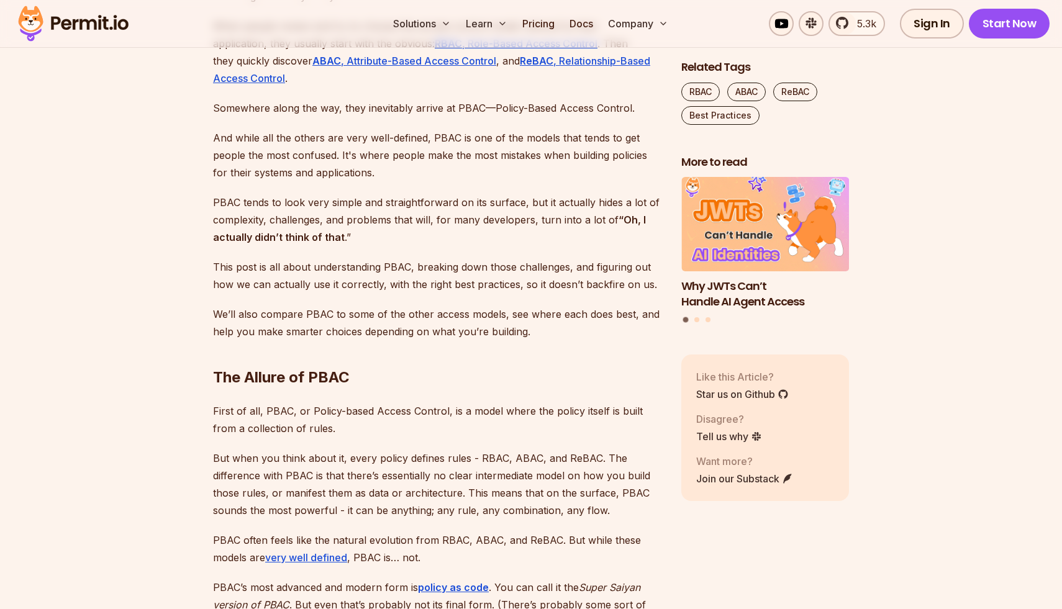
click at [280, 198] on p "PBAC tends to look very simple and straightforward on its surface, but it actua…" at bounding box center [437, 220] width 448 height 52
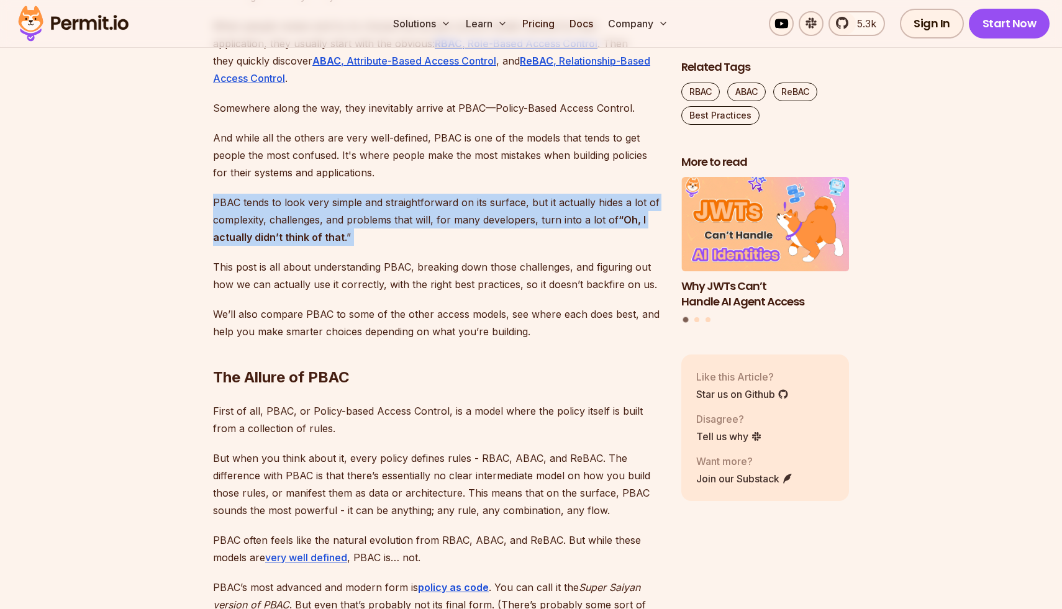
click at [280, 198] on p "PBAC tends to look very simple and straightforward on its surface, but it actua…" at bounding box center [437, 220] width 448 height 52
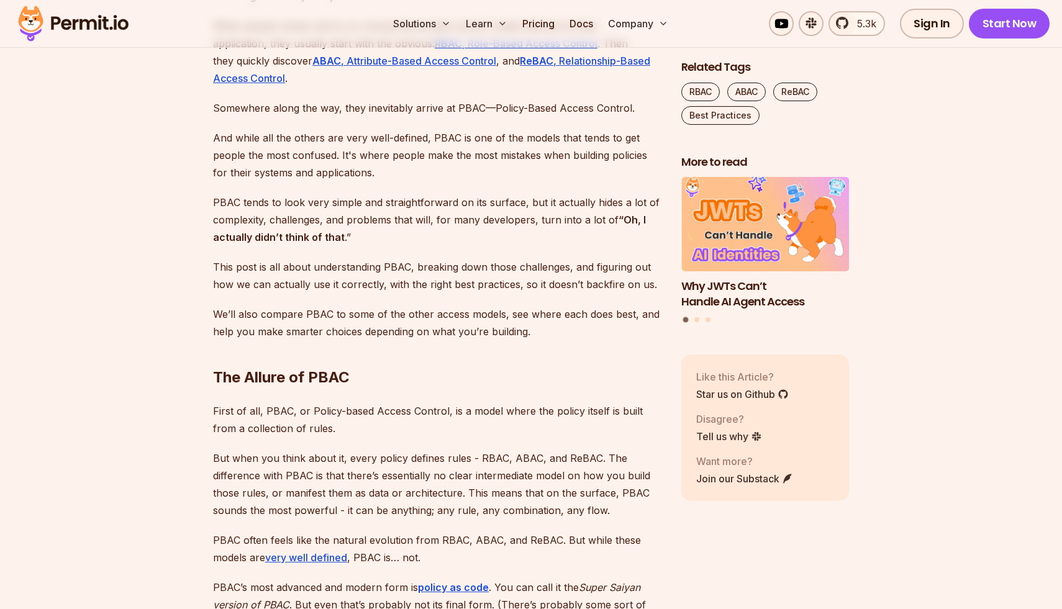
click at [281, 289] on p "This post is all about understanding PBAC, breaking down those challenges, and …" at bounding box center [437, 275] width 448 height 35
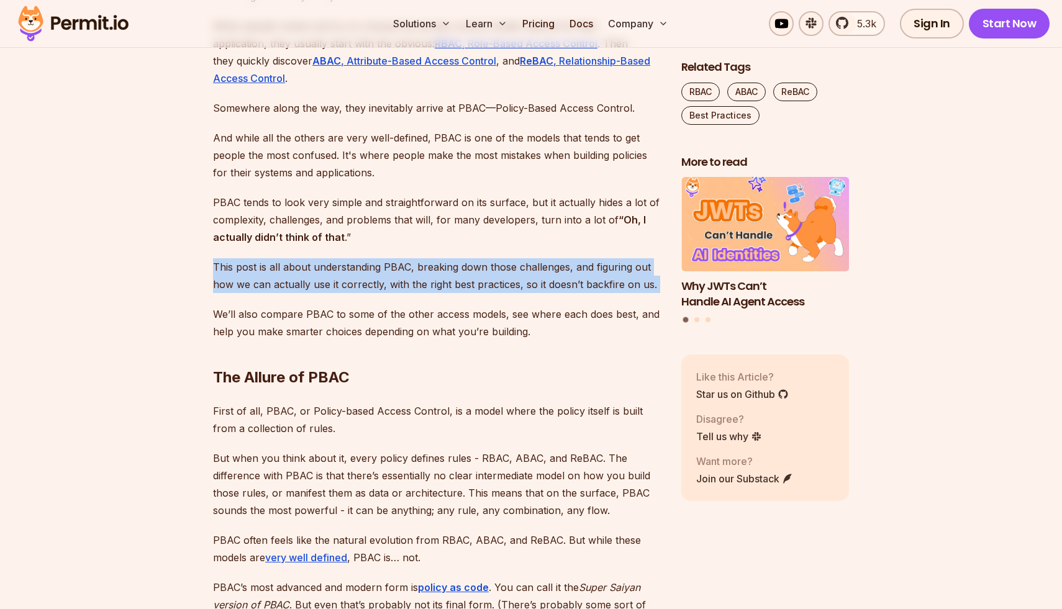
click at [281, 289] on p "This post is all about understanding PBAC, breaking down those challenges, and …" at bounding box center [437, 275] width 448 height 35
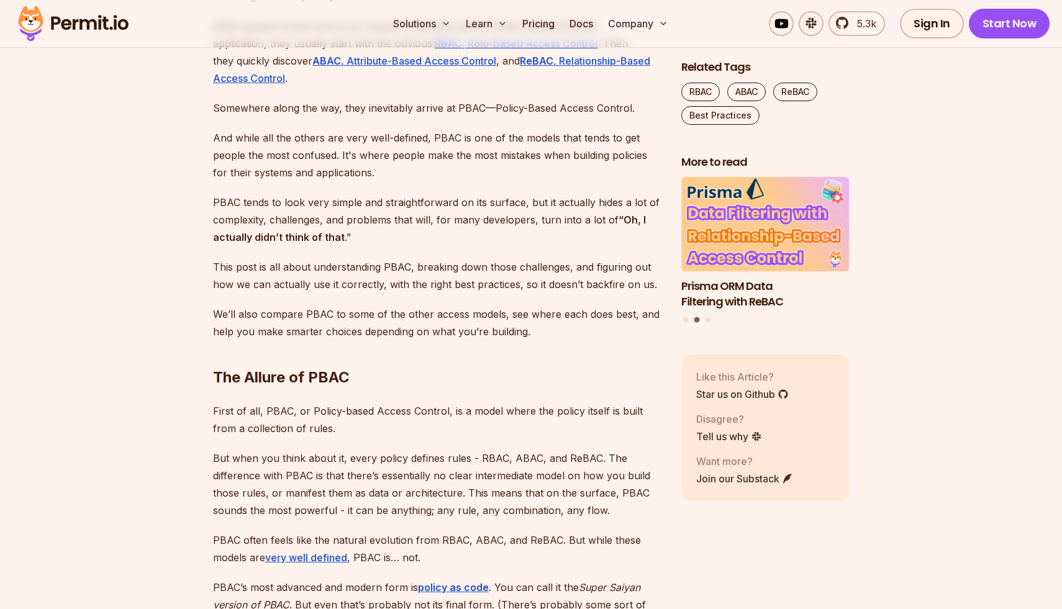
click at [282, 326] on p "We’ll also compare PBAC to some of the other access models, see where each does…" at bounding box center [437, 323] width 448 height 35
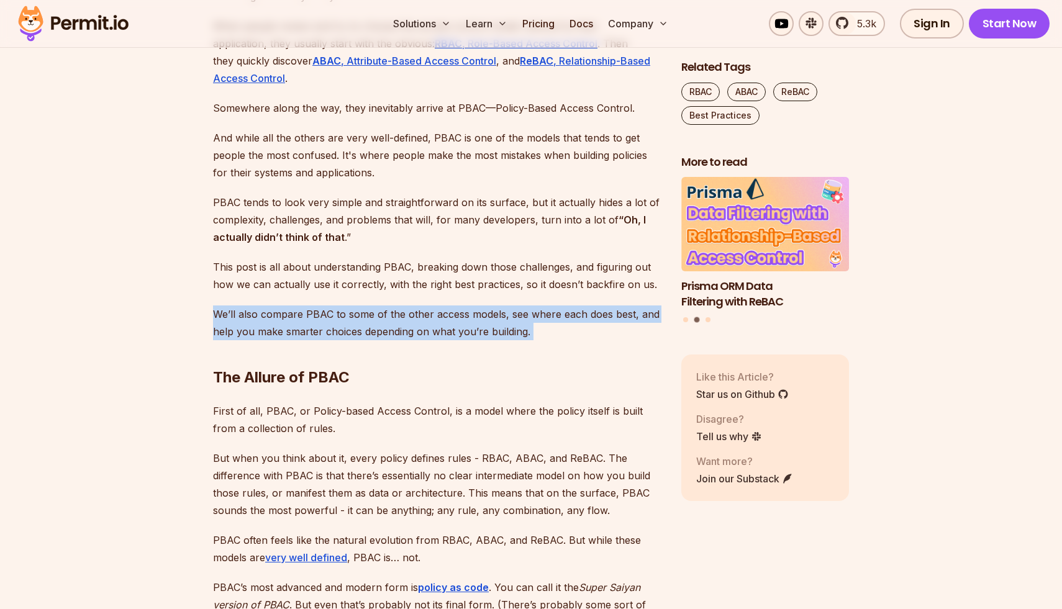
click at [282, 326] on p "We’ll also compare PBAC to some of the other access models, see where each does…" at bounding box center [437, 323] width 448 height 35
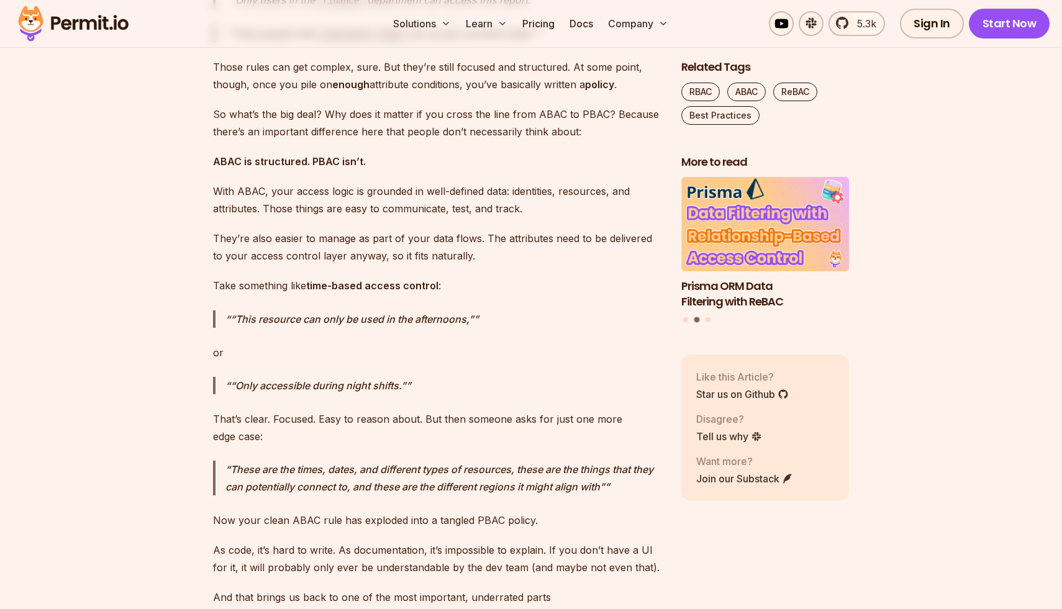
scroll to position [5234, 0]
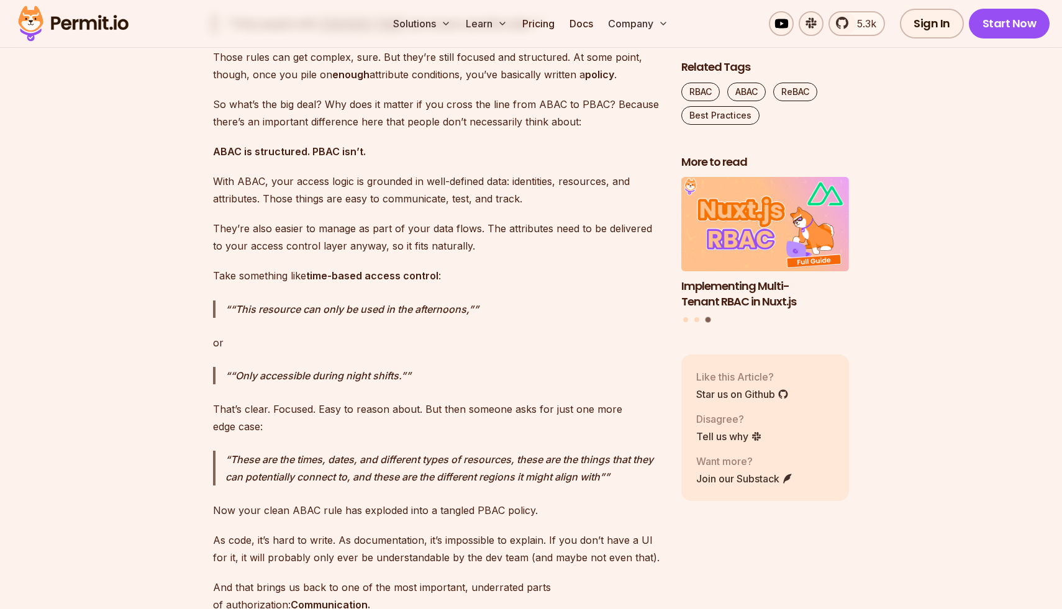
click at [245, 83] on p "Those rules can get complex, sure. But they’re still focused and structured. At…" at bounding box center [437, 65] width 448 height 35
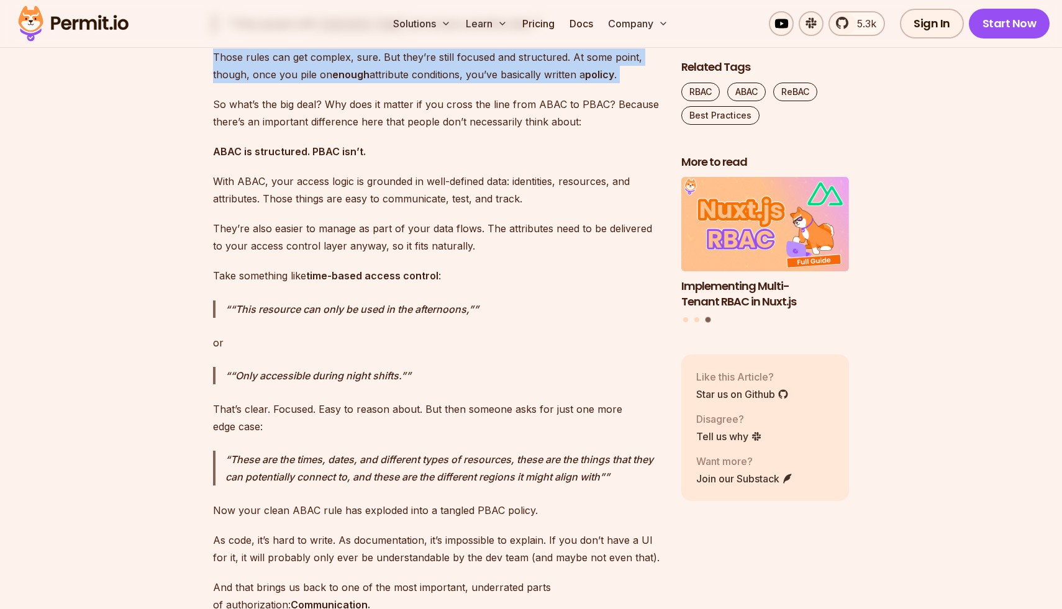
click at [245, 83] on p "Those rules can get complex, sure. But they’re still focused and structured. At…" at bounding box center [437, 65] width 448 height 35
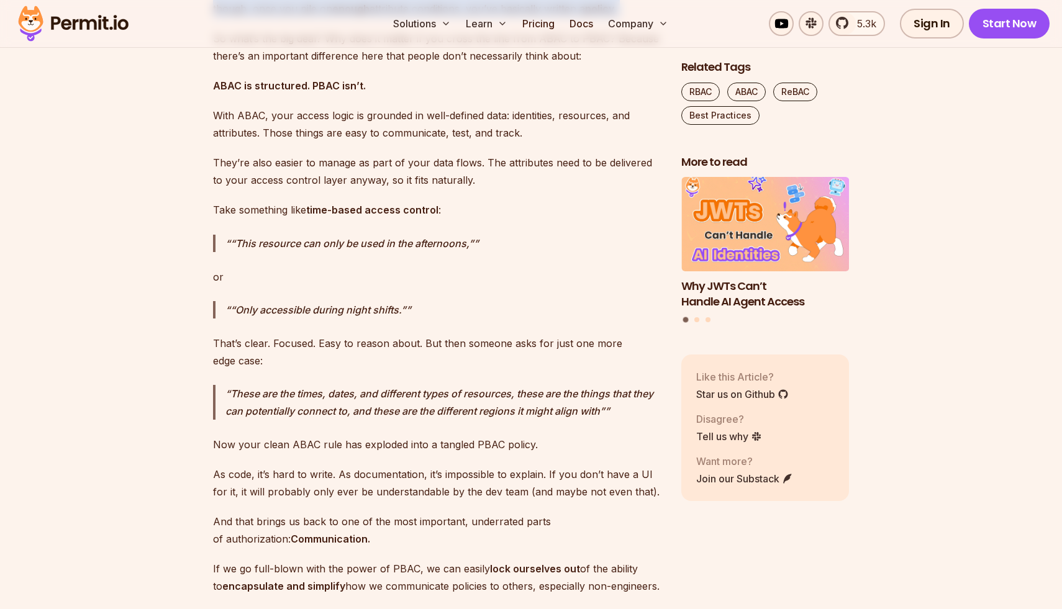
scroll to position [5301, 0]
click at [245, 63] on p "So what’s the big deal? Why does it matter if you cross the line from ABAC to P…" at bounding box center [437, 46] width 448 height 35
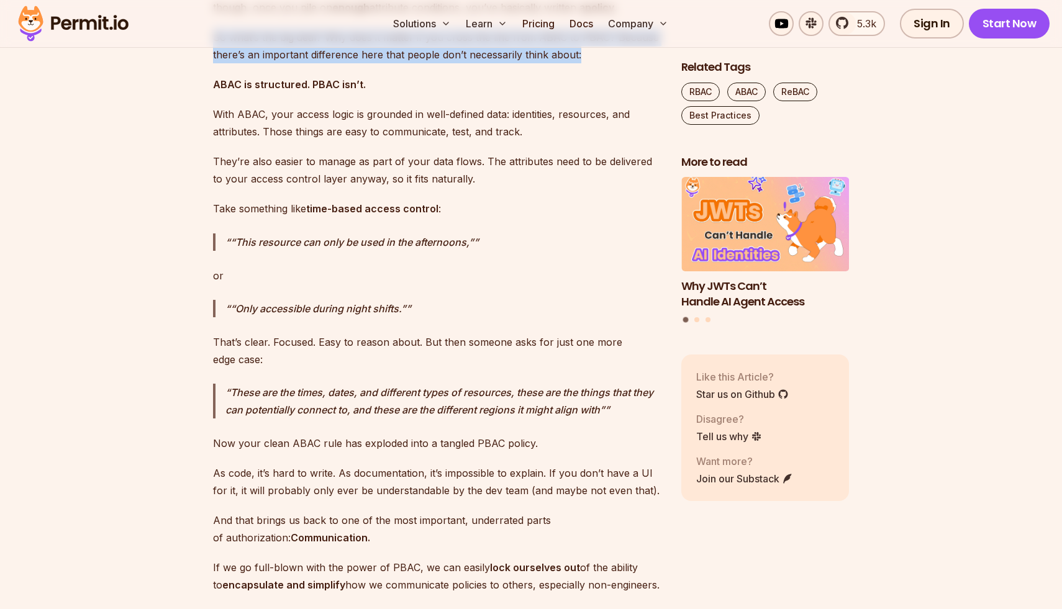
click at [245, 63] on p "So what’s the big deal? Why does it matter if you cross the line from ABAC to P…" at bounding box center [437, 46] width 448 height 35
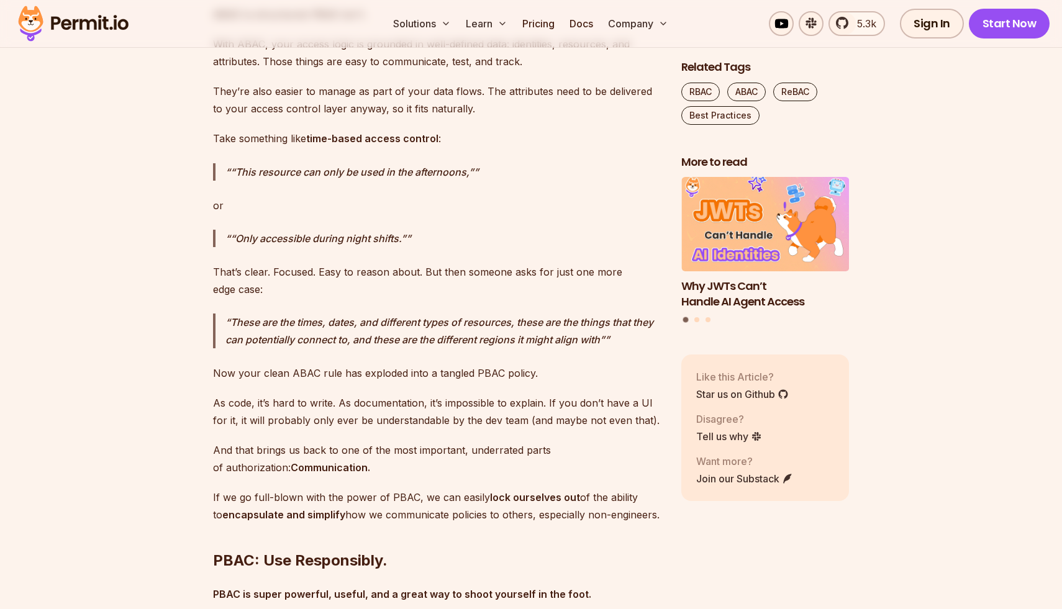
scroll to position [5378, 0]
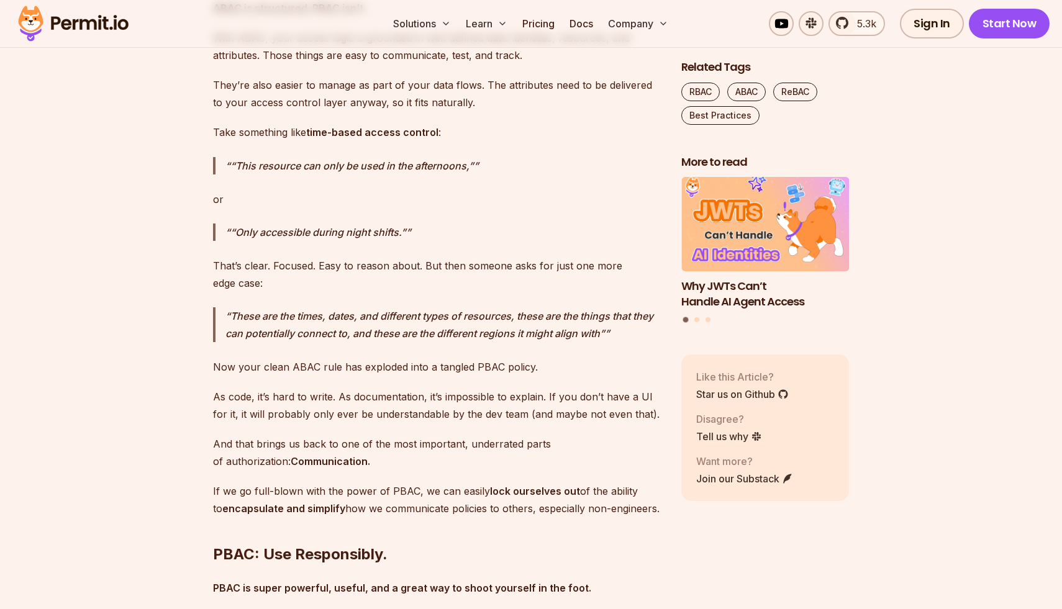
click at [247, 64] on p "With ABAC, your access logic is grounded in well-defined data: identities, reso…" at bounding box center [437, 46] width 448 height 35
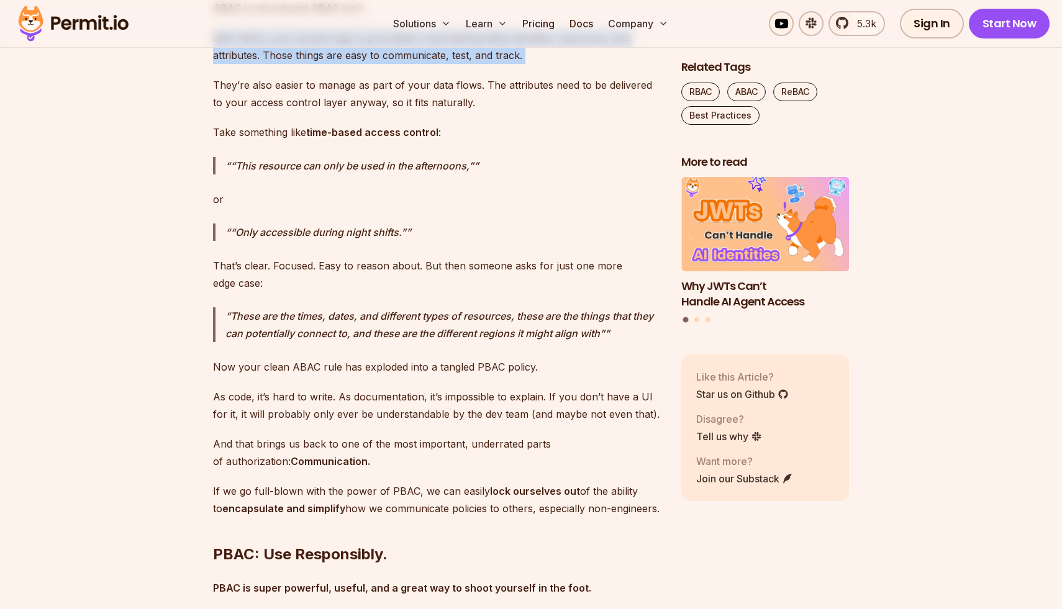
click at [247, 64] on p "With ABAC, your access logic is grounded in well-defined data: identities, reso…" at bounding box center [437, 46] width 448 height 35
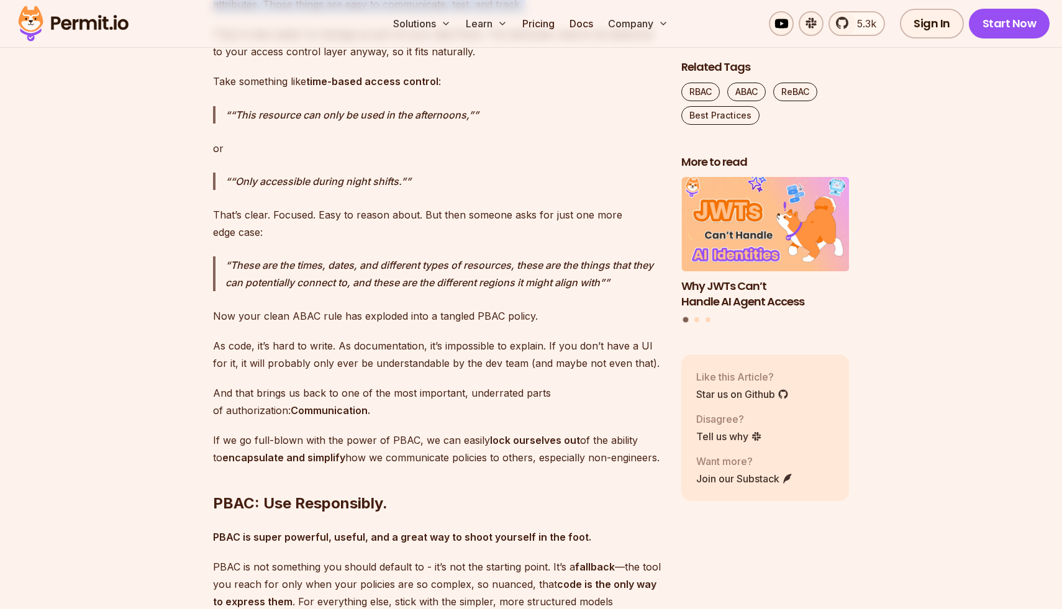
scroll to position [5431, 0]
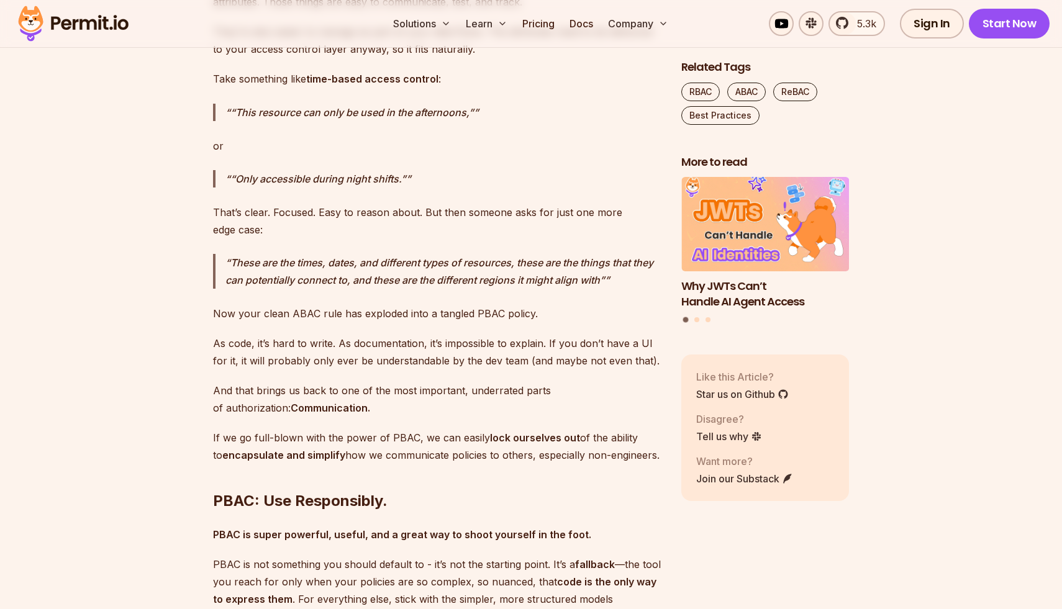
click at [247, 58] on p "They’re also easier to manage as part of your data flows. The attributes need t…" at bounding box center [437, 40] width 448 height 35
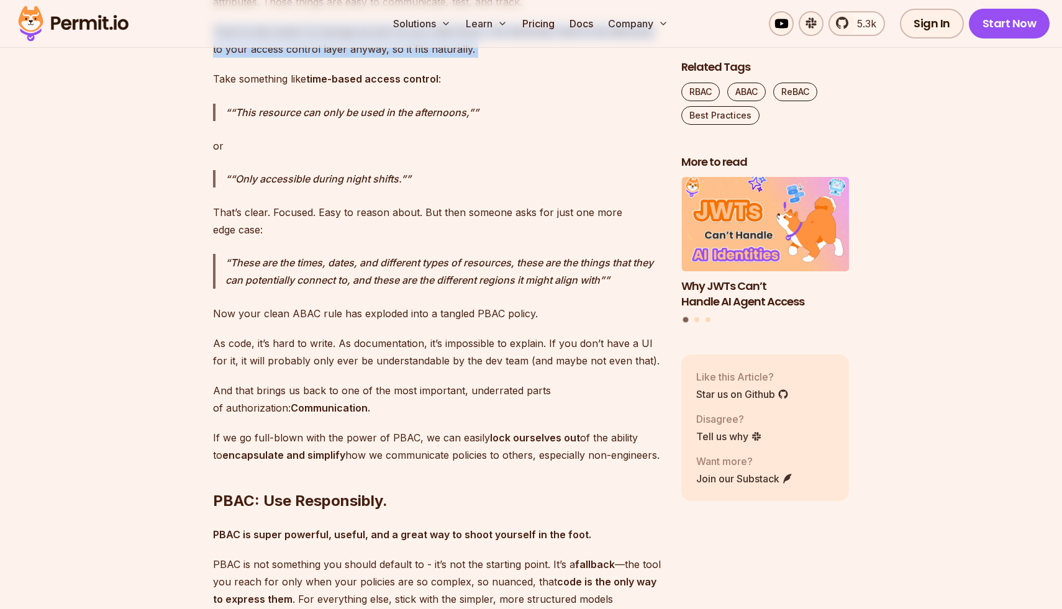
click at [247, 58] on p "They’re also easier to manage as part of your data flows. The attributes need t…" at bounding box center [437, 40] width 448 height 35
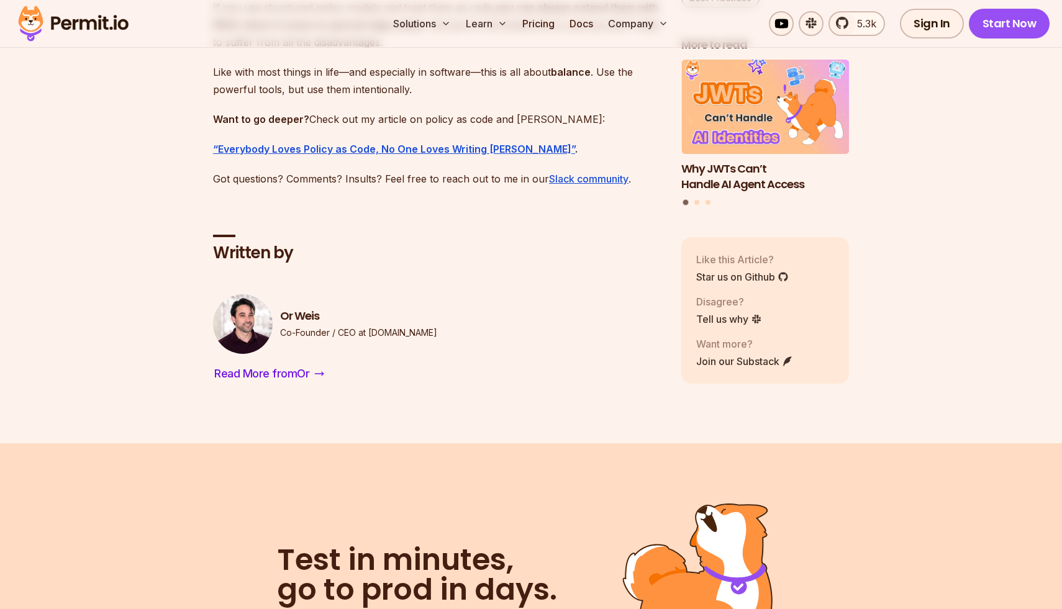
scroll to position [6162, 0]
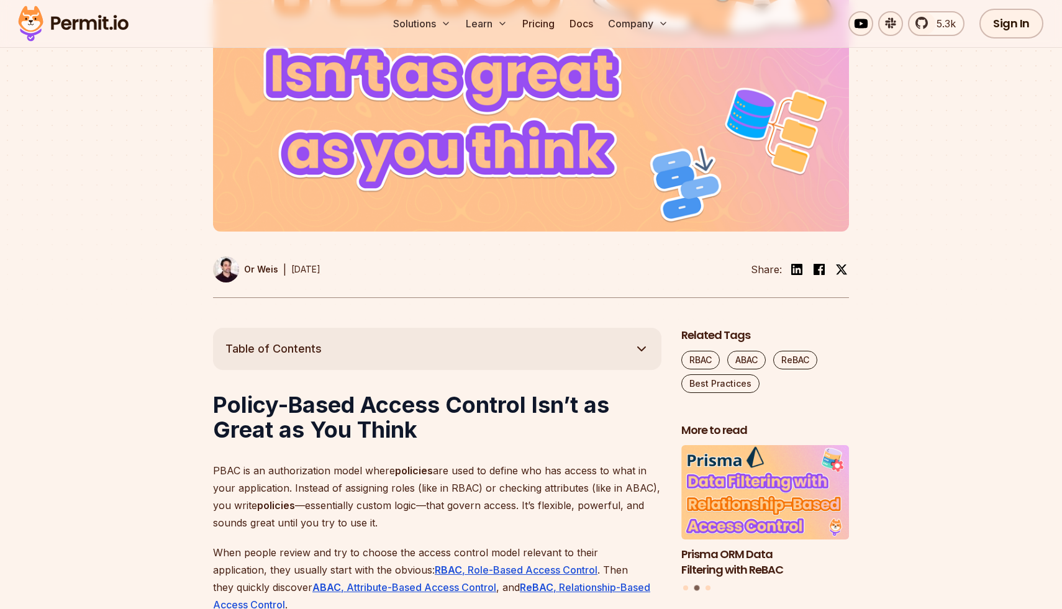
scroll to position [0, 0]
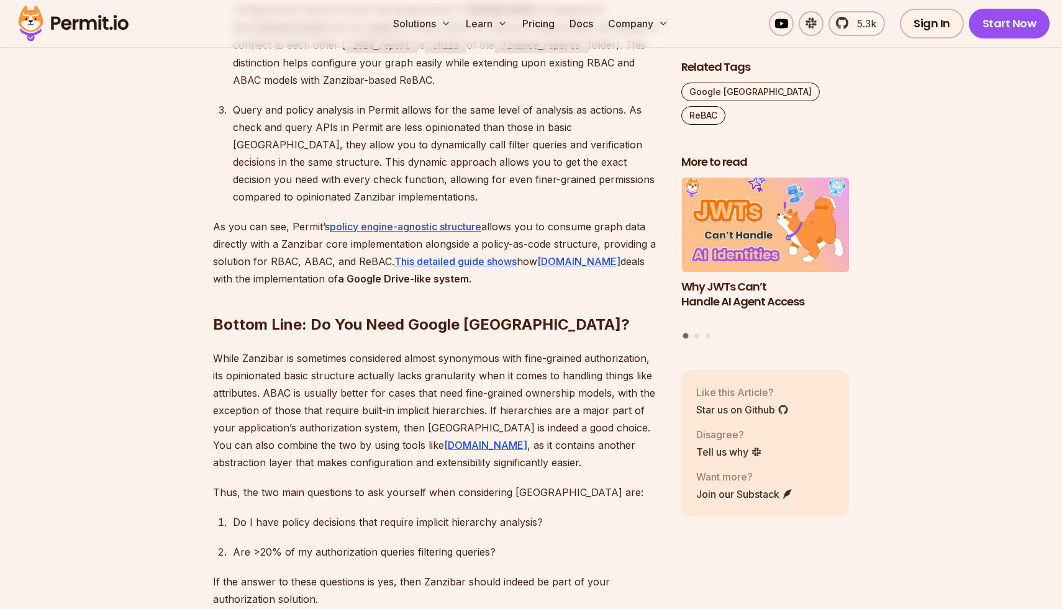
scroll to position [6013, 0]
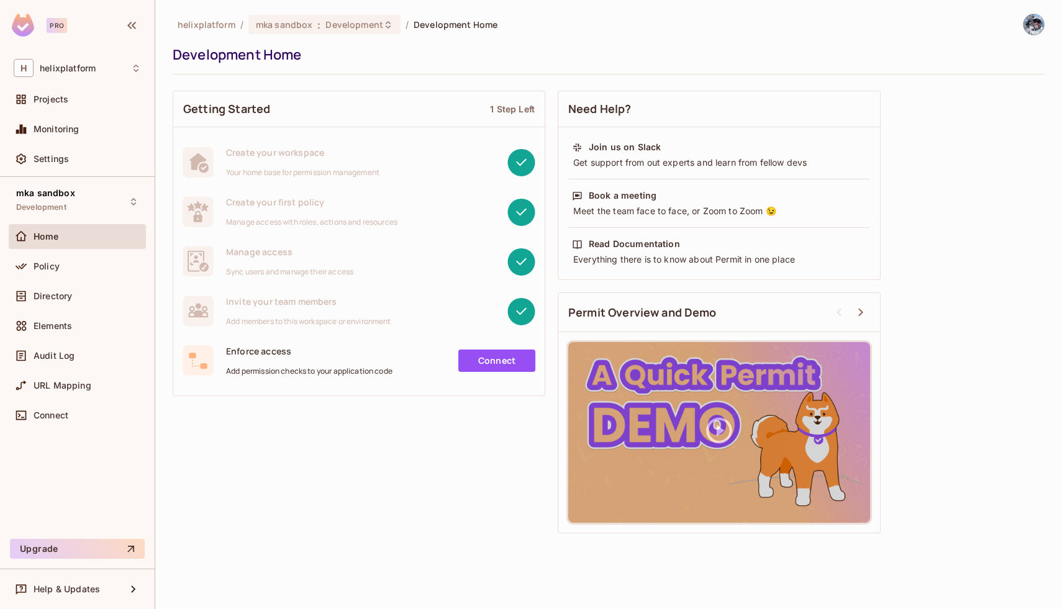
click at [1034, 24] on img at bounding box center [1034, 24] width 20 height 20
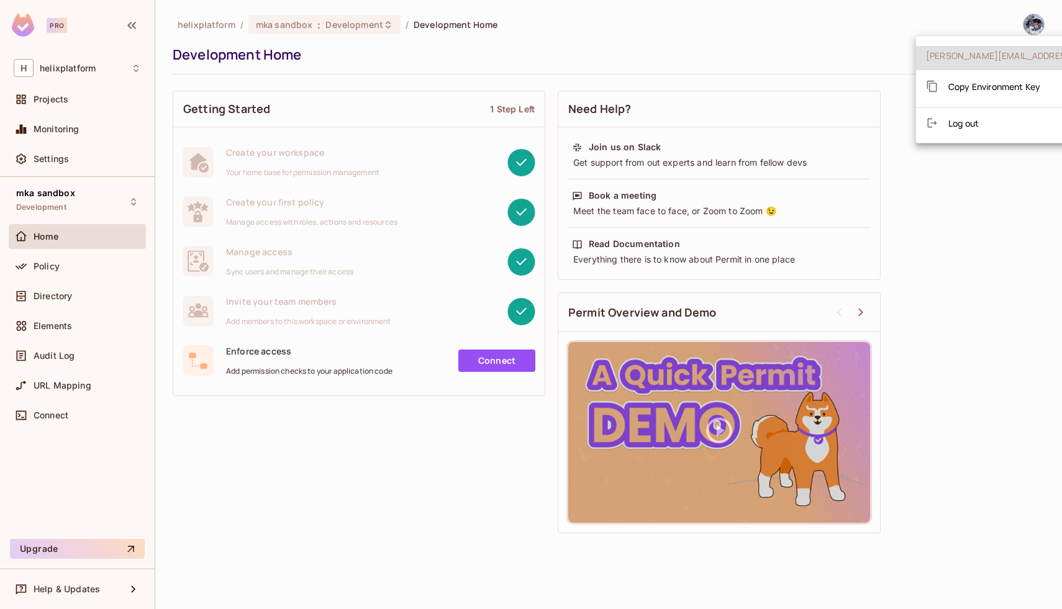
click at [781, 43] on div at bounding box center [531, 304] width 1062 height 609
